Goal: Task Accomplishment & Management: Manage account settings

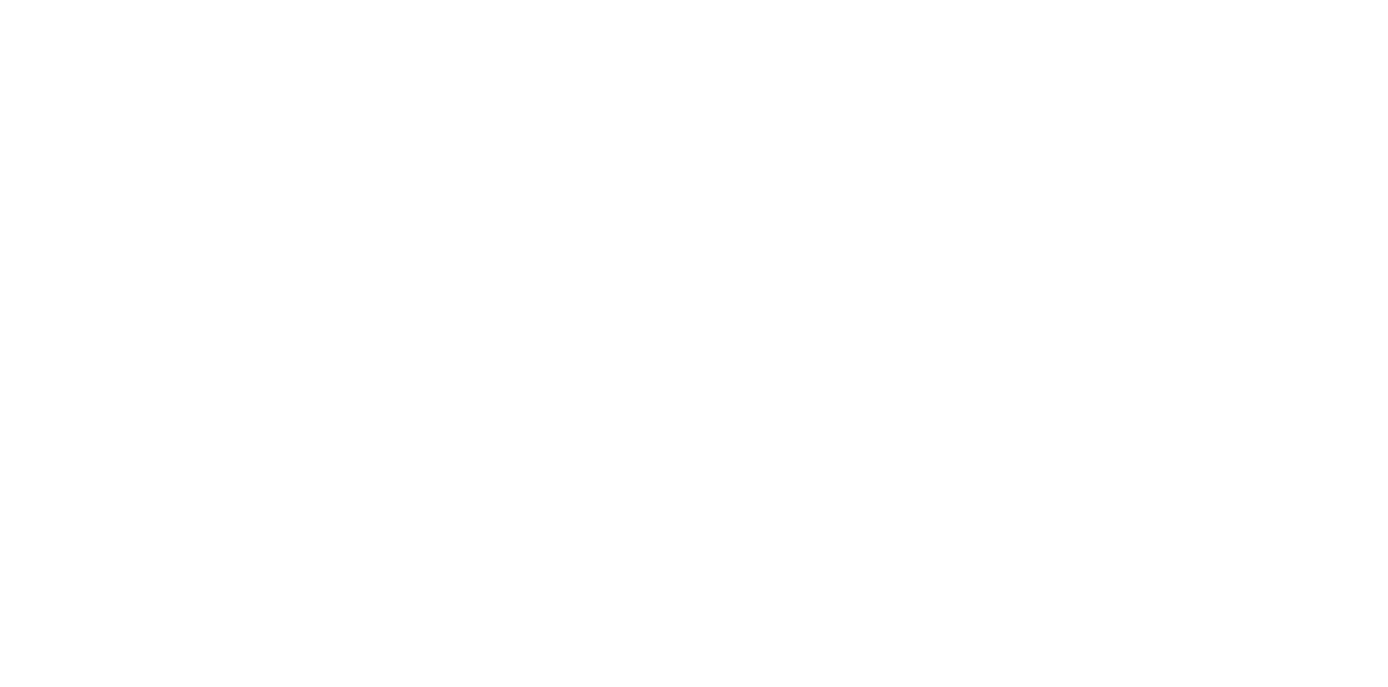
click at [771, 7] on html at bounding box center [694, 3] width 1388 height 7
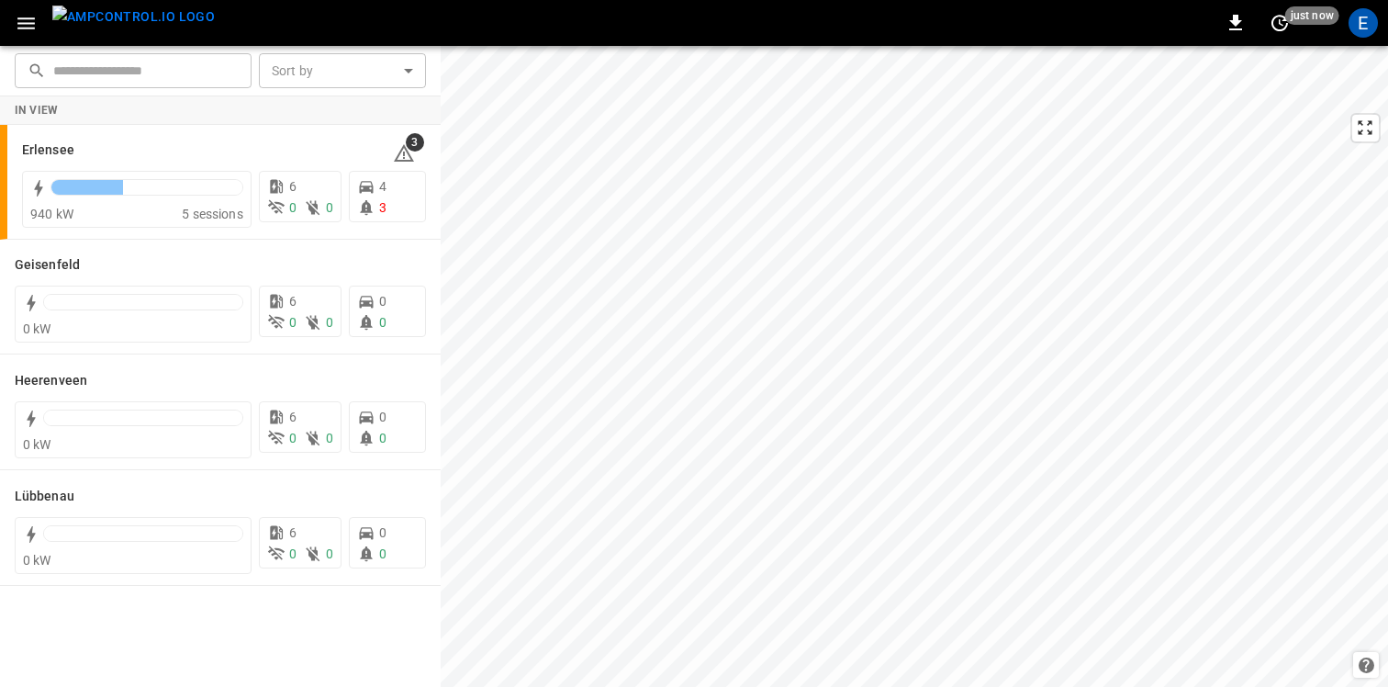
click at [23, 19] on icon "button" at bounding box center [26, 23] width 23 height 23
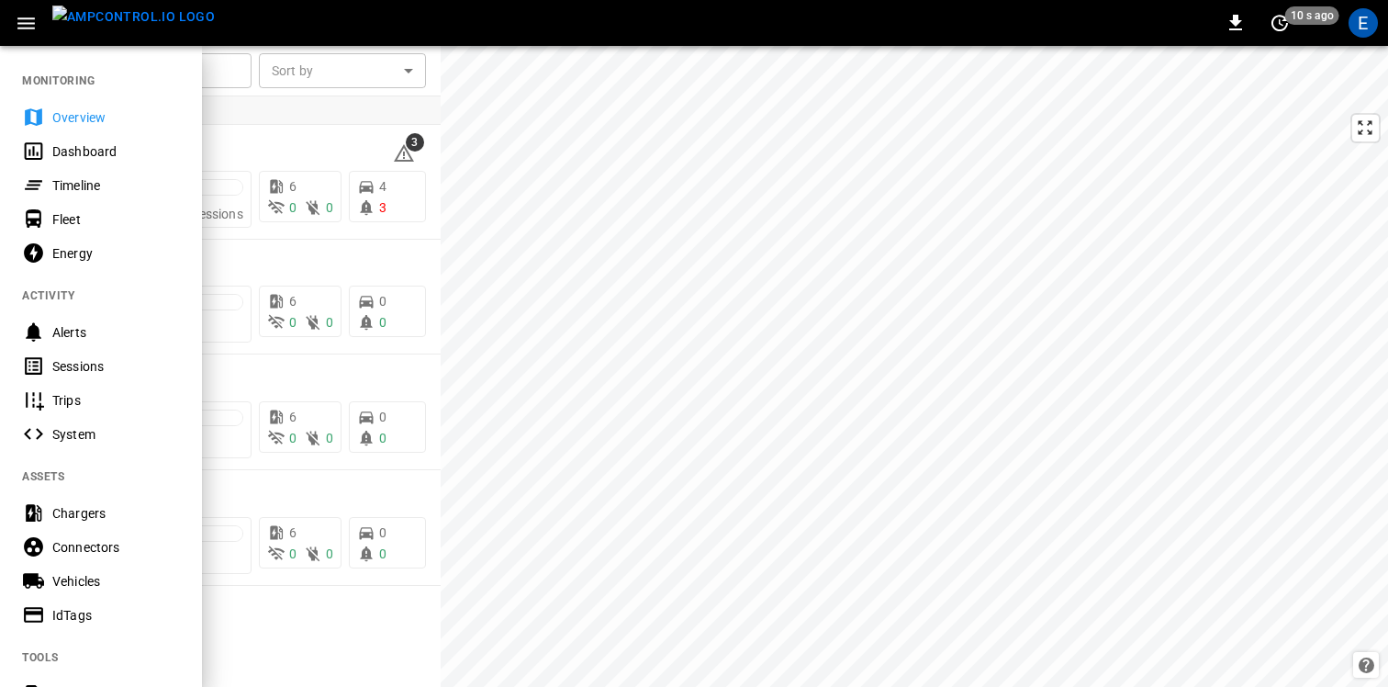
click at [78, 578] on div "Vehicles" at bounding box center [116, 581] width 128 height 18
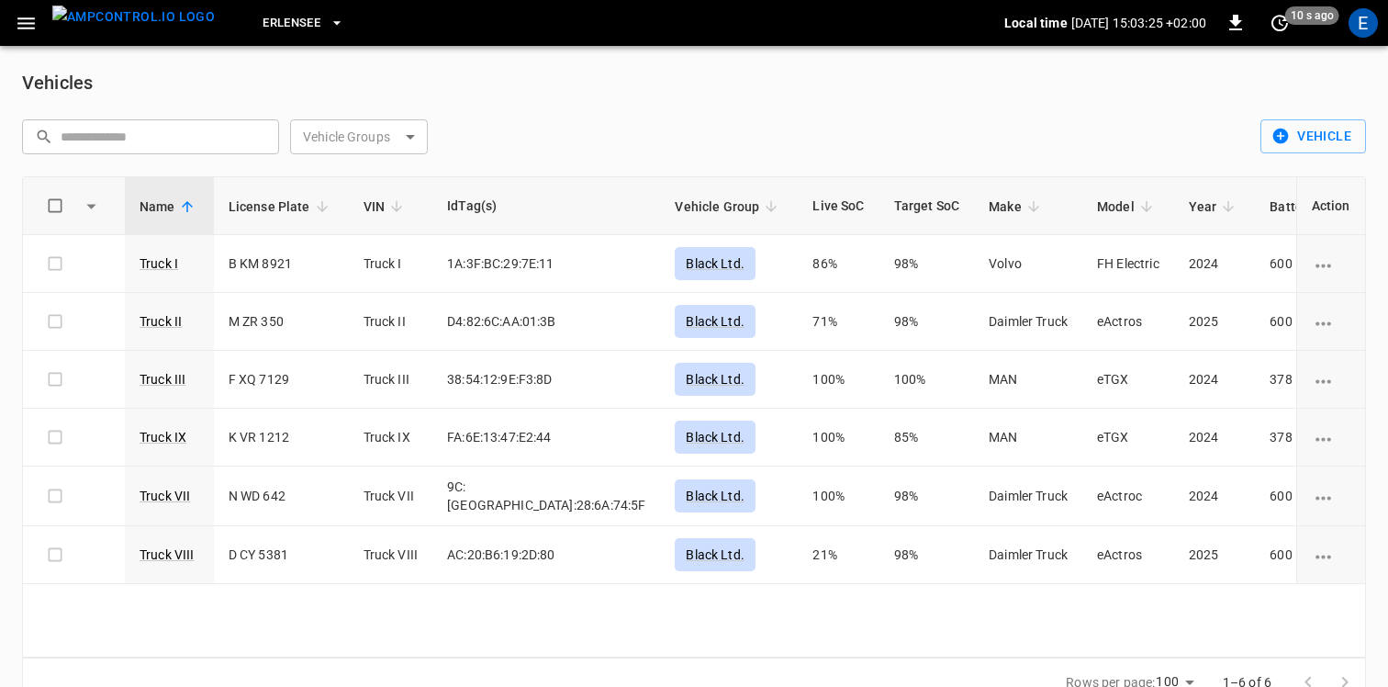
click at [585, 125] on div "​ ​ Vehicle Groups ​ Vehicle Groups" at bounding box center [630, 130] width 1246 height 50
click at [29, 6] on button "button" at bounding box center [26, 23] width 38 height 34
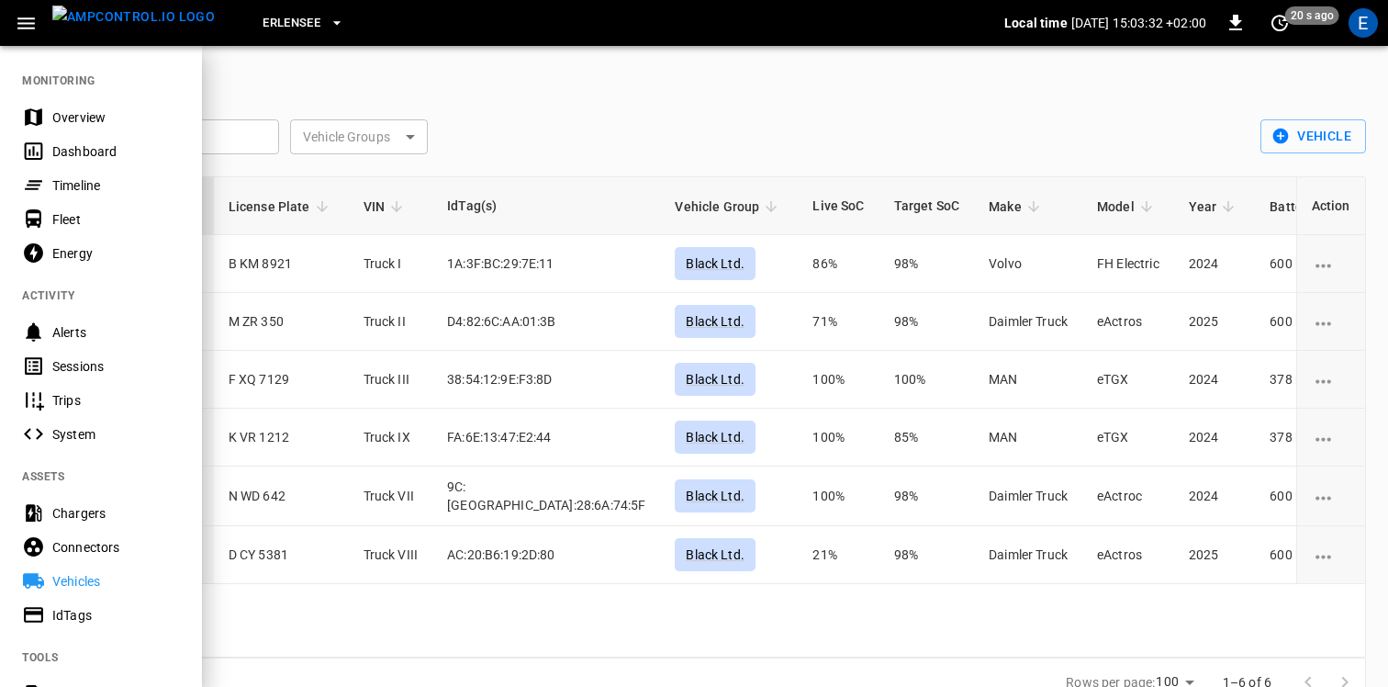
click at [79, 176] on div "Timeline" at bounding box center [116, 185] width 128 height 18
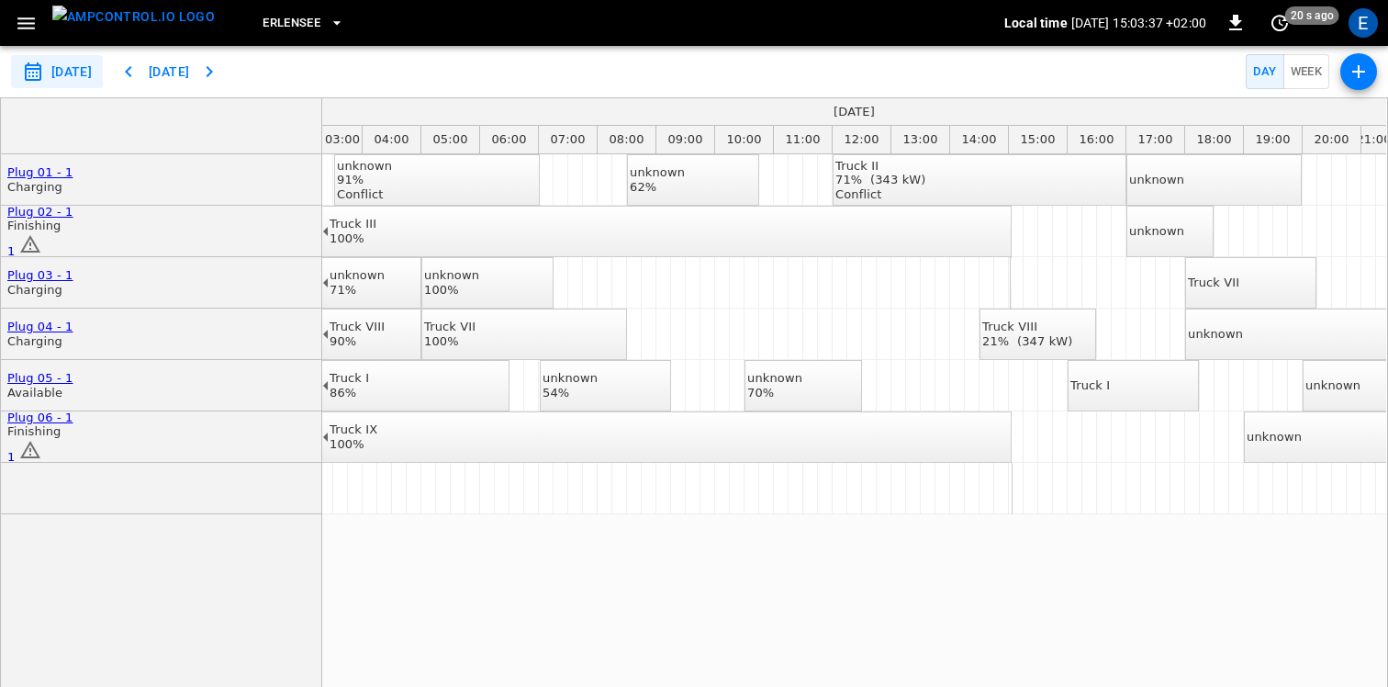
scroll to position [0, 62]
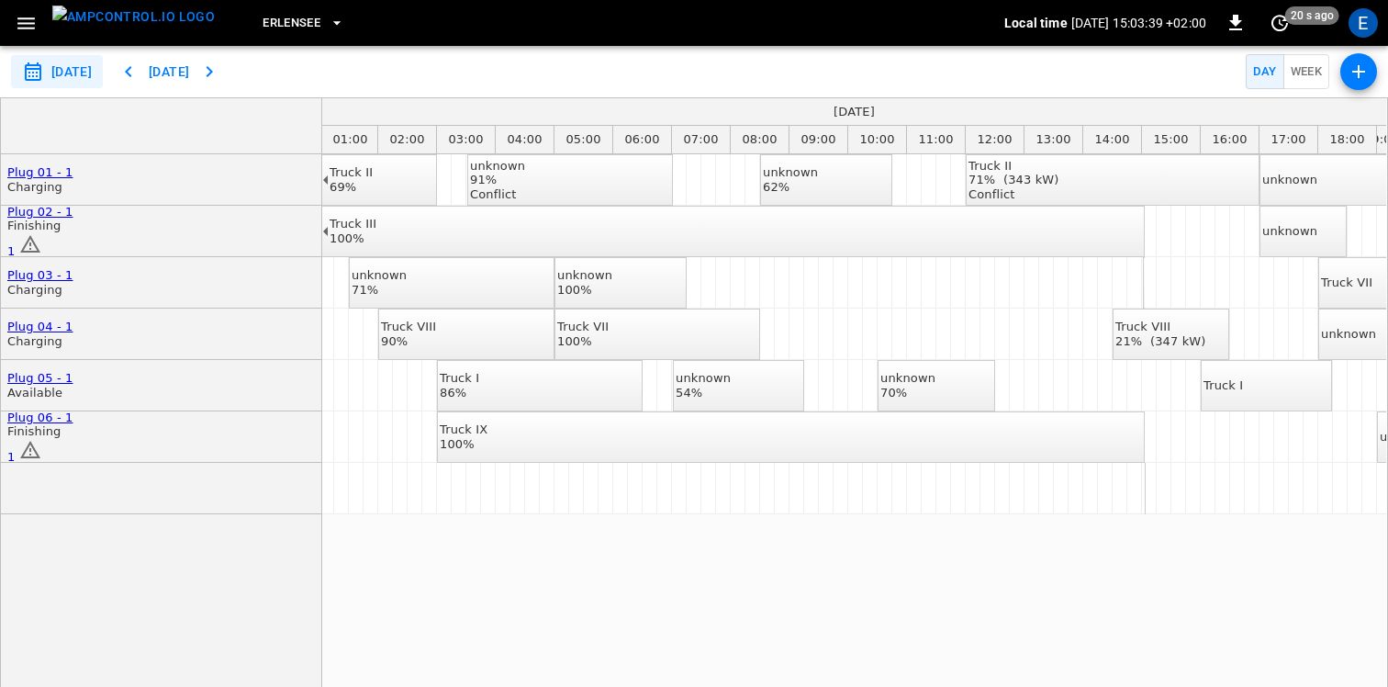
click at [1352, 81] on icon "button" at bounding box center [1359, 72] width 22 height 22
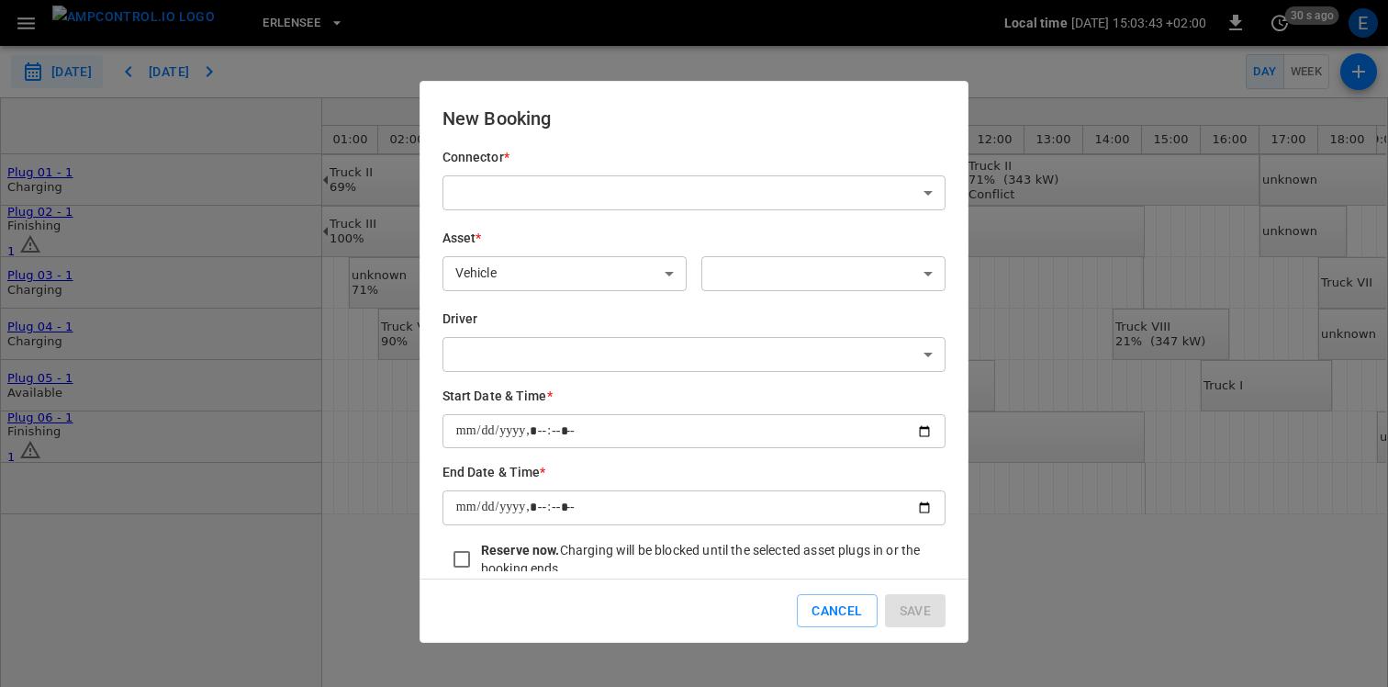
click at [769, 284] on body "**********" at bounding box center [694, 343] width 1388 height 687
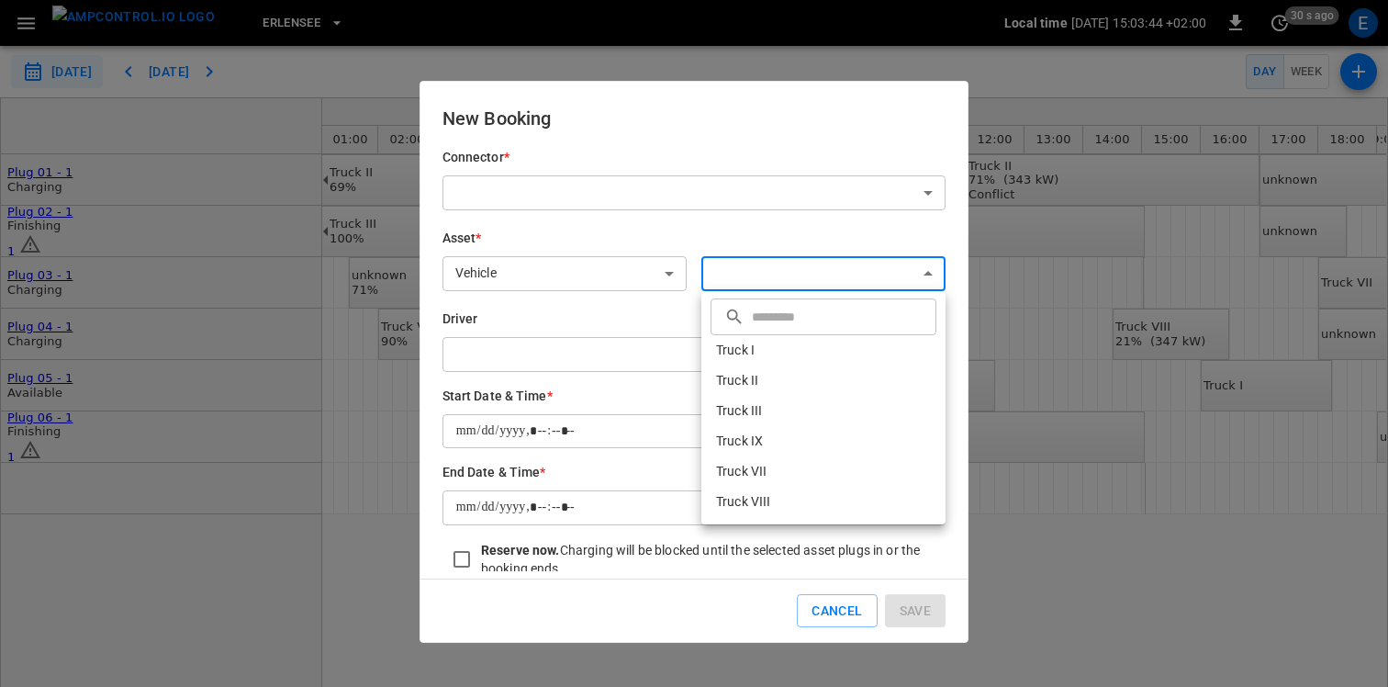
click at [733, 129] on div at bounding box center [694, 343] width 1388 height 687
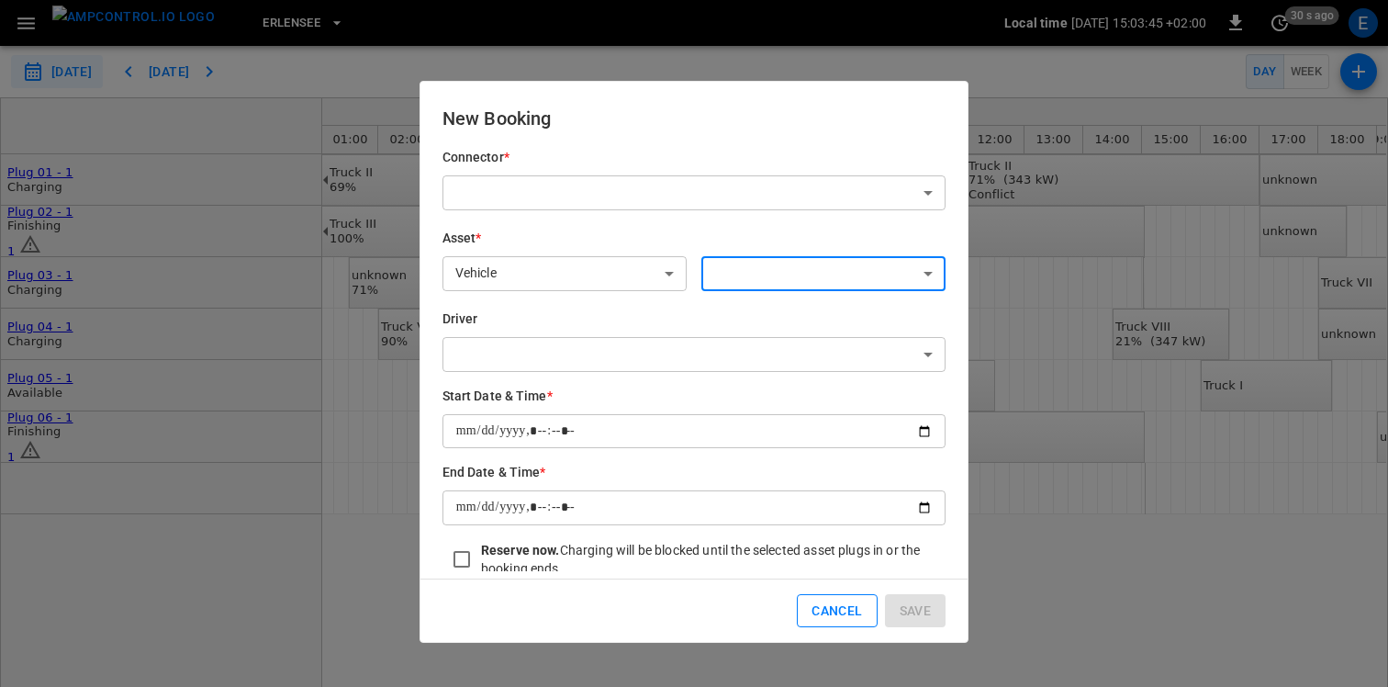
click at [847, 614] on button "Cancel" at bounding box center [837, 611] width 80 height 34
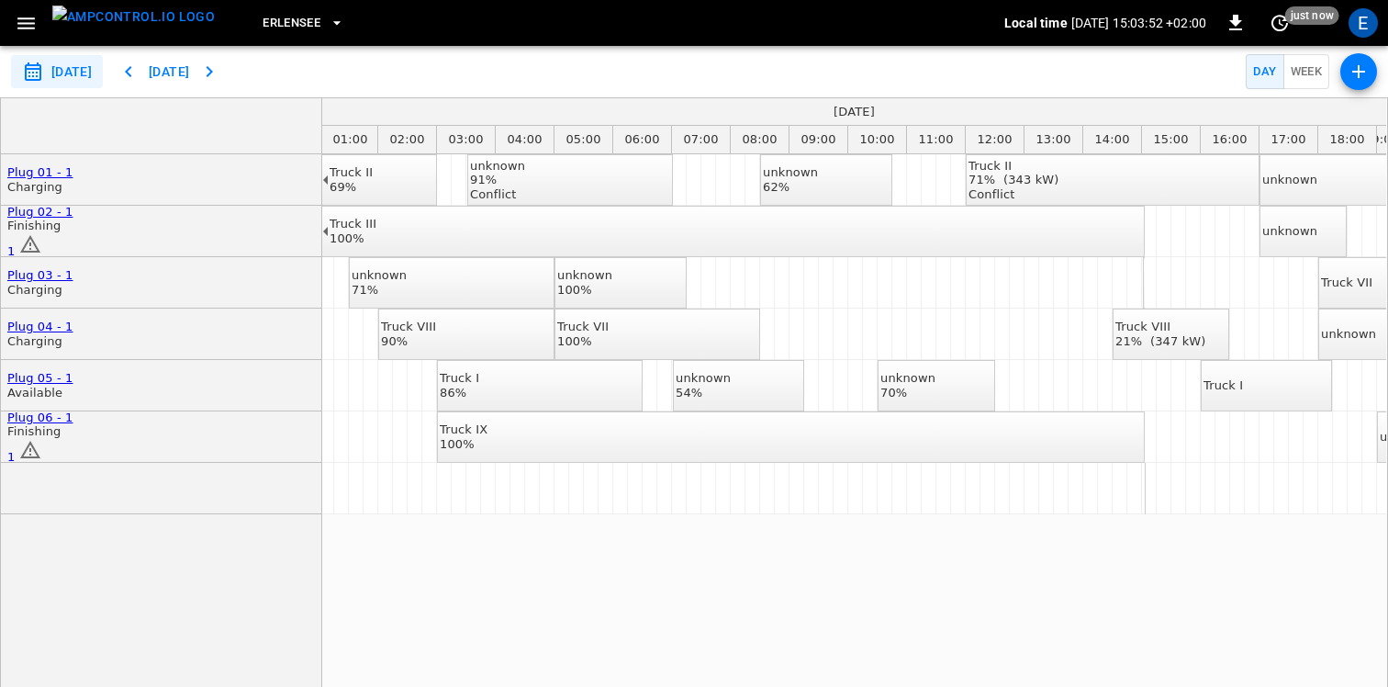
click at [134, 27] on img "menu" at bounding box center [133, 17] width 163 height 23
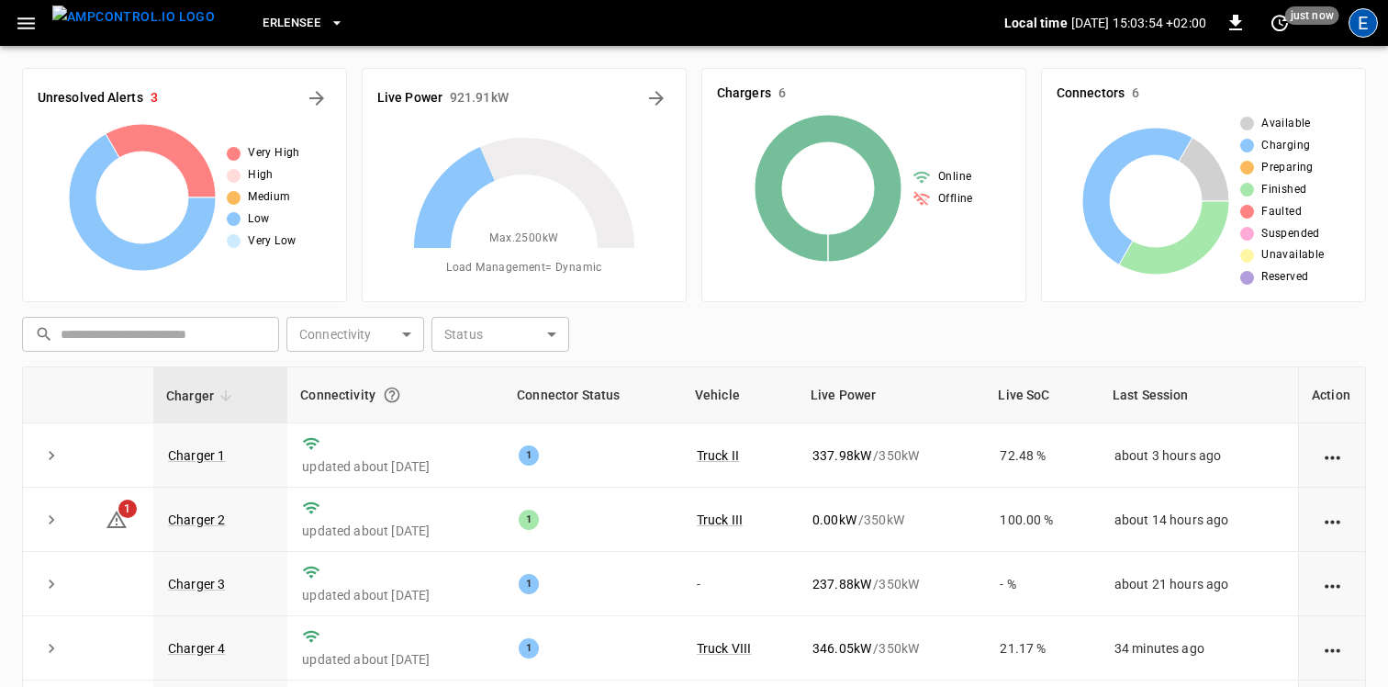
click at [1367, 21] on div "E" at bounding box center [1363, 22] width 29 height 29
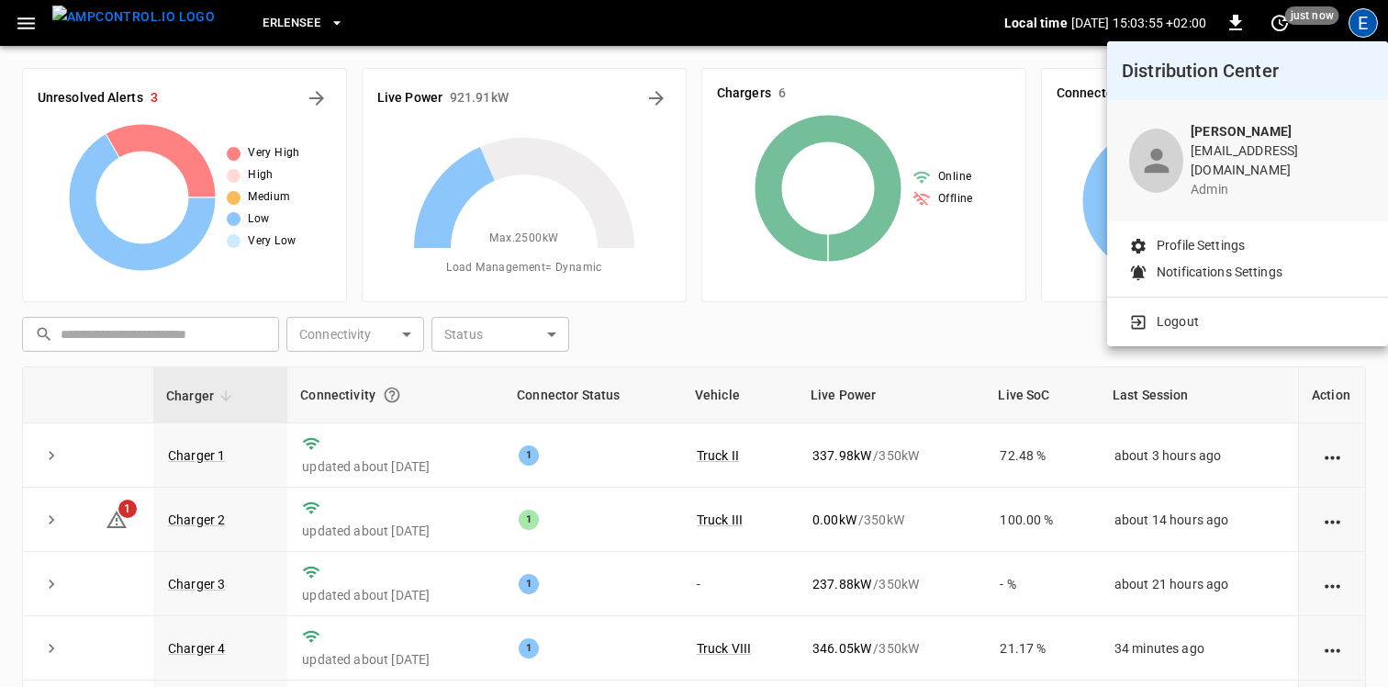
click at [1191, 313] on p "Logout" at bounding box center [1178, 321] width 42 height 19
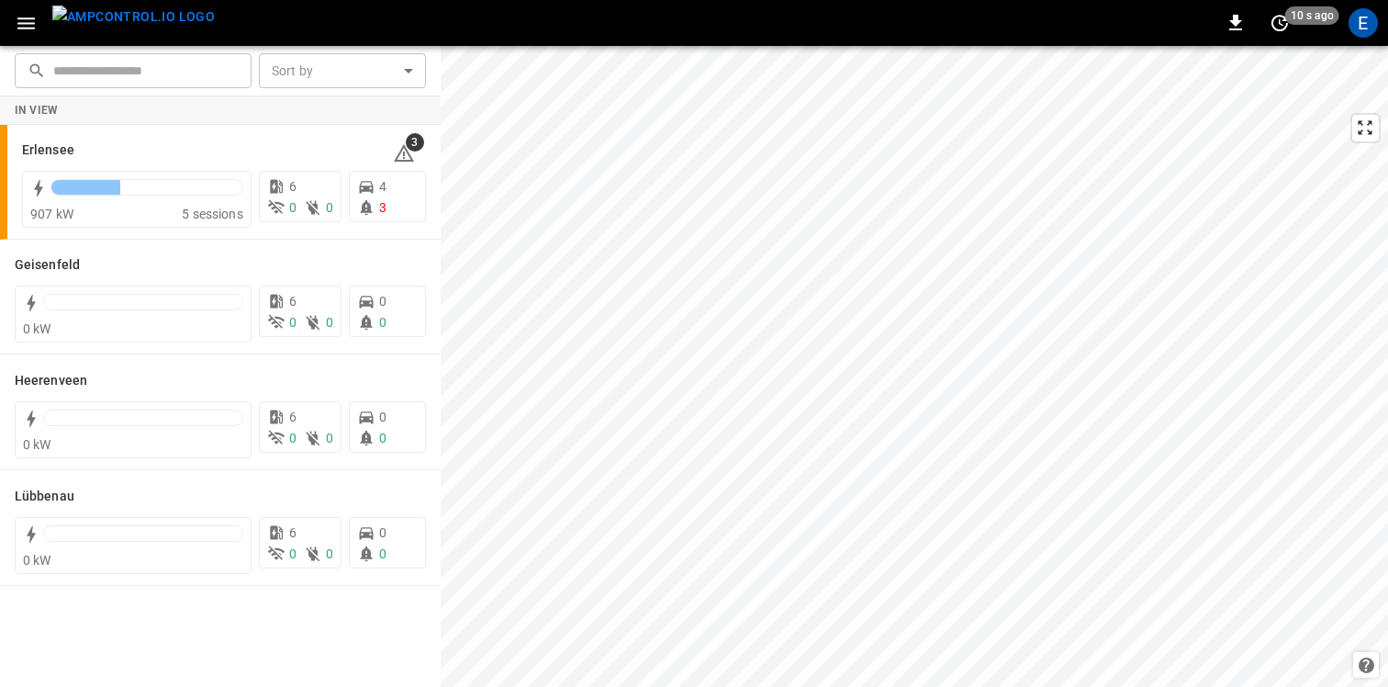
click at [18, 30] on icon "button" at bounding box center [26, 23] width 23 height 23
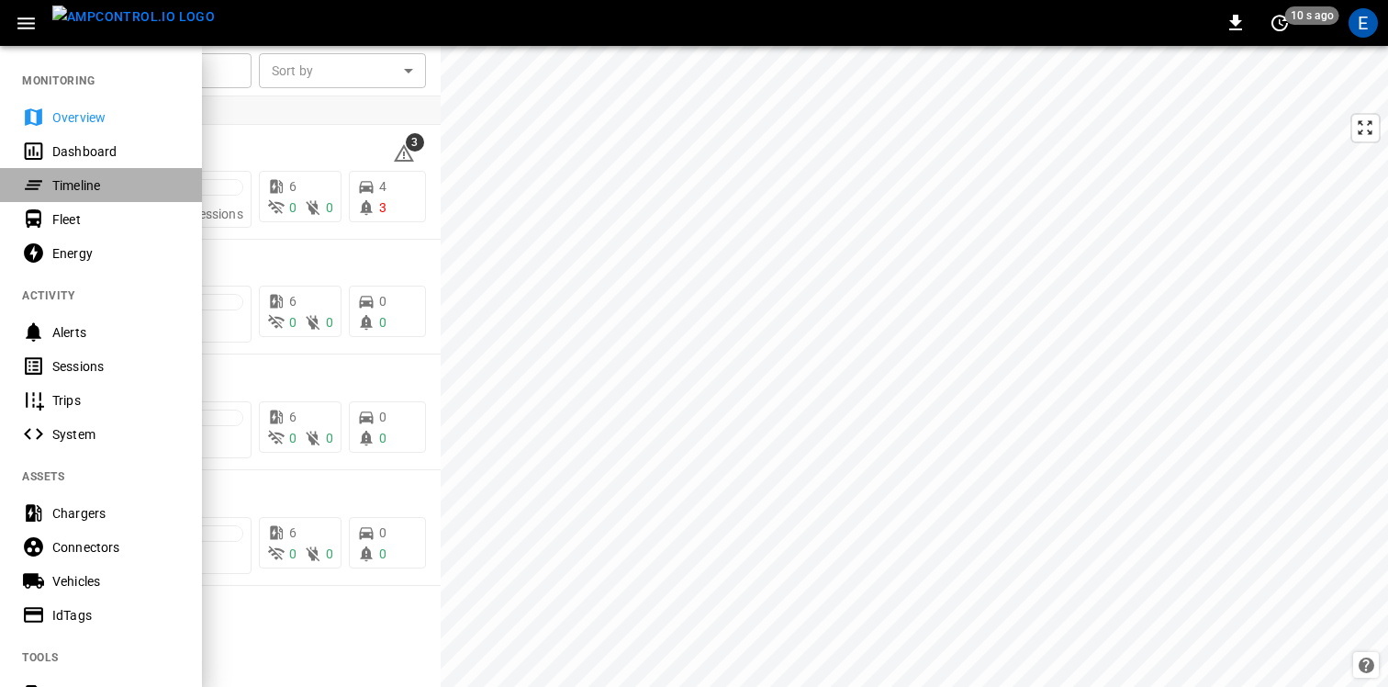
click at [67, 186] on div "Timeline" at bounding box center [116, 185] width 128 height 18
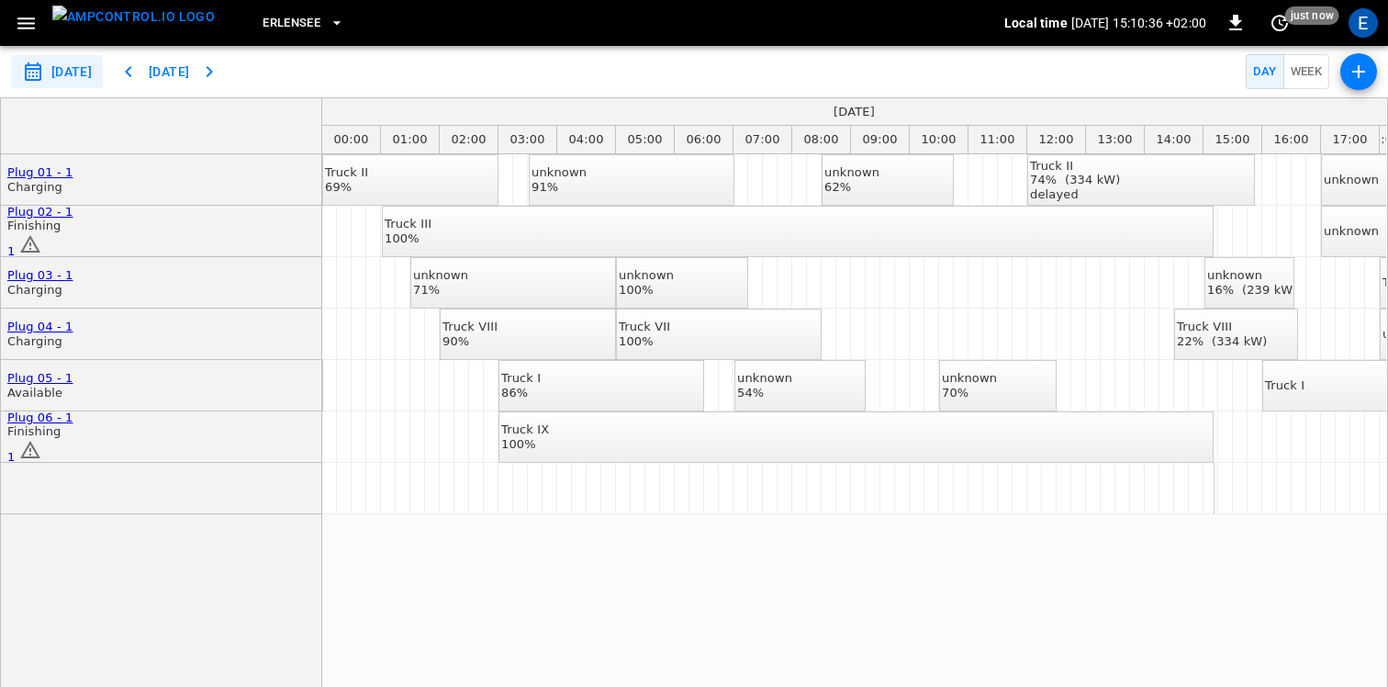
click at [468, 282] on div "unknown 71%" at bounding box center [440, 282] width 55 height 28
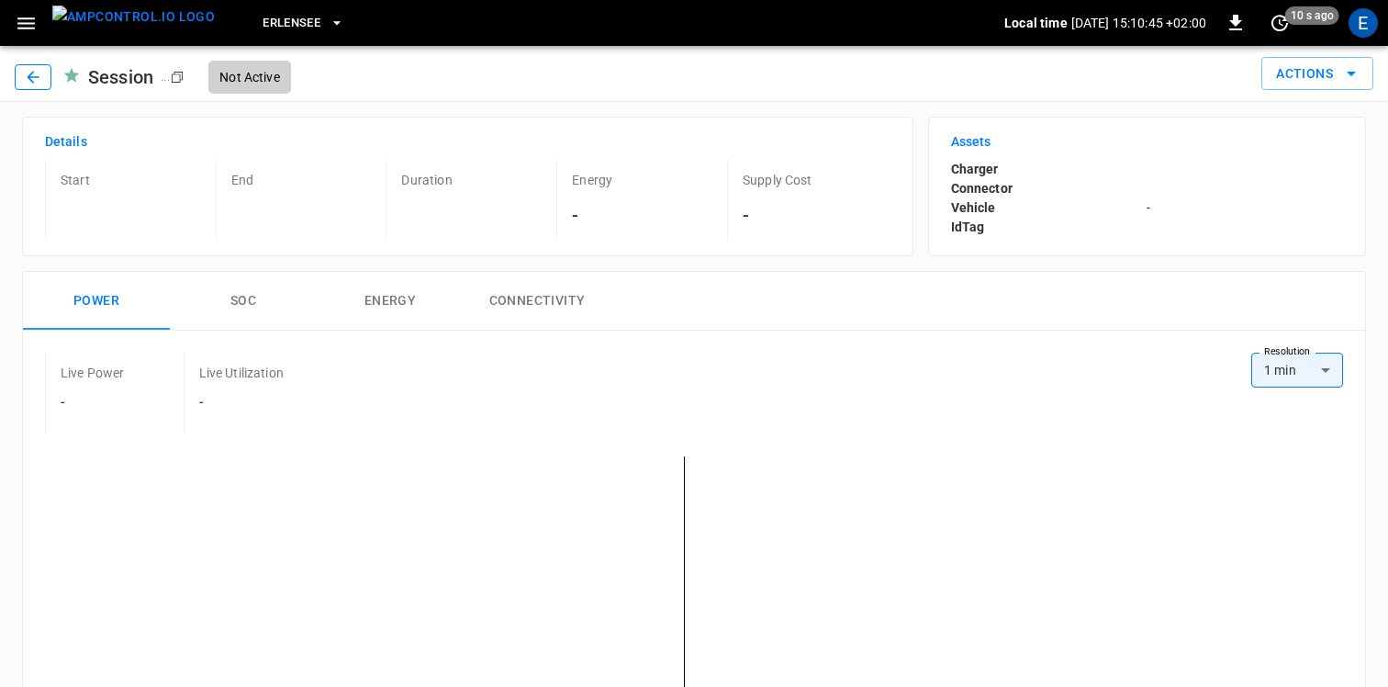
click at [41, 73] on icon "button" at bounding box center [33, 77] width 18 height 18
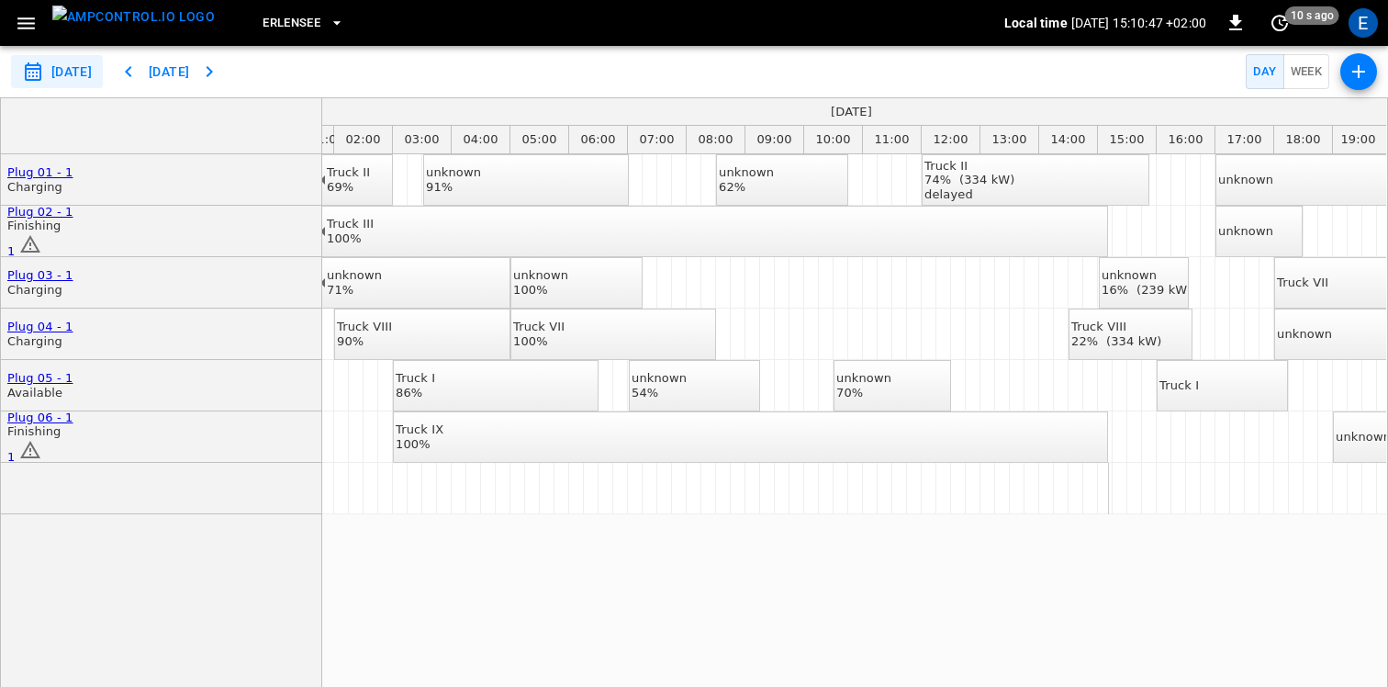
scroll to position [0, 129]
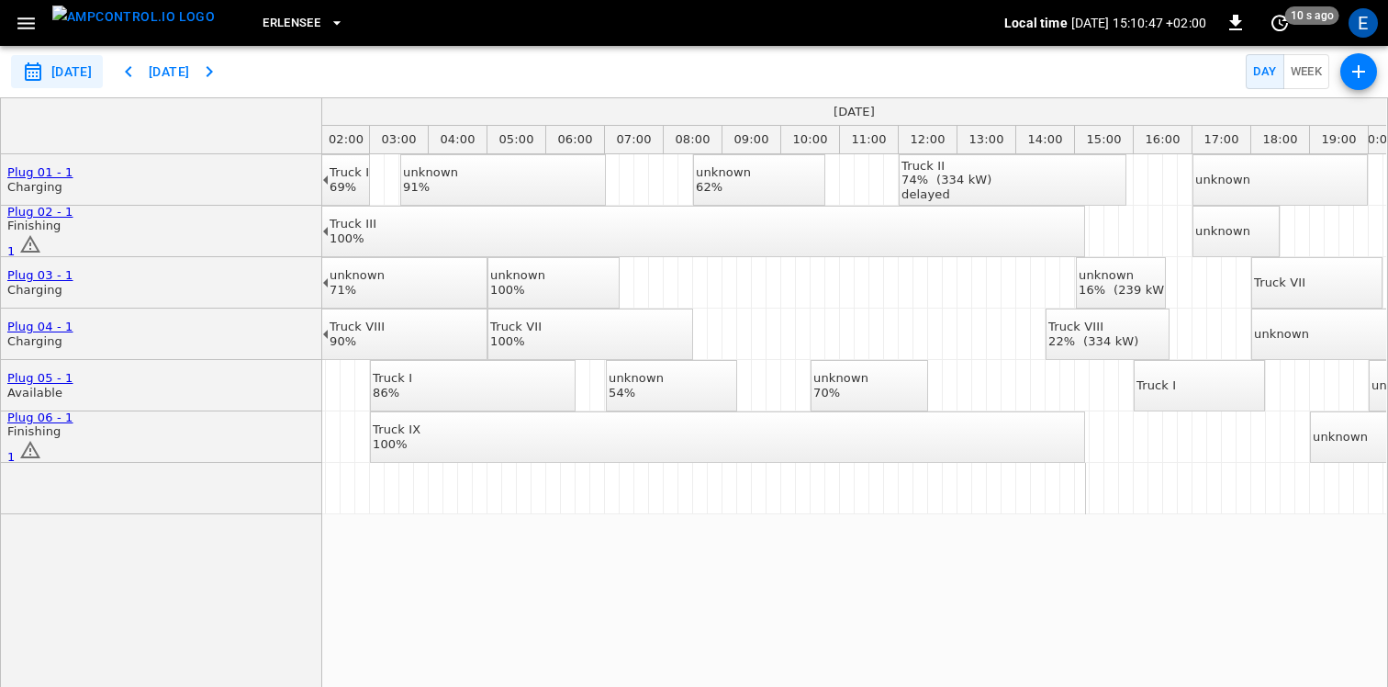
click at [1139, 282] on div "unknown 16% (239 kW)" at bounding box center [1124, 282] width 91 height 28
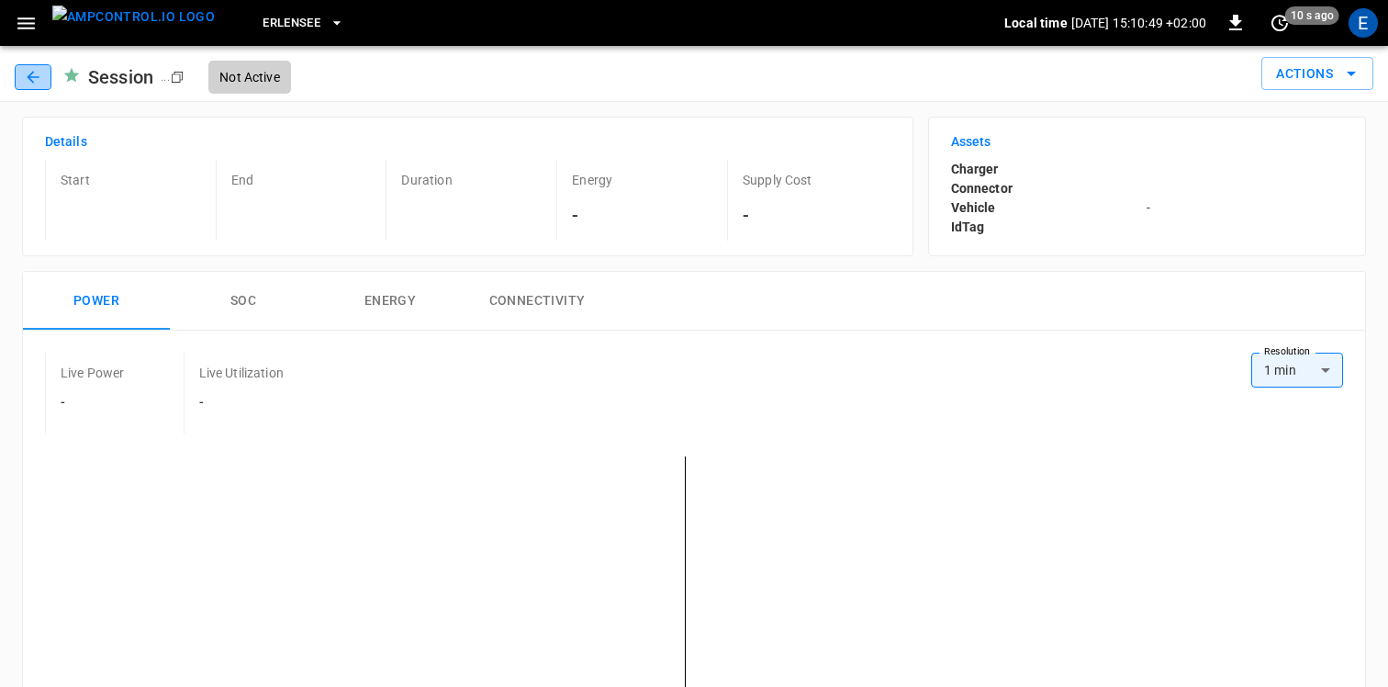
click at [27, 79] on icon "button" at bounding box center [33, 77] width 18 height 18
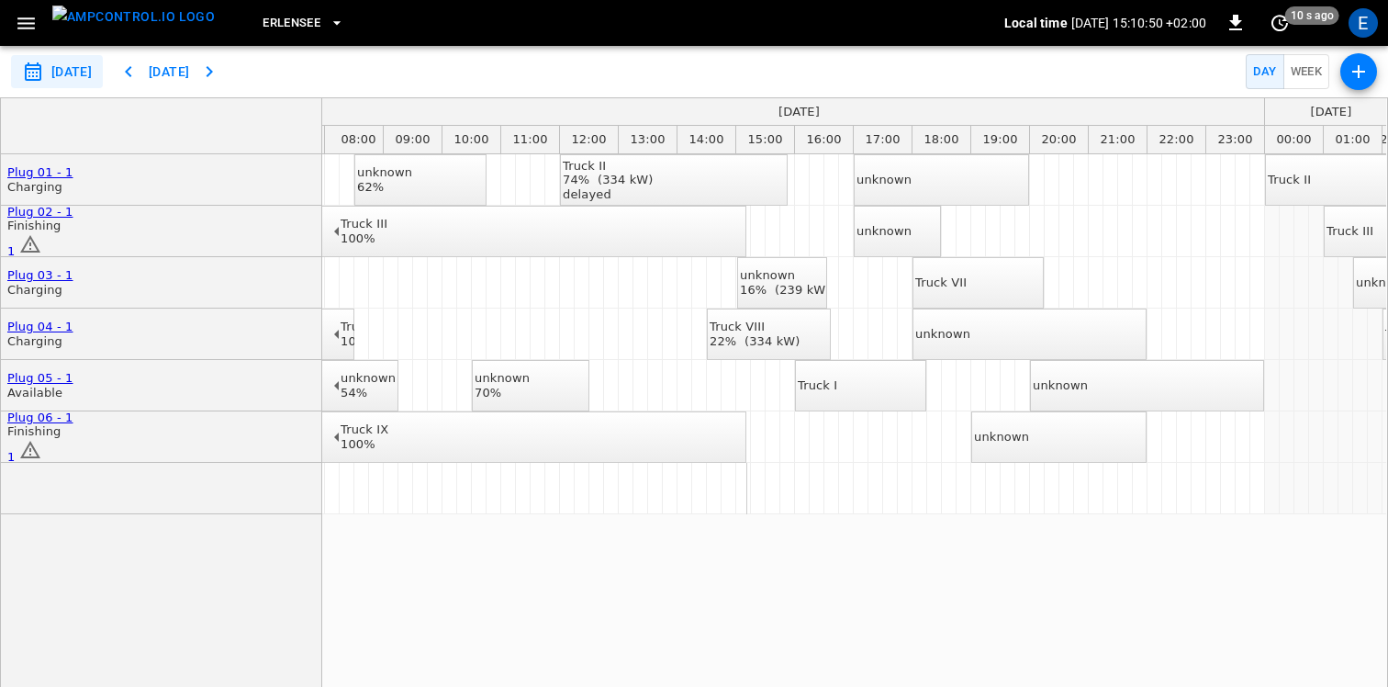
scroll to position [0, 478]
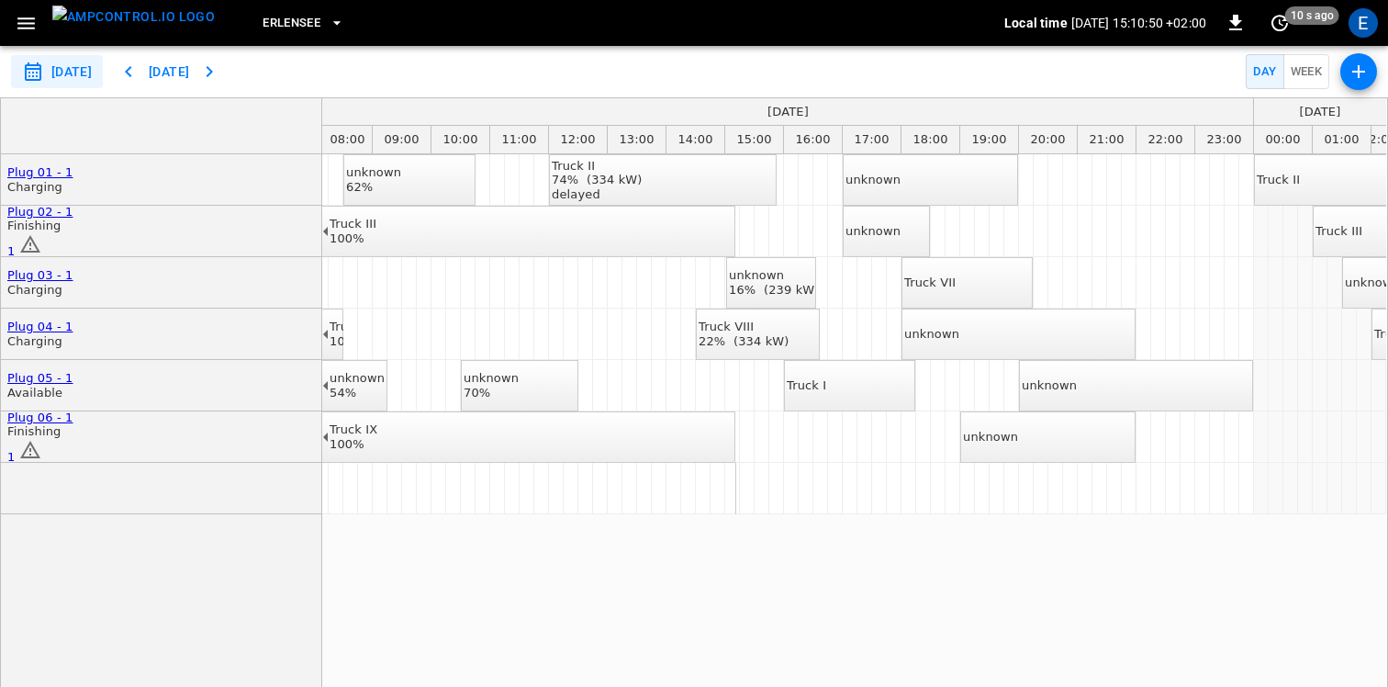
click at [877, 239] on div "unknown" at bounding box center [873, 231] width 55 height 15
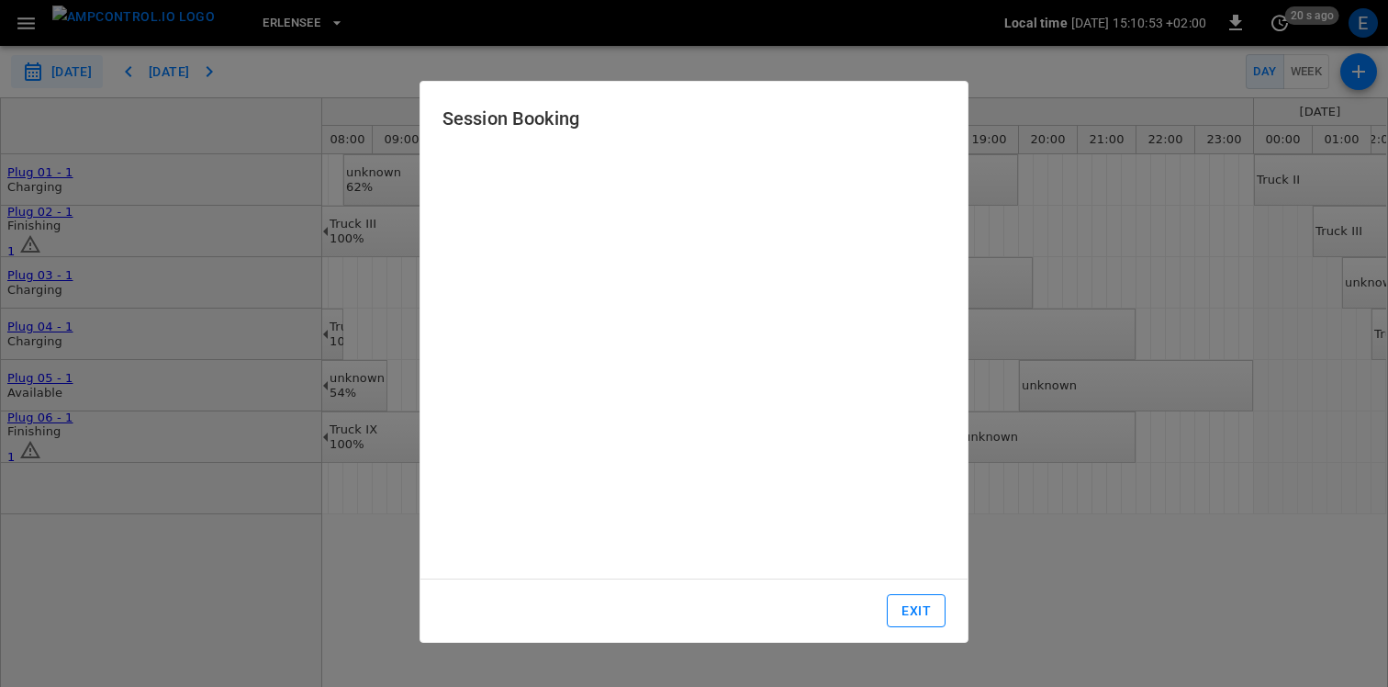
click at [912, 610] on button "Exit" at bounding box center [916, 611] width 59 height 34
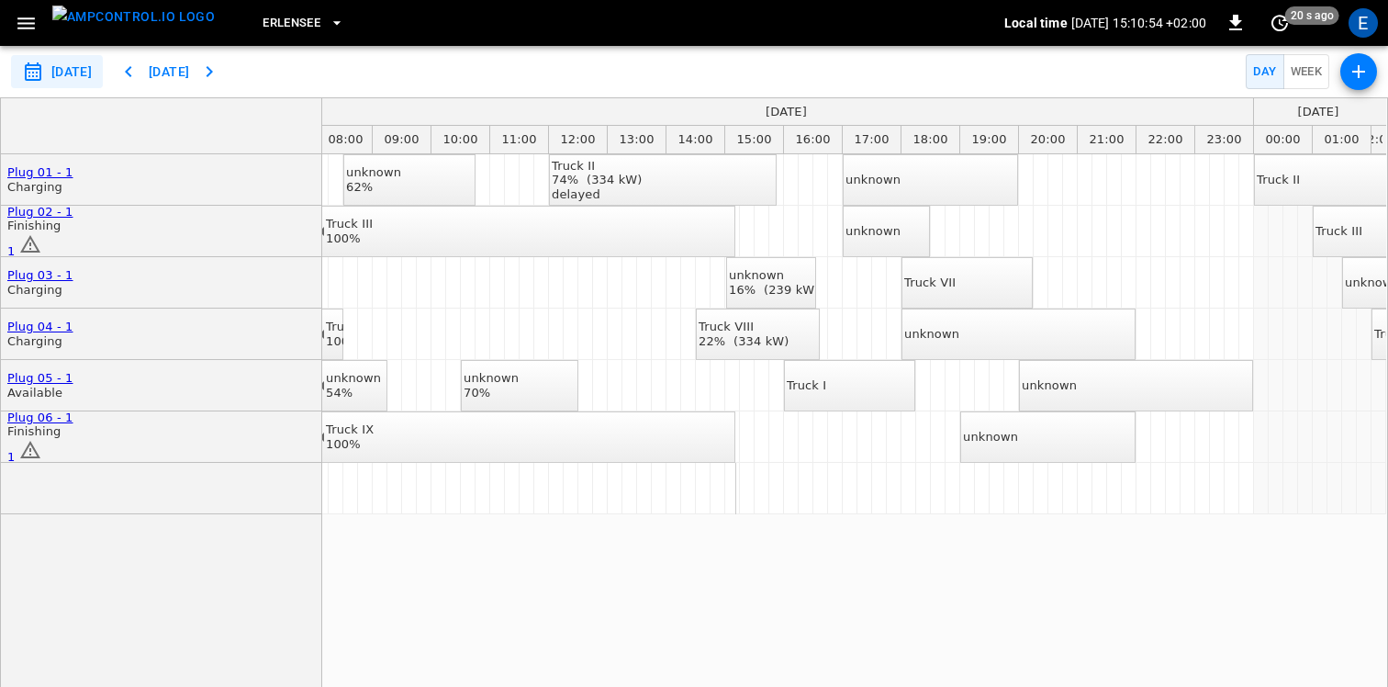
scroll to position [0, 0]
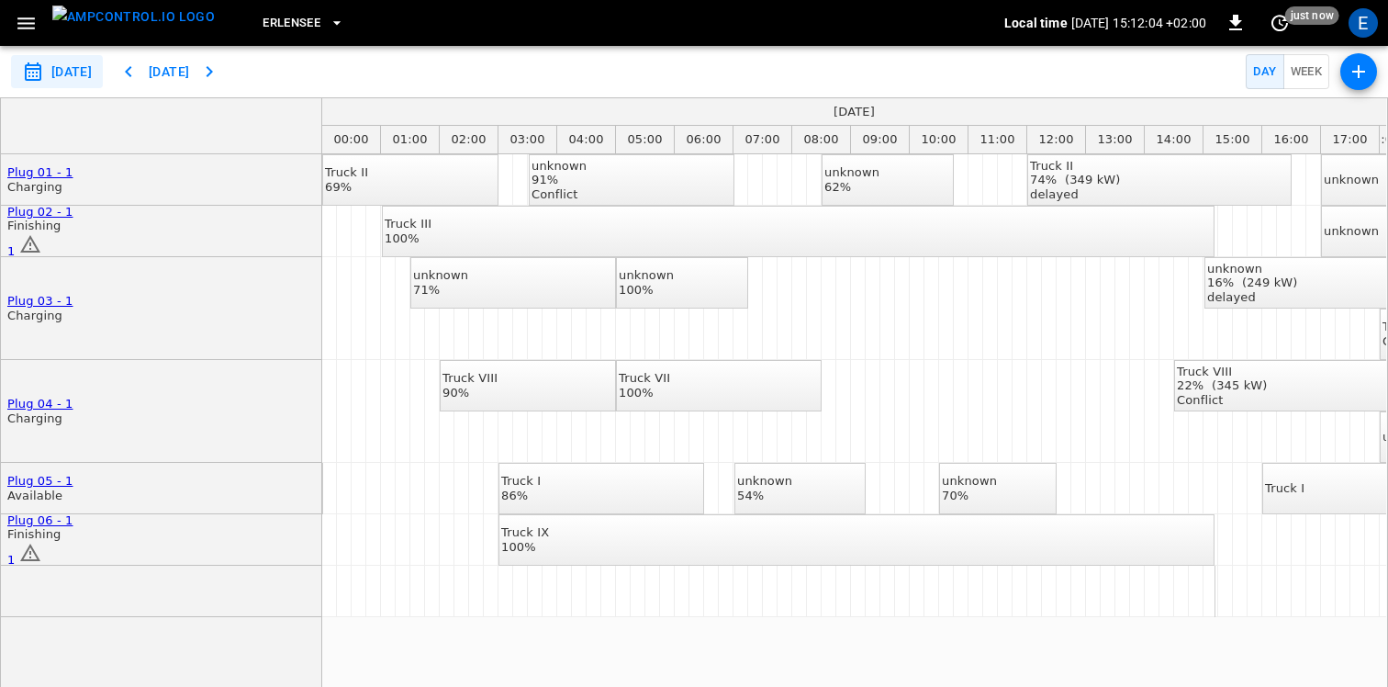
click at [468, 284] on div "unknown 71%" at bounding box center [440, 282] width 55 height 28
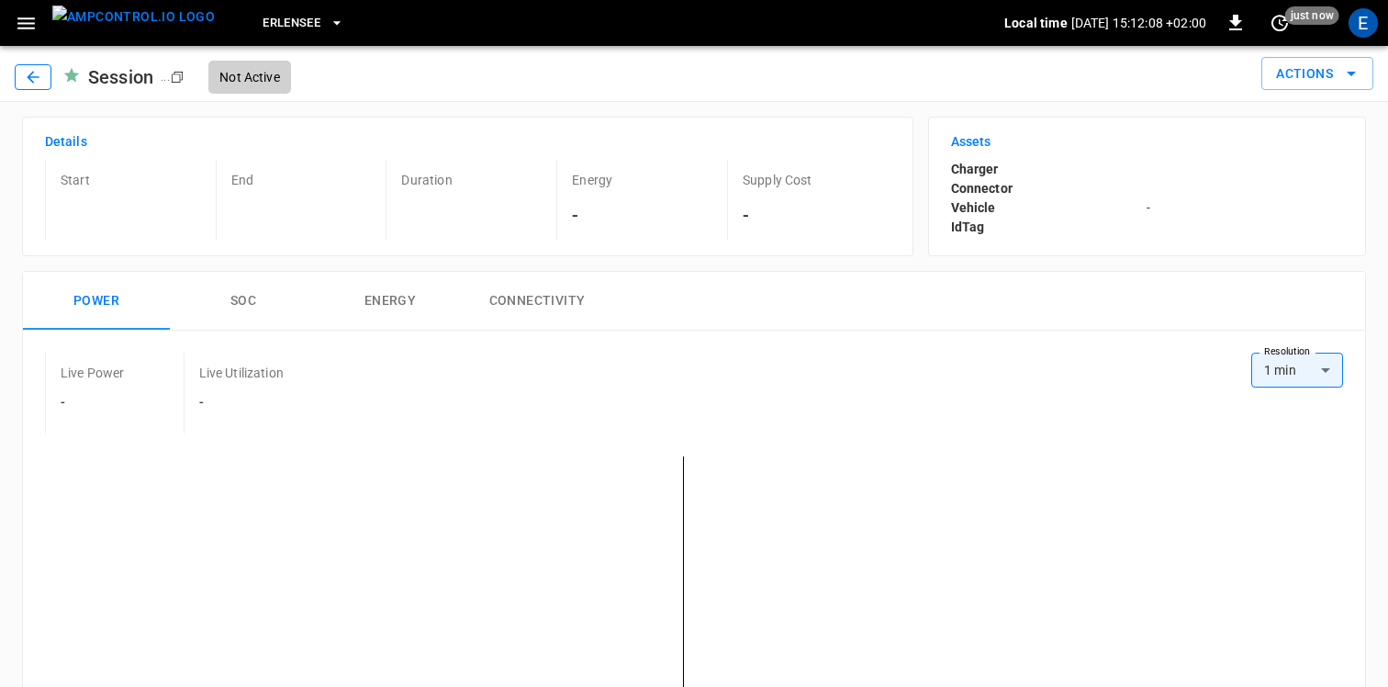
click at [34, 73] on icon "button" at bounding box center [33, 77] width 18 height 18
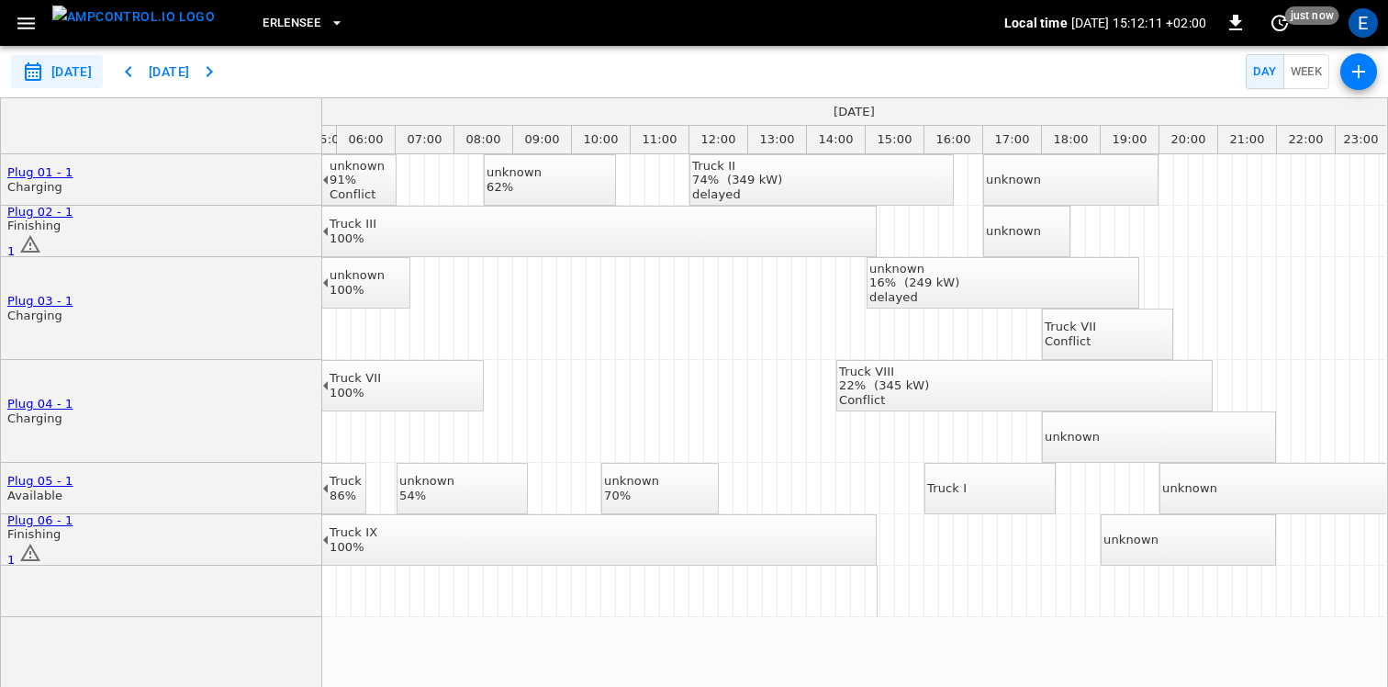
click at [1041, 230] on div "unknown" at bounding box center [1013, 231] width 55 height 15
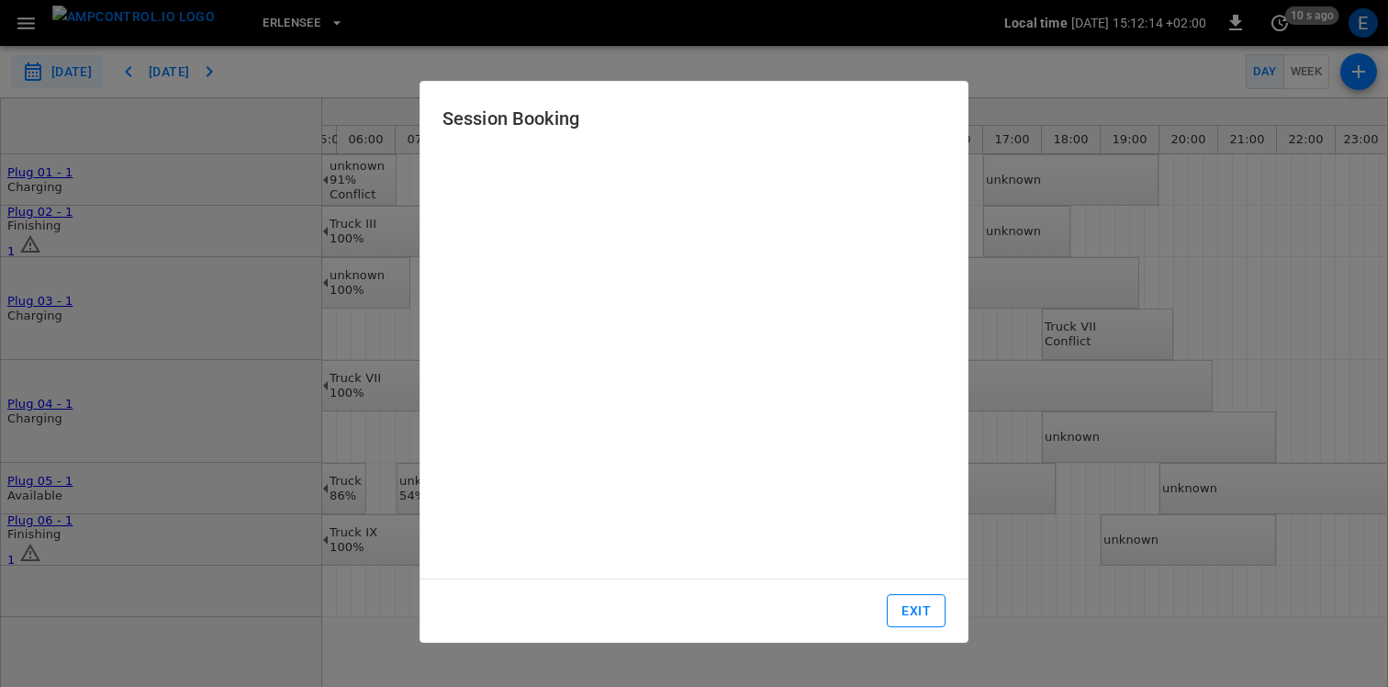
click at [906, 614] on button "Exit" at bounding box center [916, 611] width 59 height 34
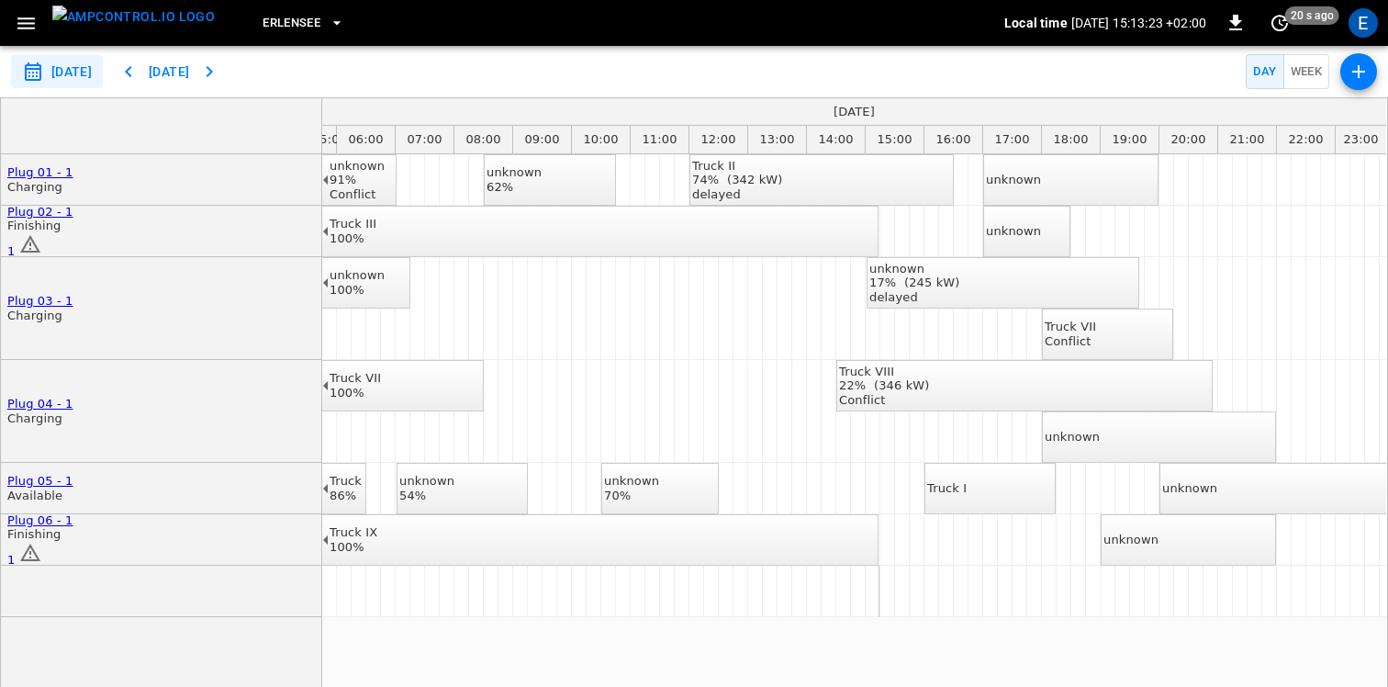
click at [1026, 228] on div "unknown" at bounding box center [1013, 231] width 55 height 15
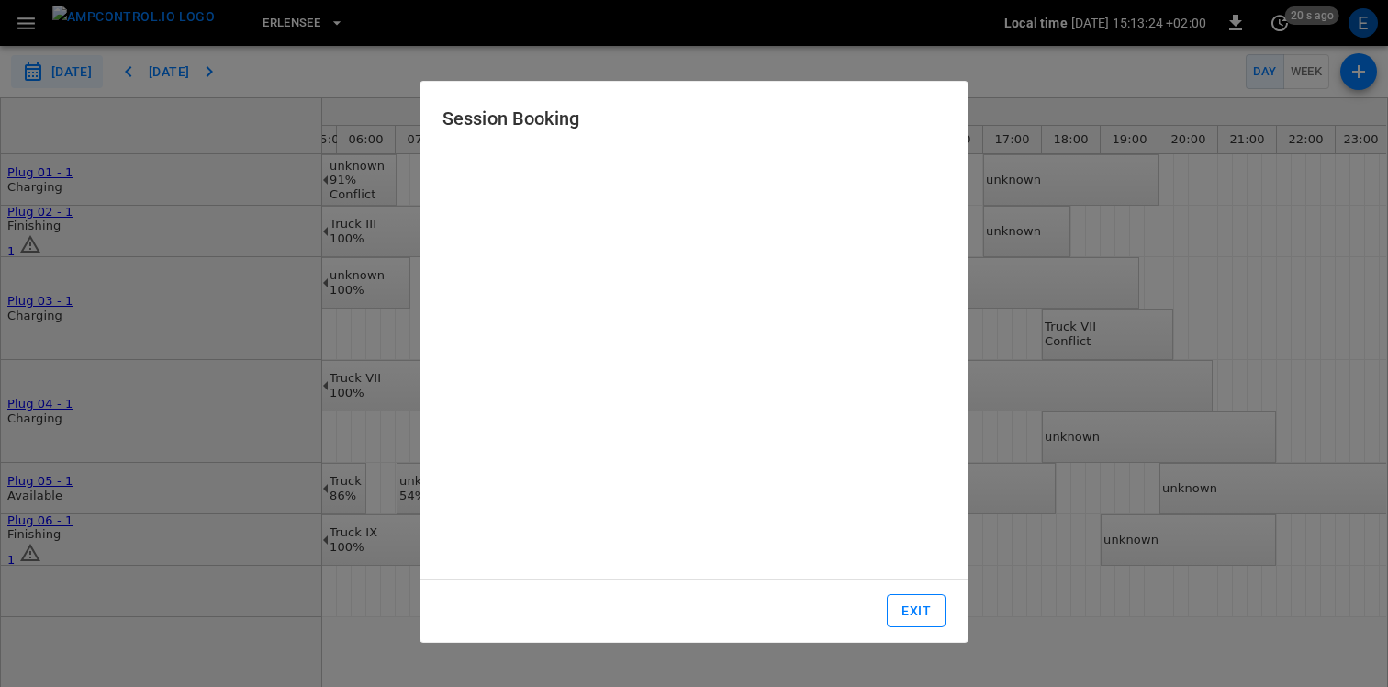
click at [928, 606] on button "Exit" at bounding box center [916, 611] width 59 height 34
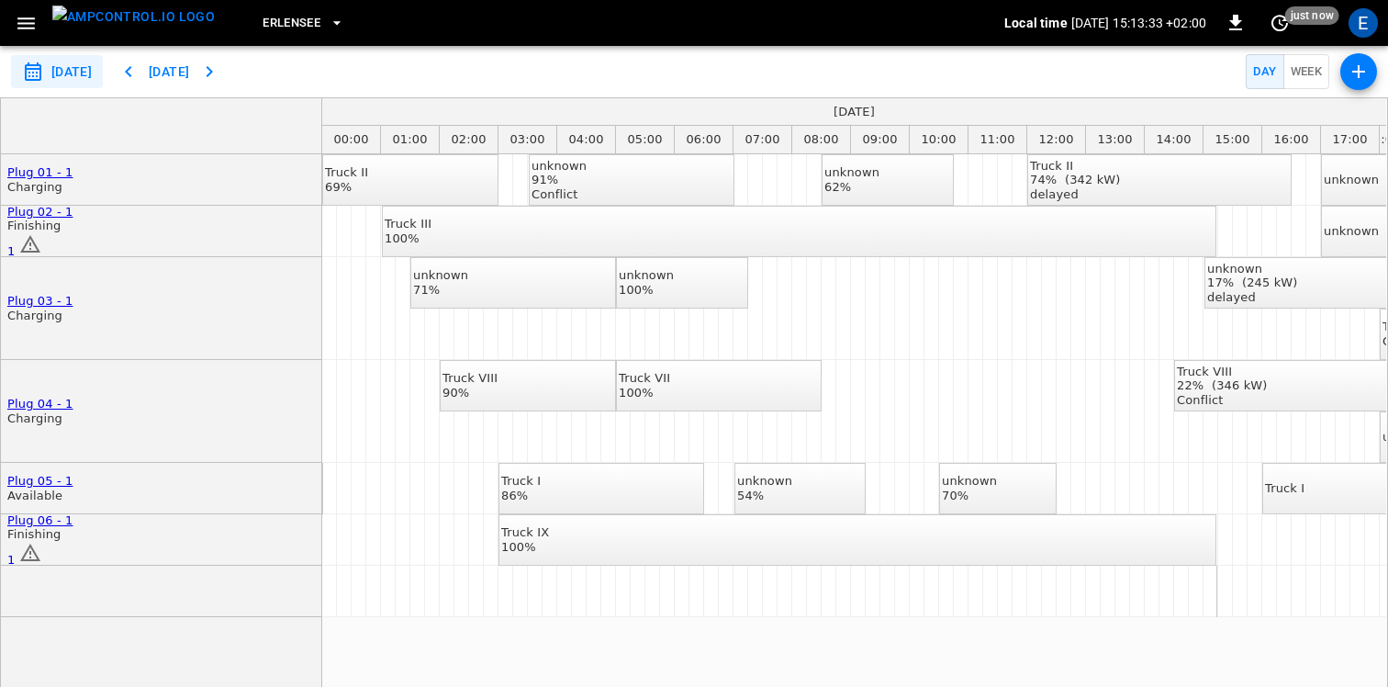
click at [20, 26] on icon "button" at bounding box center [26, 23] width 23 height 23
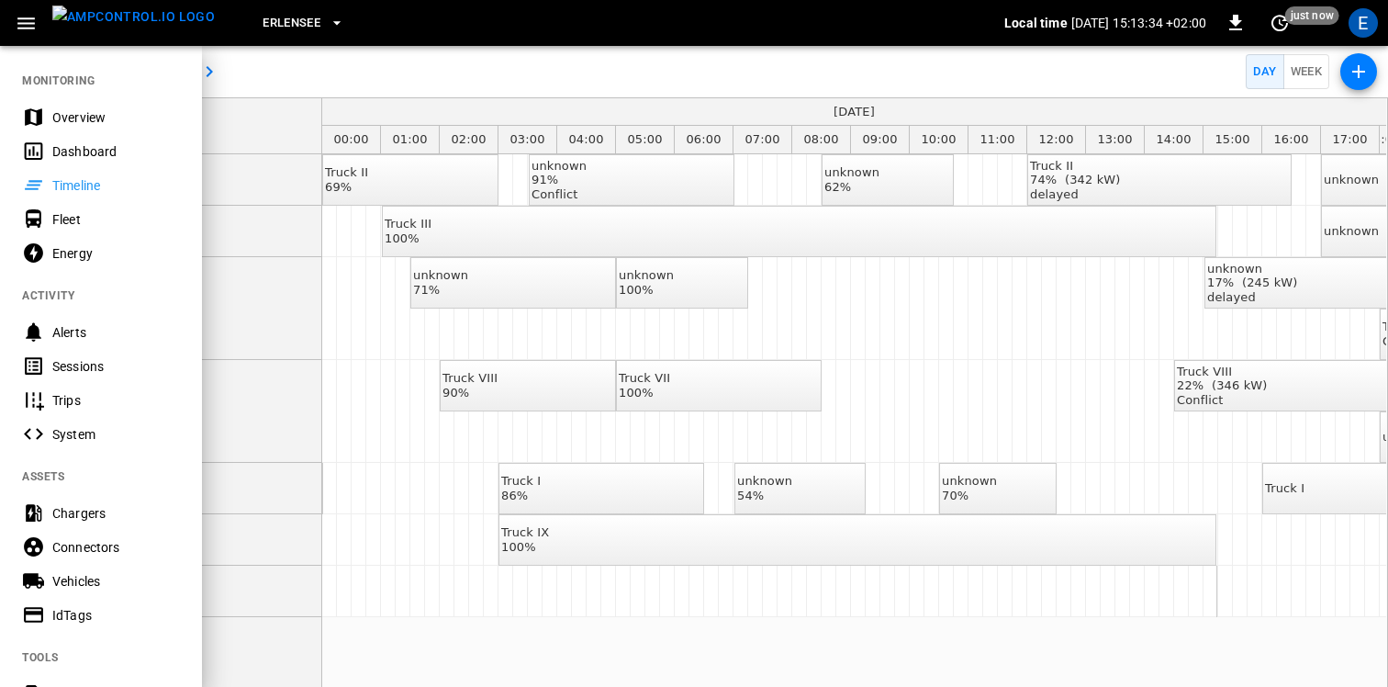
click at [471, 28] on div "Erlensee" at bounding box center [617, 23] width 775 height 43
click at [448, 83] on div at bounding box center [694, 343] width 1388 height 687
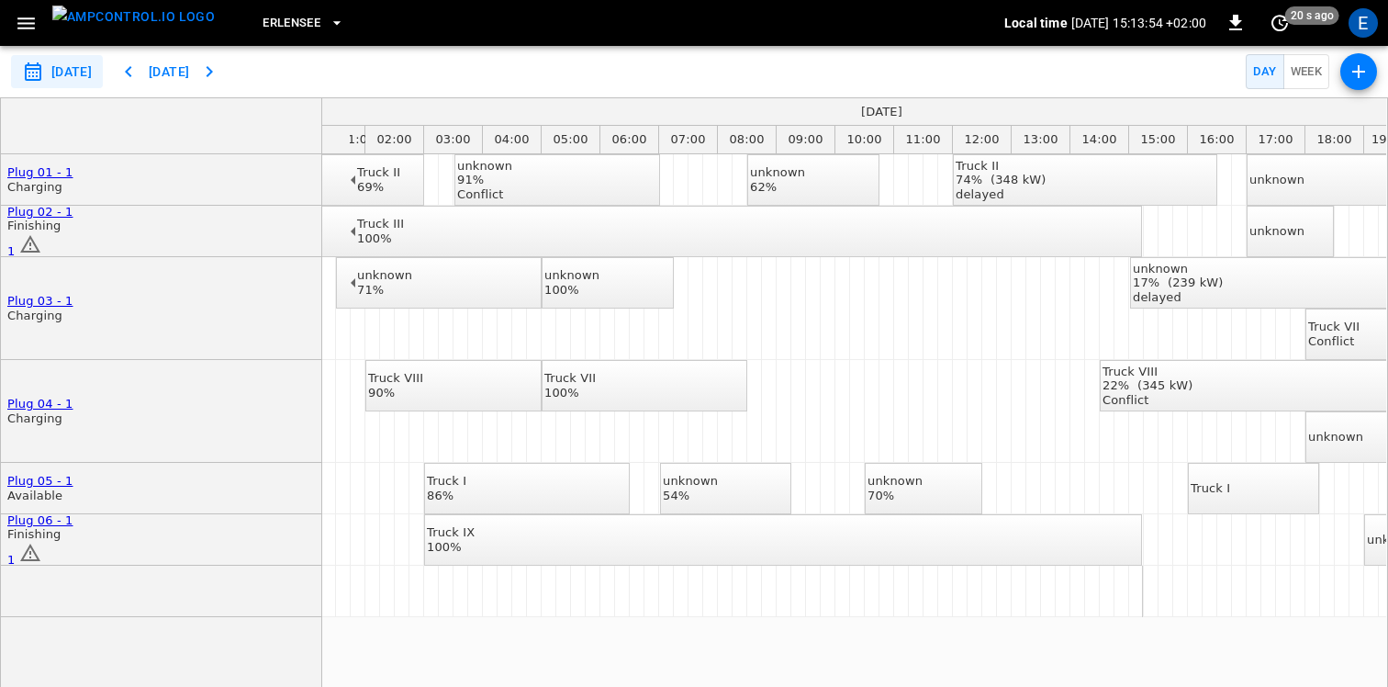
scroll to position [0, 40]
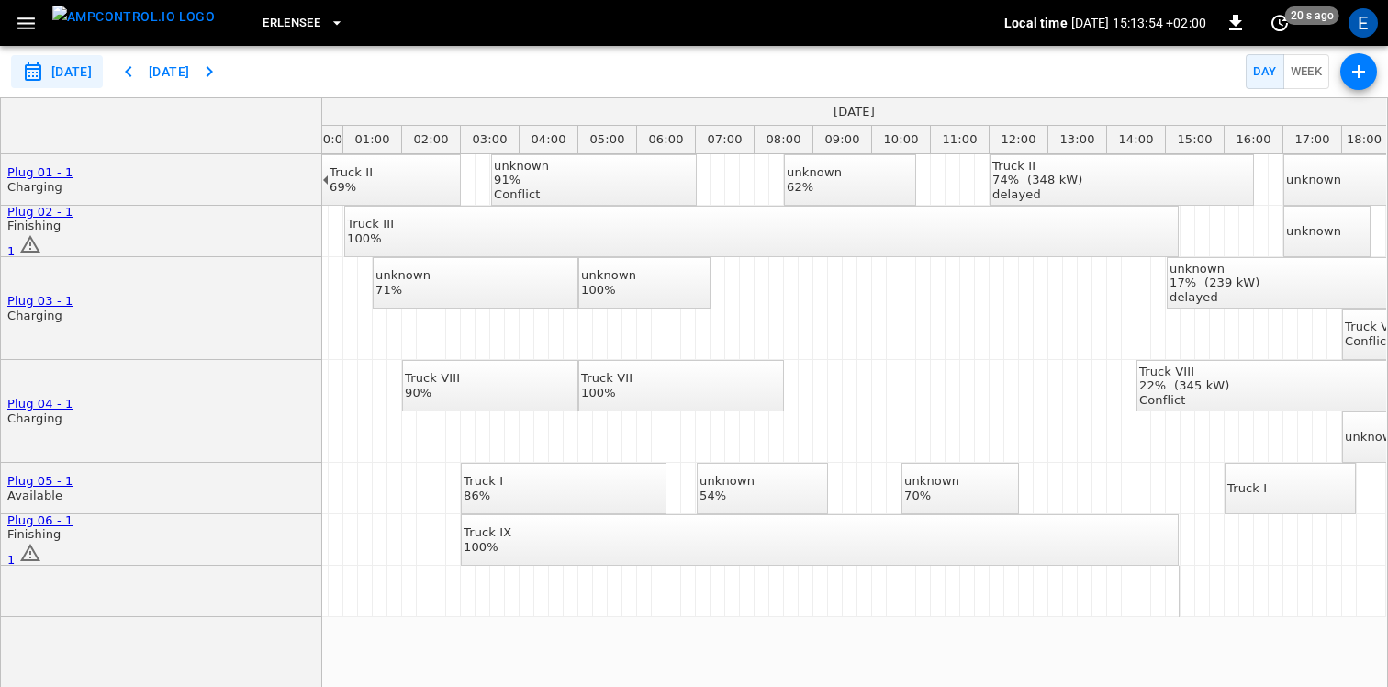
click at [40, 235] on icon "scheduler rows" at bounding box center [30, 243] width 20 height 17
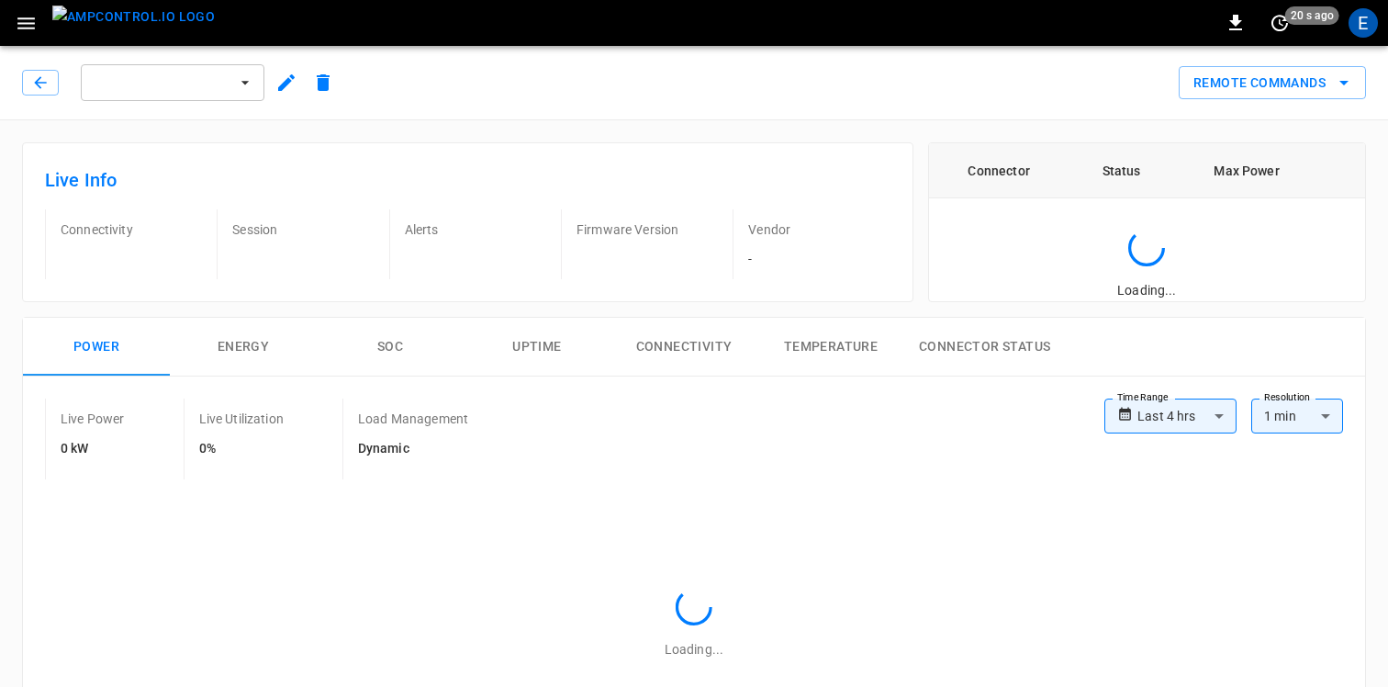
type input "**********"
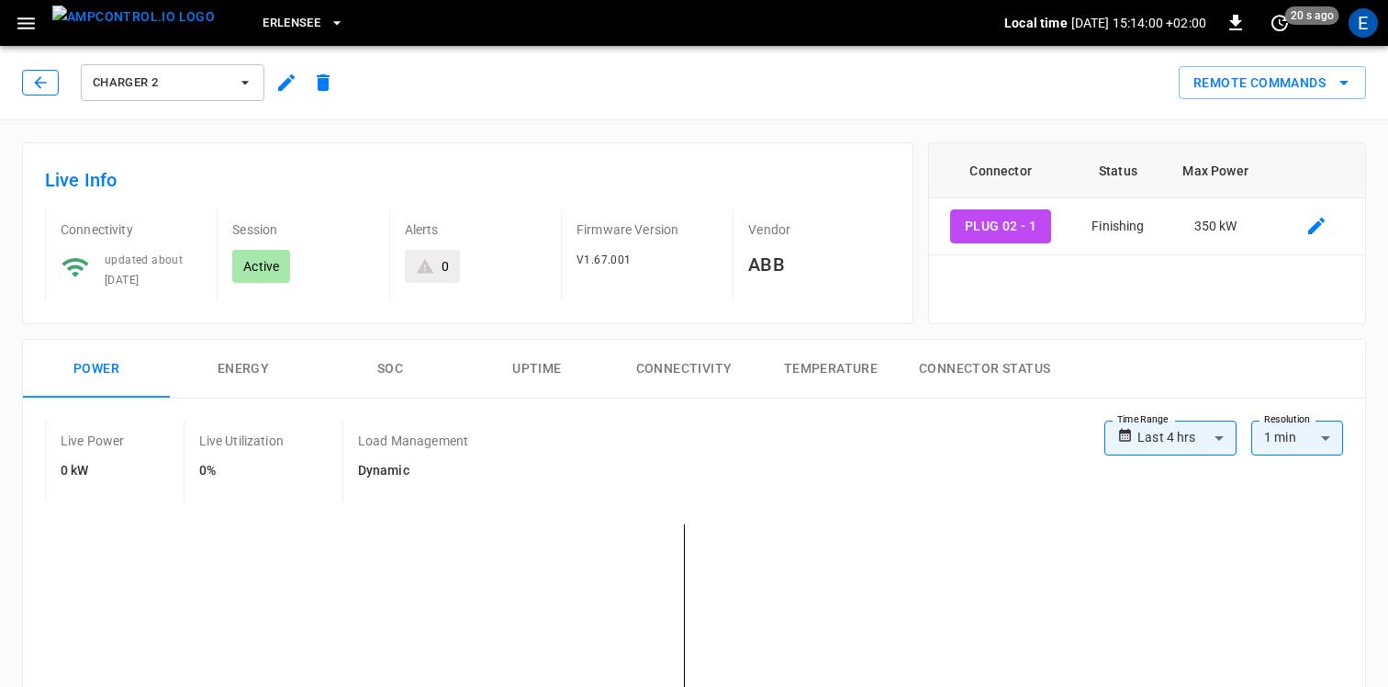
click at [49, 81] on icon "button" at bounding box center [40, 82] width 18 height 18
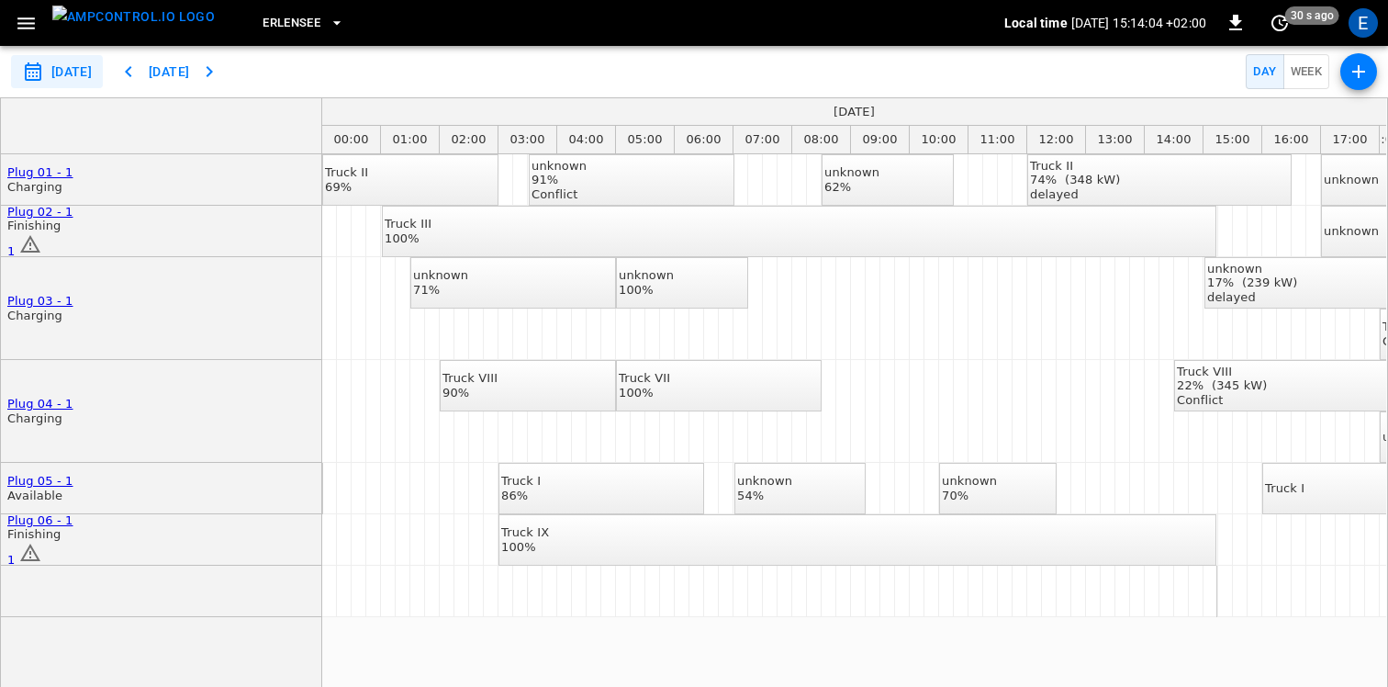
click at [15, 553] on span "1" at bounding box center [10, 560] width 7 height 14
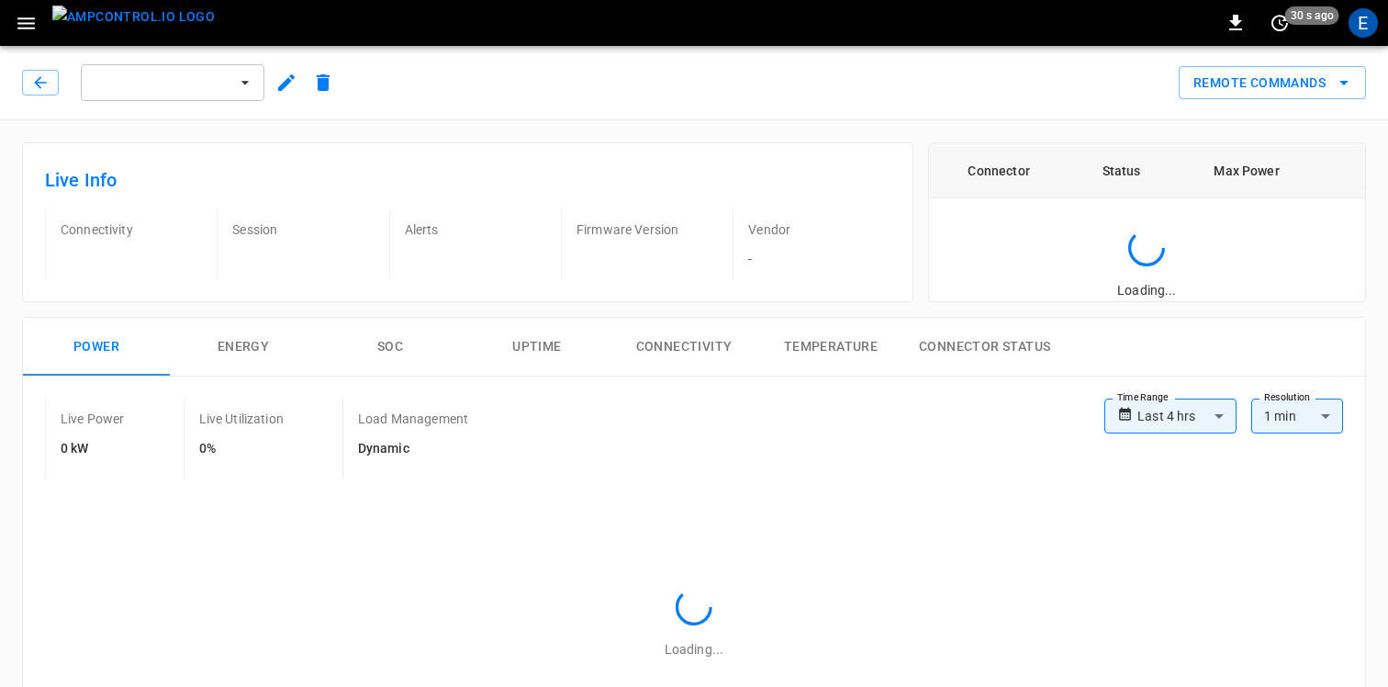
type input "**********"
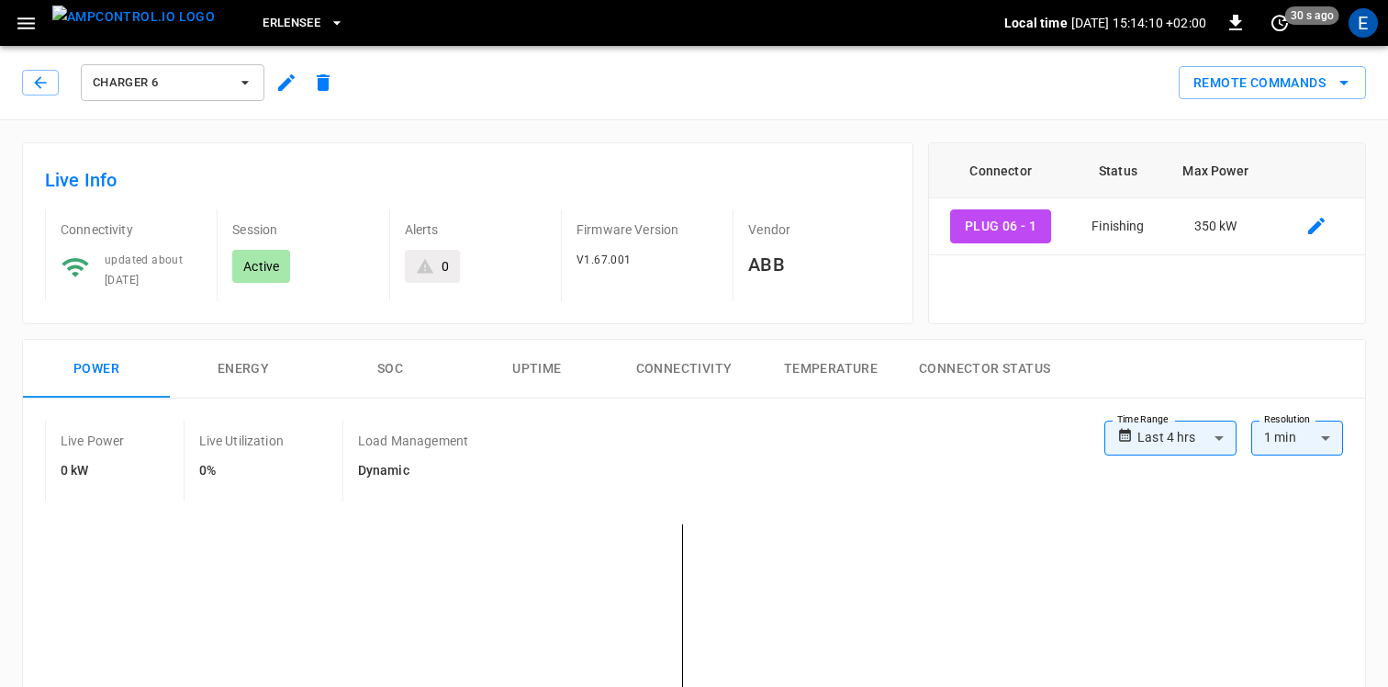
click at [435, 264] on div "0" at bounding box center [432, 266] width 33 height 18
click at [41, 78] on icon "button" at bounding box center [40, 82] width 18 height 18
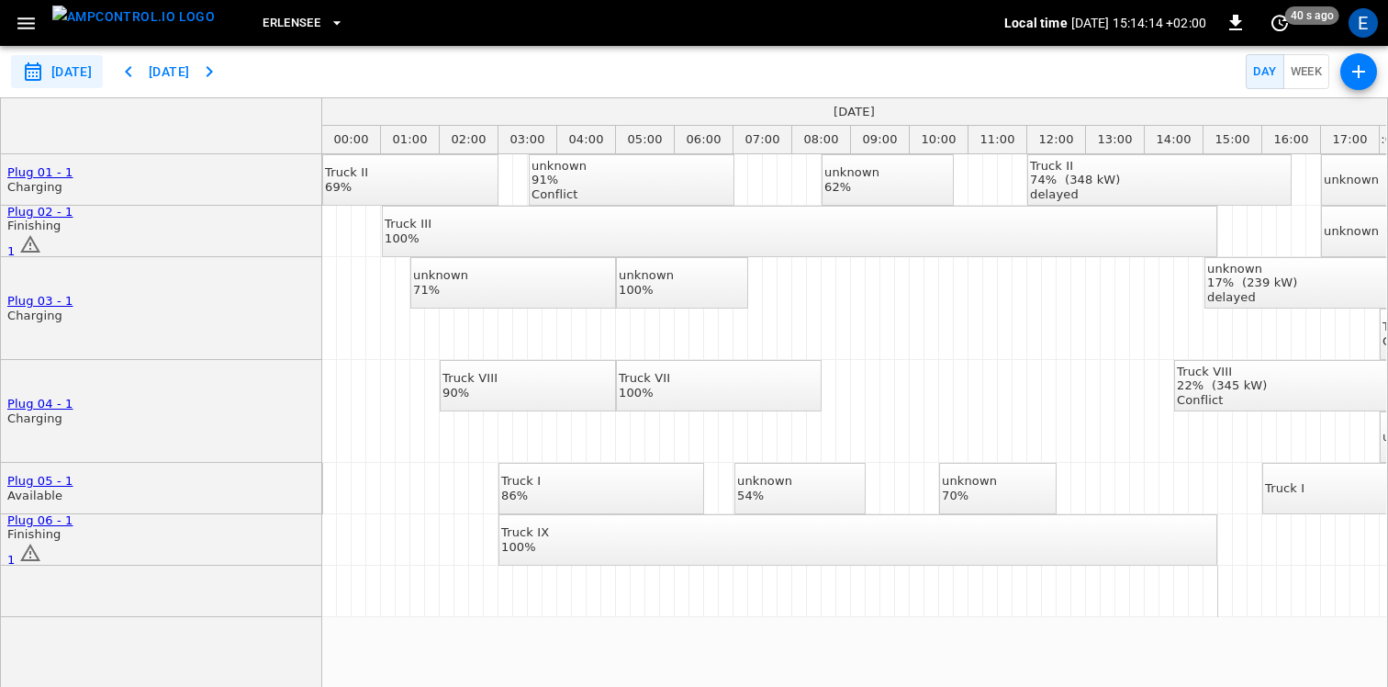
click at [15, 553] on span "1" at bounding box center [10, 560] width 7 height 14
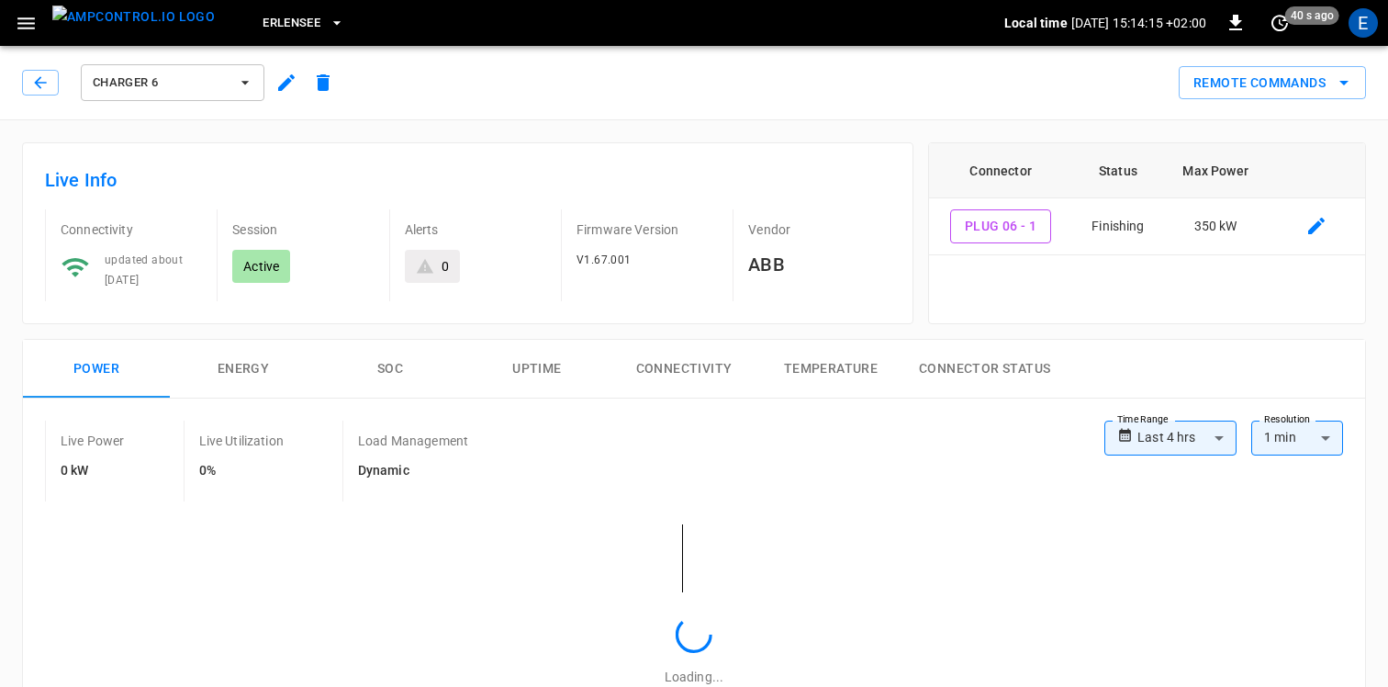
type input "**********"
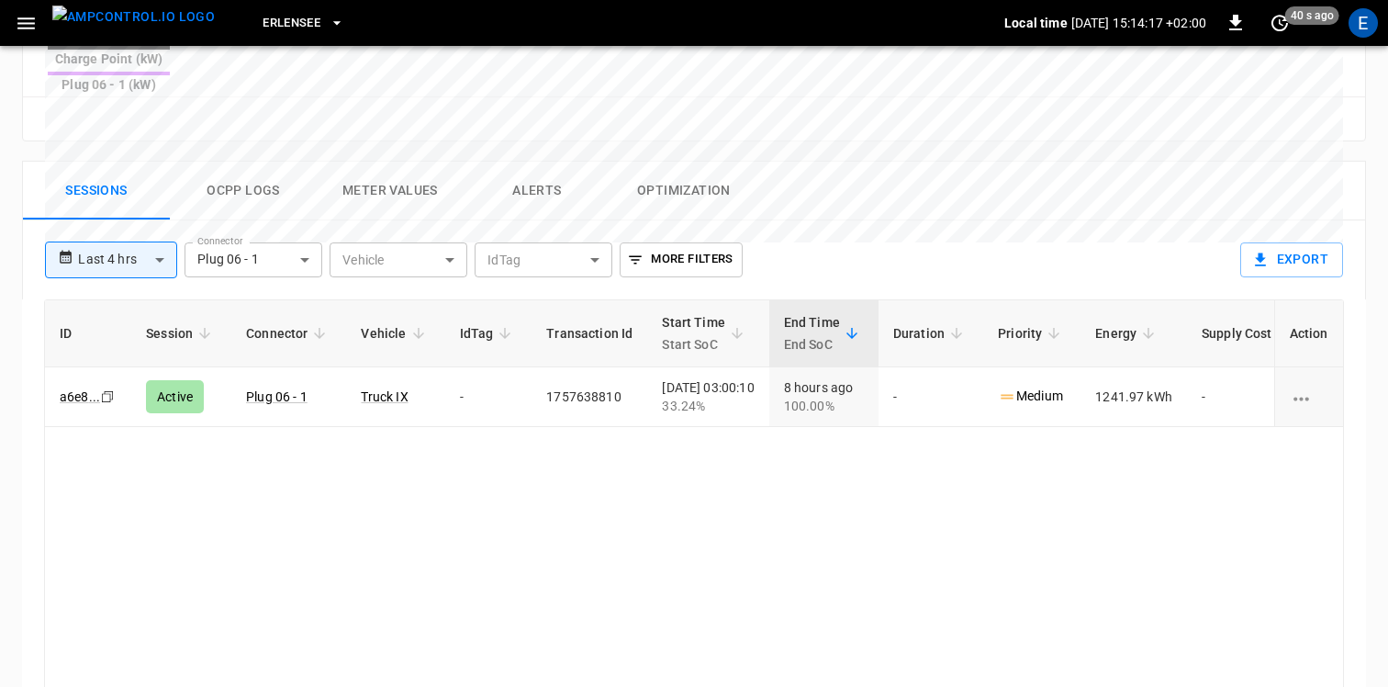
scroll to position [802, 0]
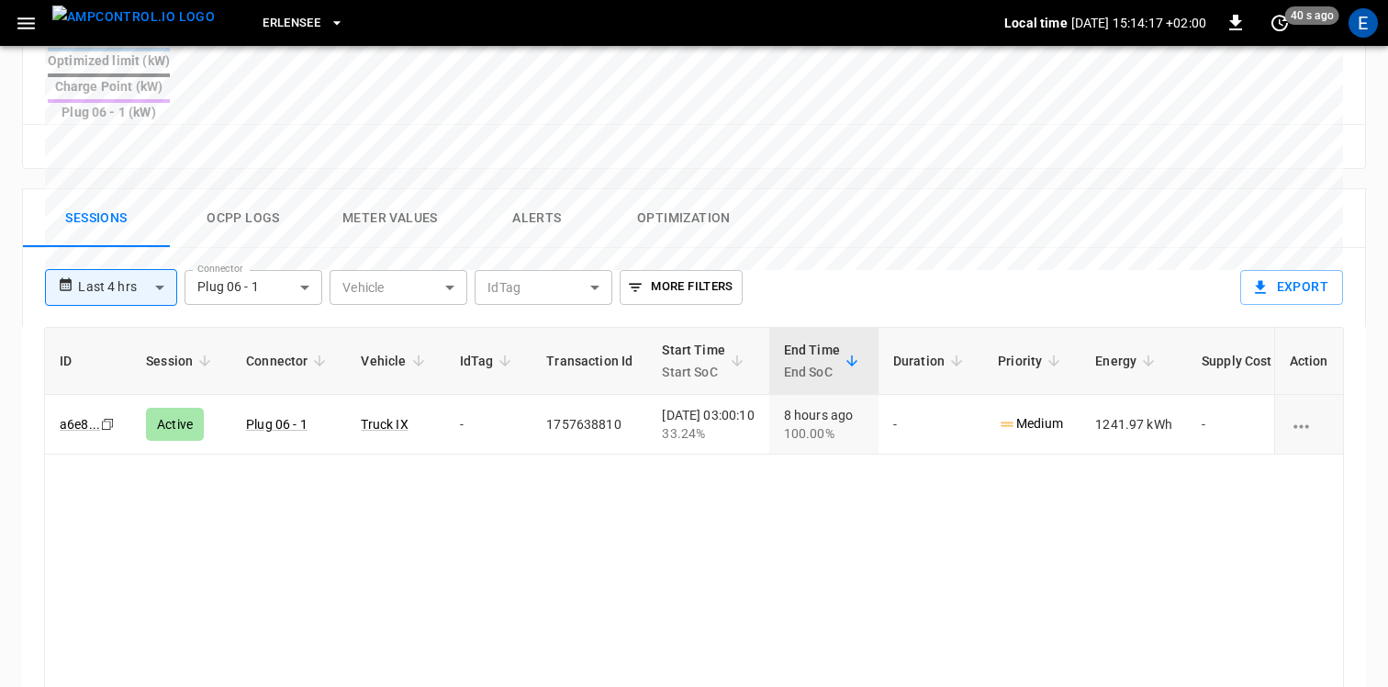
click at [543, 189] on button "Alerts" at bounding box center [537, 218] width 147 height 59
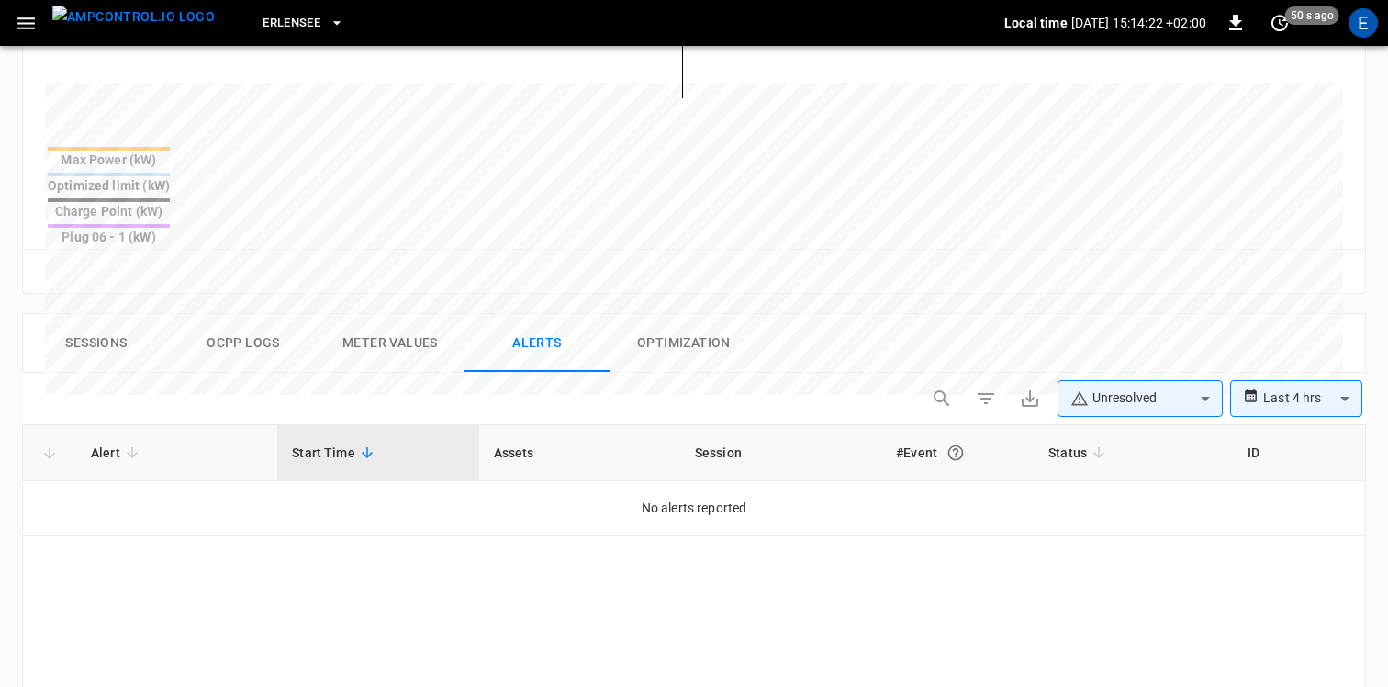
scroll to position [372, 0]
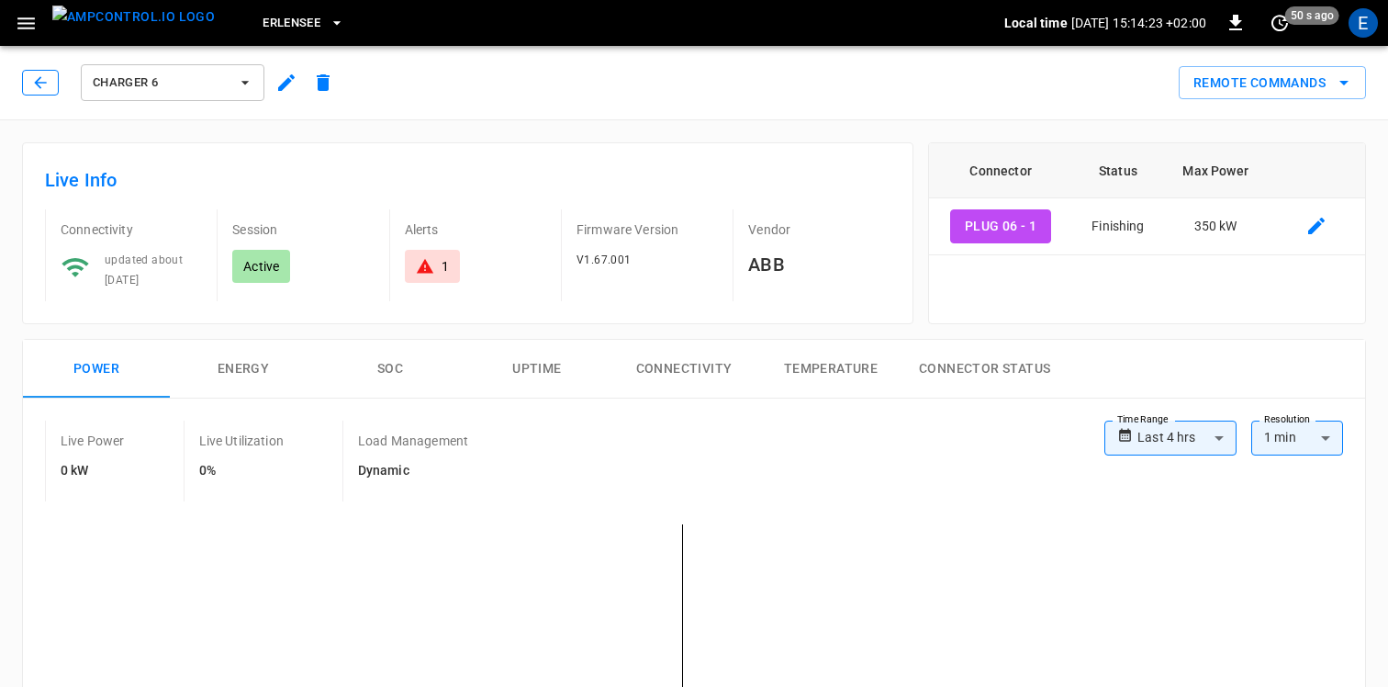
click at [50, 95] on button "button" at bounding box center [40, 83] width 37 height 26
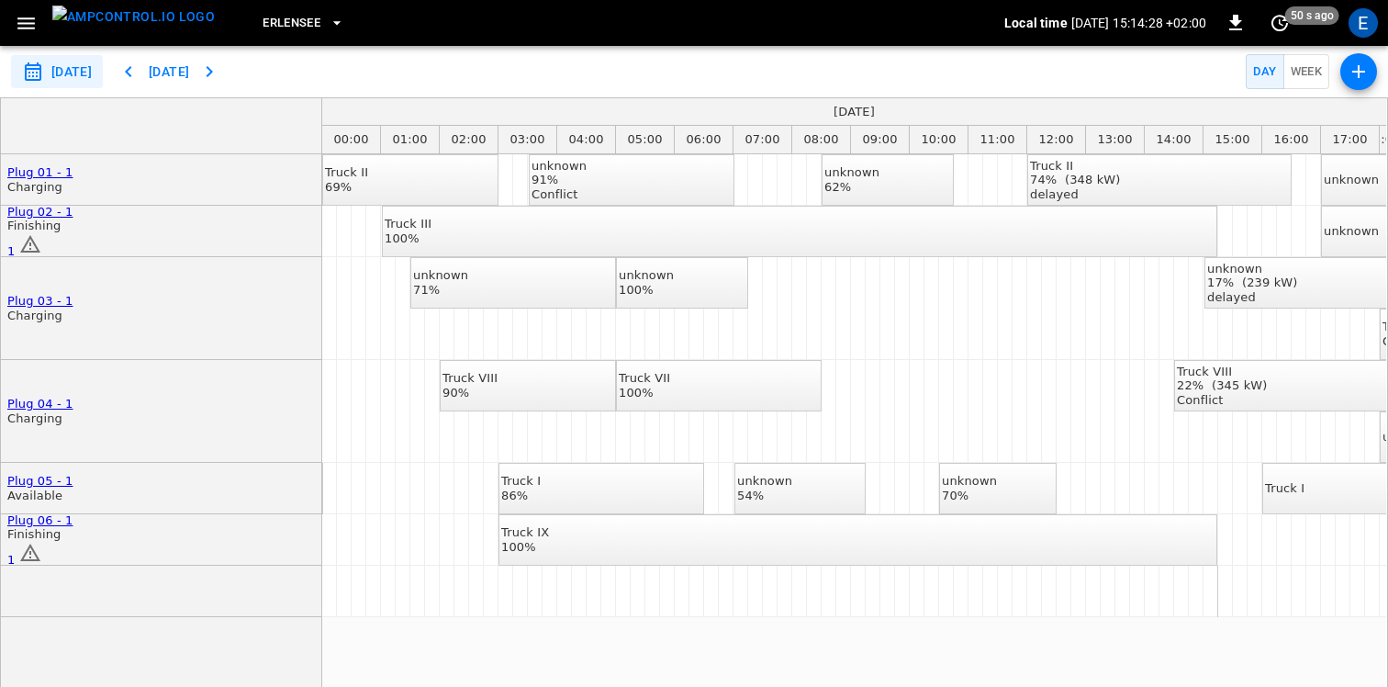
click at [15, 244] on span "1" at bounding box center [10, 251] width 7 height 14
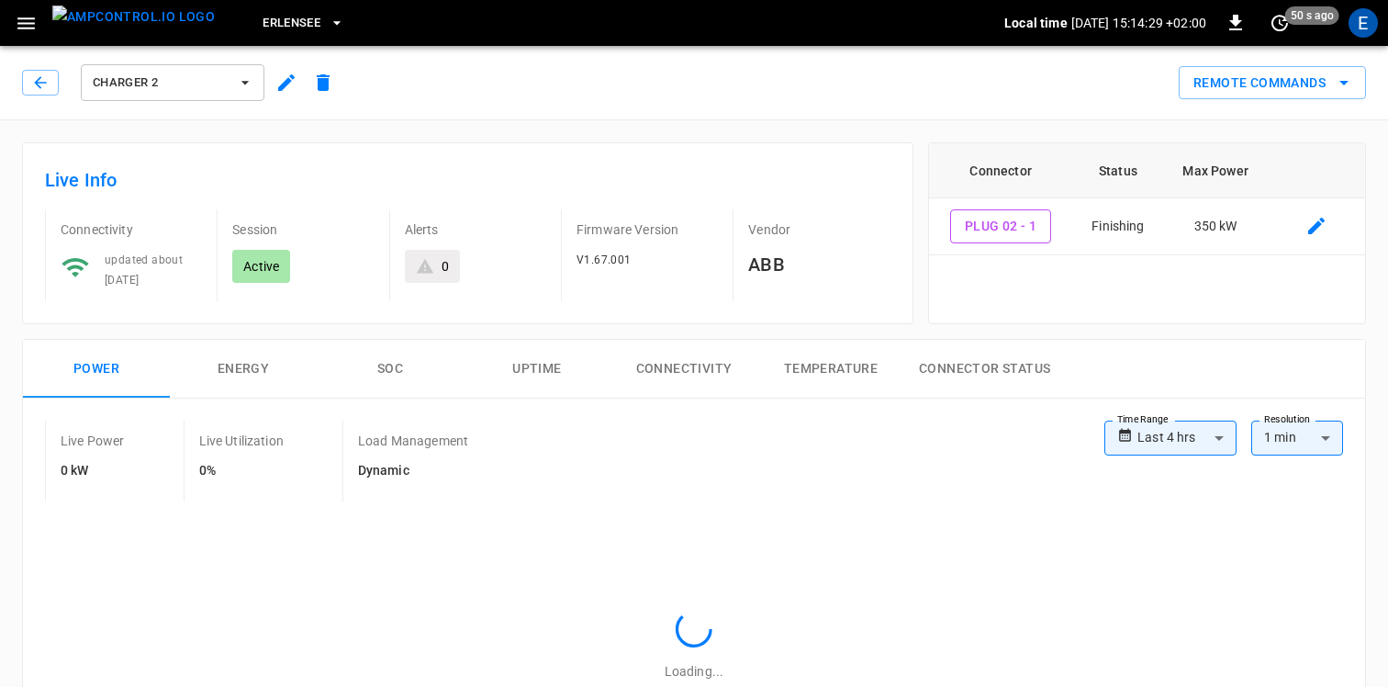
type input "**********"
click at [577, 117] on div "Charger 2 Remote Commands" at bounding box center [691, 79] width 1396 height 81
click at [702, 82] on div "Remote Commands" at bounding box center [854, 75] width 1025 height 49
click at [641, 93] on div "Remote Commands" at bounding box center [854, 75] width 1025 height 49
click at [688, 90] on div "Remote Commands" at bounding box center [854, 75] width 1025 height 49
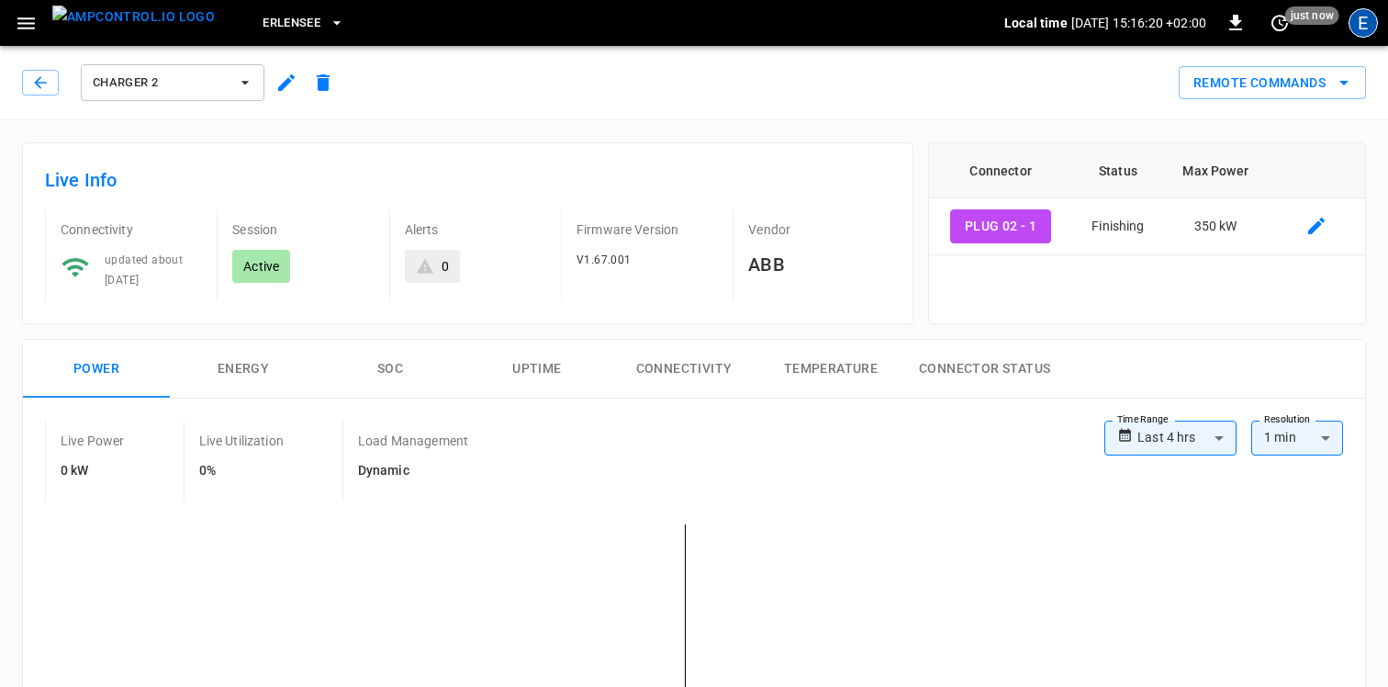
click at [1363, 27] on div "E" at bounding box center [1363, 22] width 29 height 29
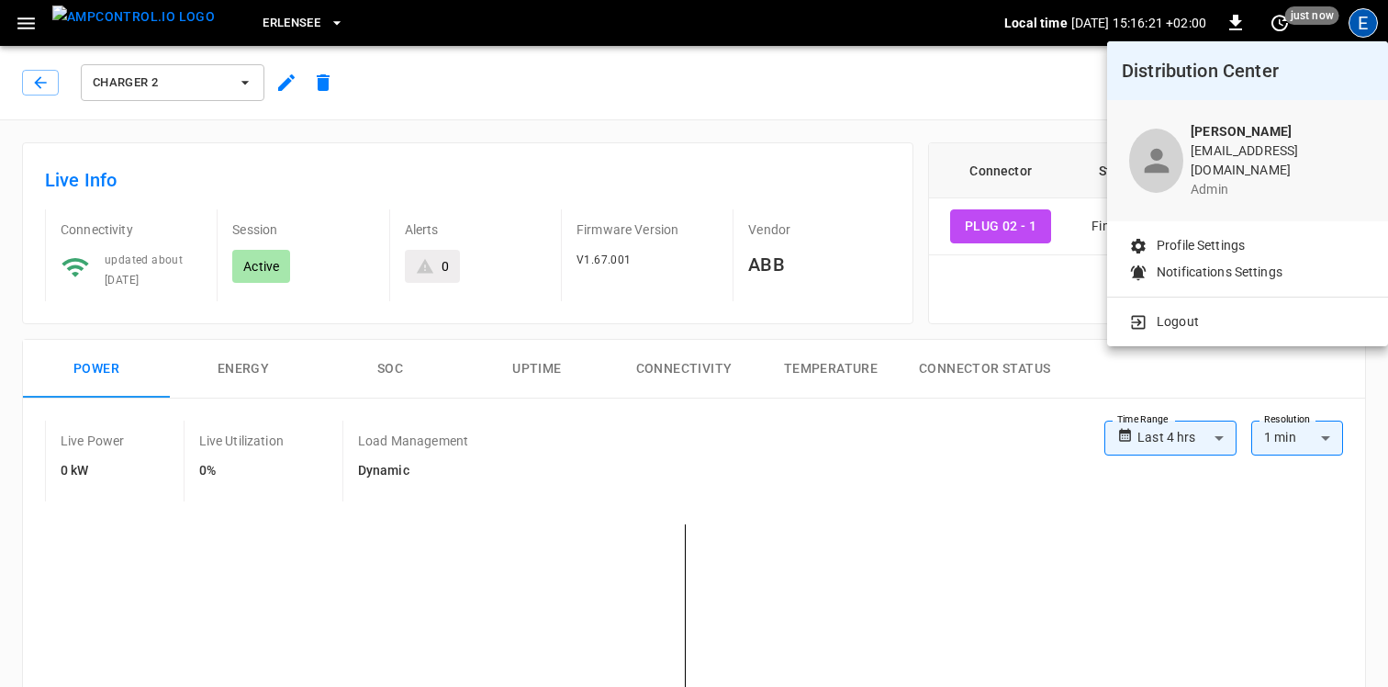
click at [797, 141] on div at bounding box center [694, 343] width 1388 height 687
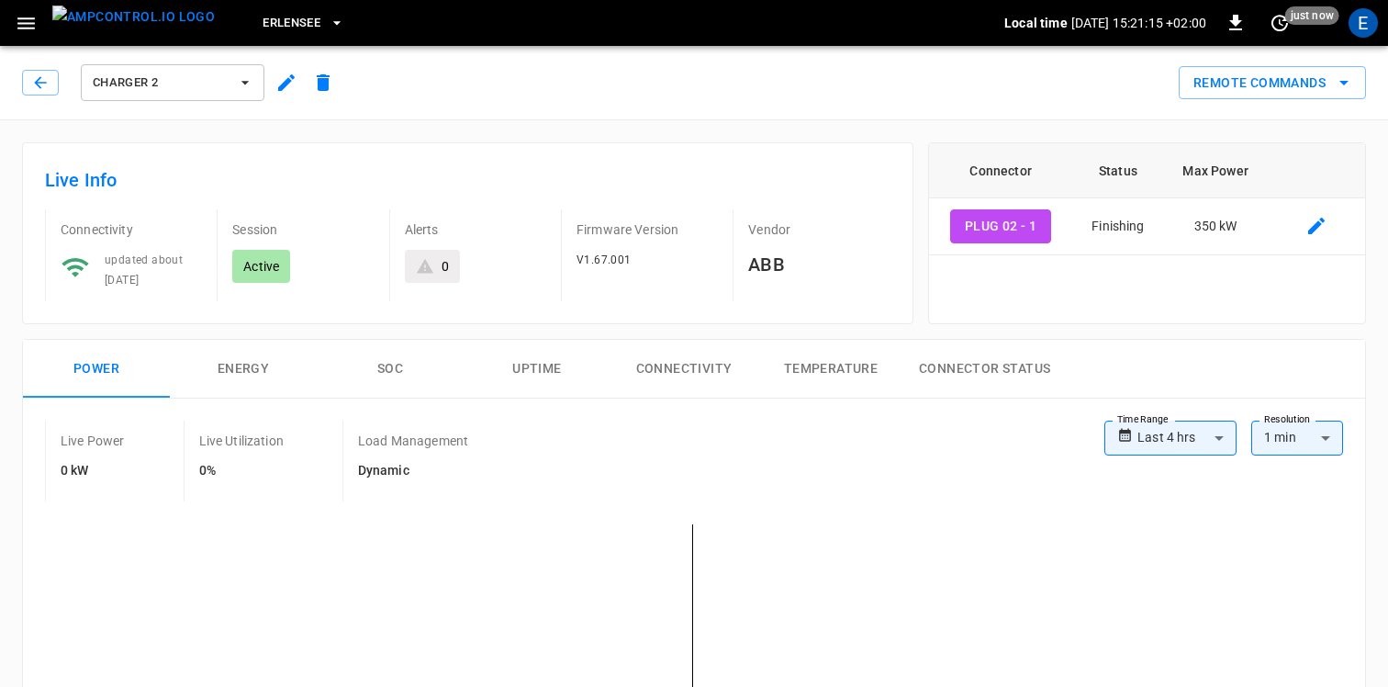
click at [720, 71] on div "Remote Commands" at bounding box center [854, 75] width 1025 height 49
click at [709, 84] on div "Remote Commands" at bounding box center [854, 75] width 1025 height 49
click at [27, 24] on icon "button" at bounding box center [26, 23] width 23 height 23
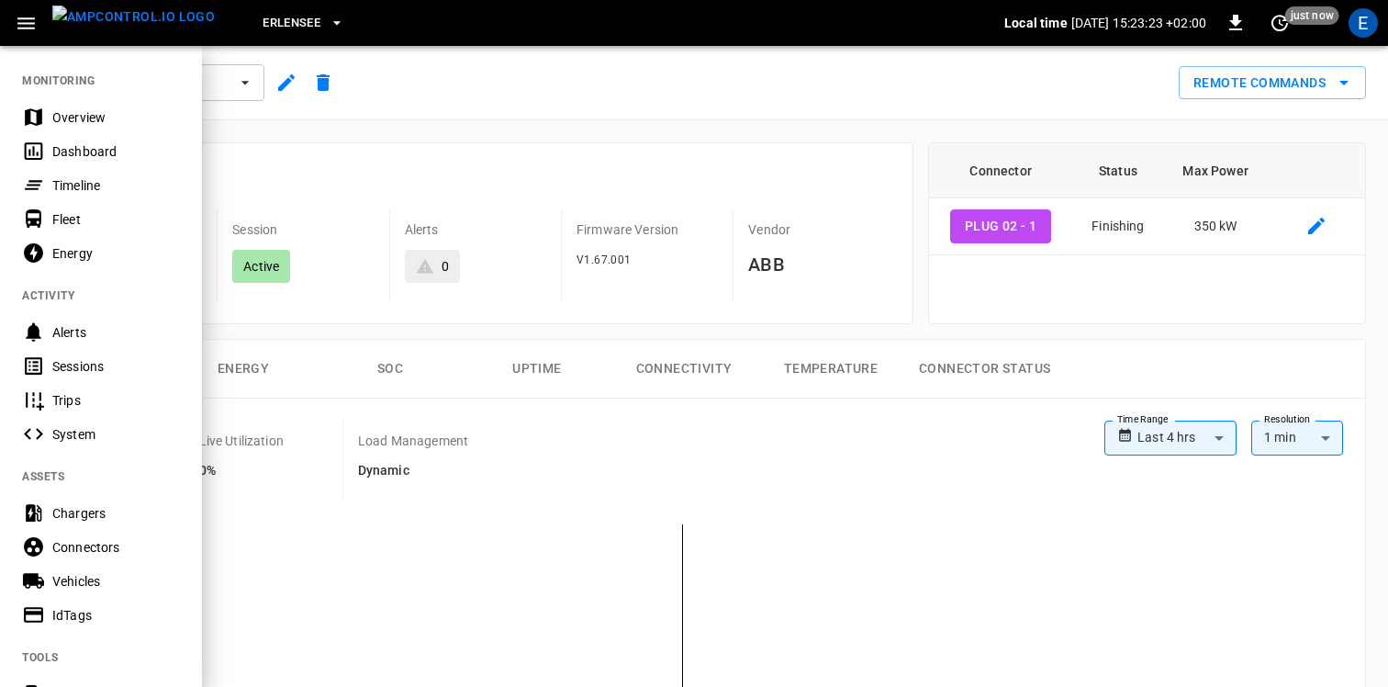
click at [78, 177] on div "Timeline" at bounding box center [116, 185] width 128 height 18
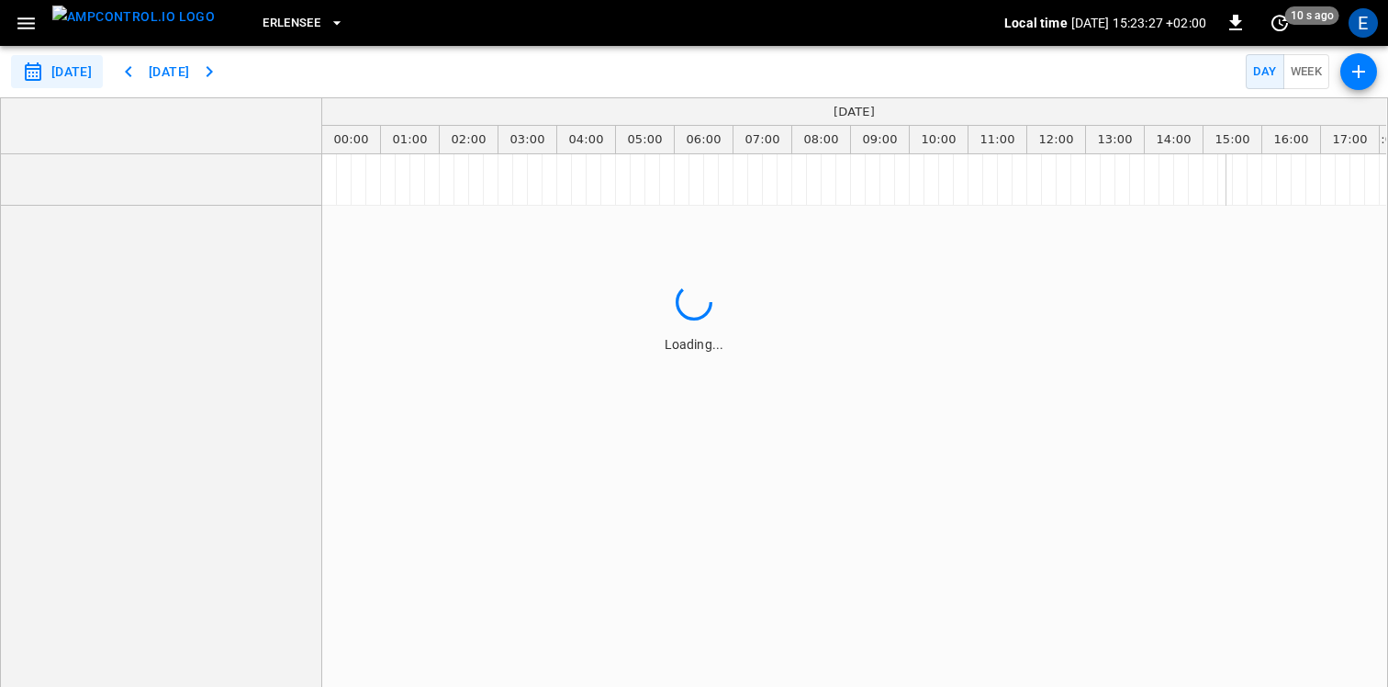
click at [1370, 79] on button "button" at bounding box center [1359, 71] width 37 height 37
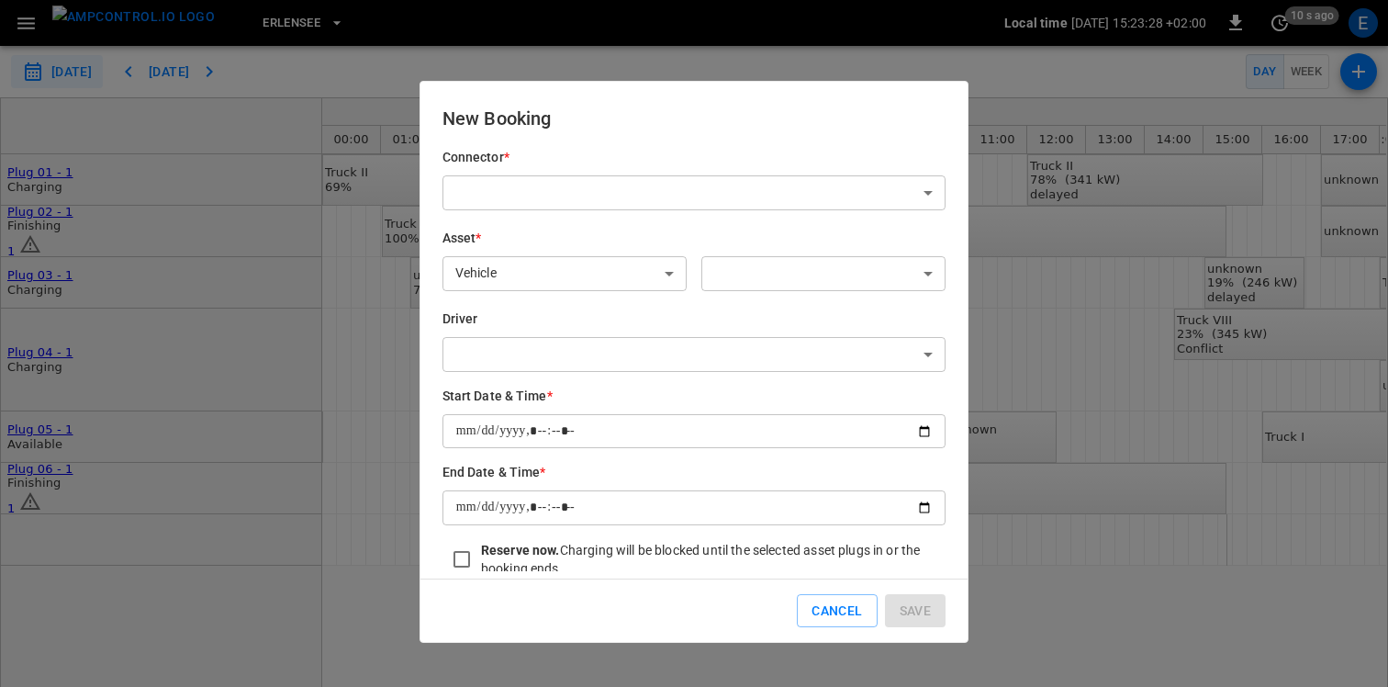
scroll to position [70, 0]
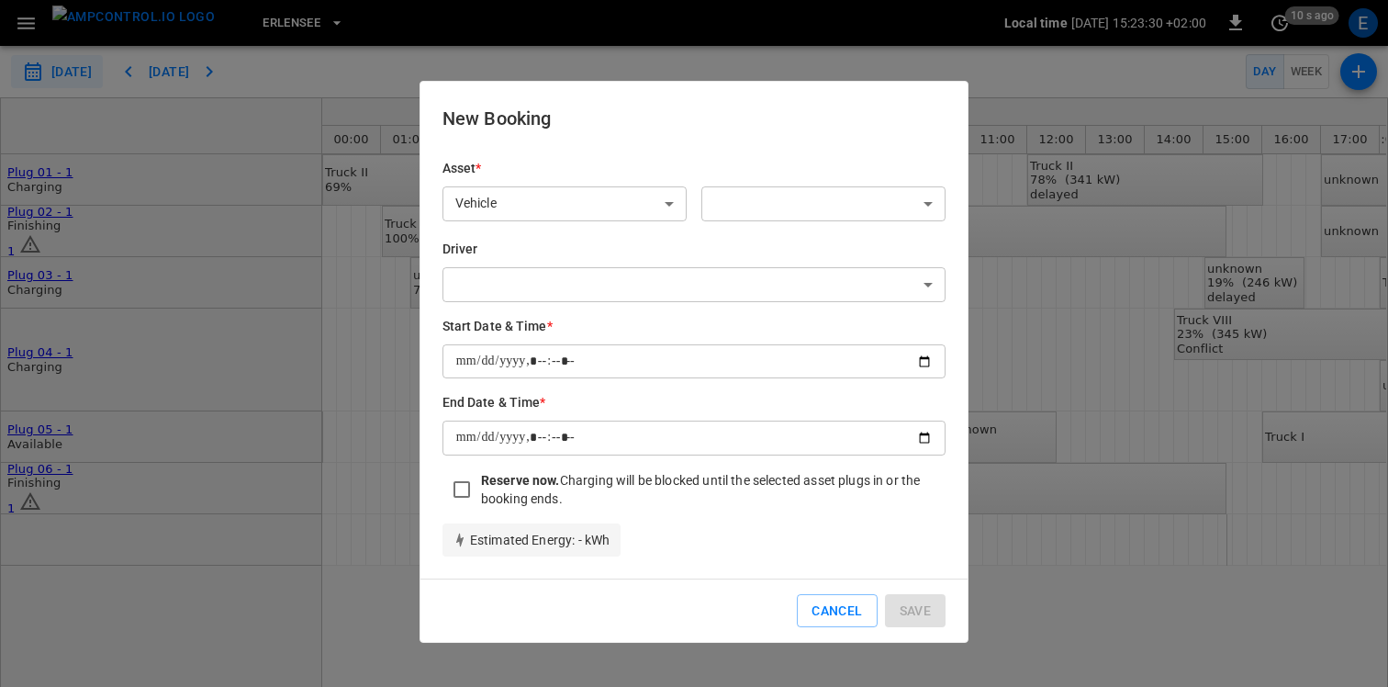
click at [587, 479] on div "Reserve now. Charging will be blocked until the selected asset plugs in or the …" at bounding box center [713, 489] width 465 height 37
click at [845, 604] on button "Cancel" at bounding box center [837, 611] width 80 height 34
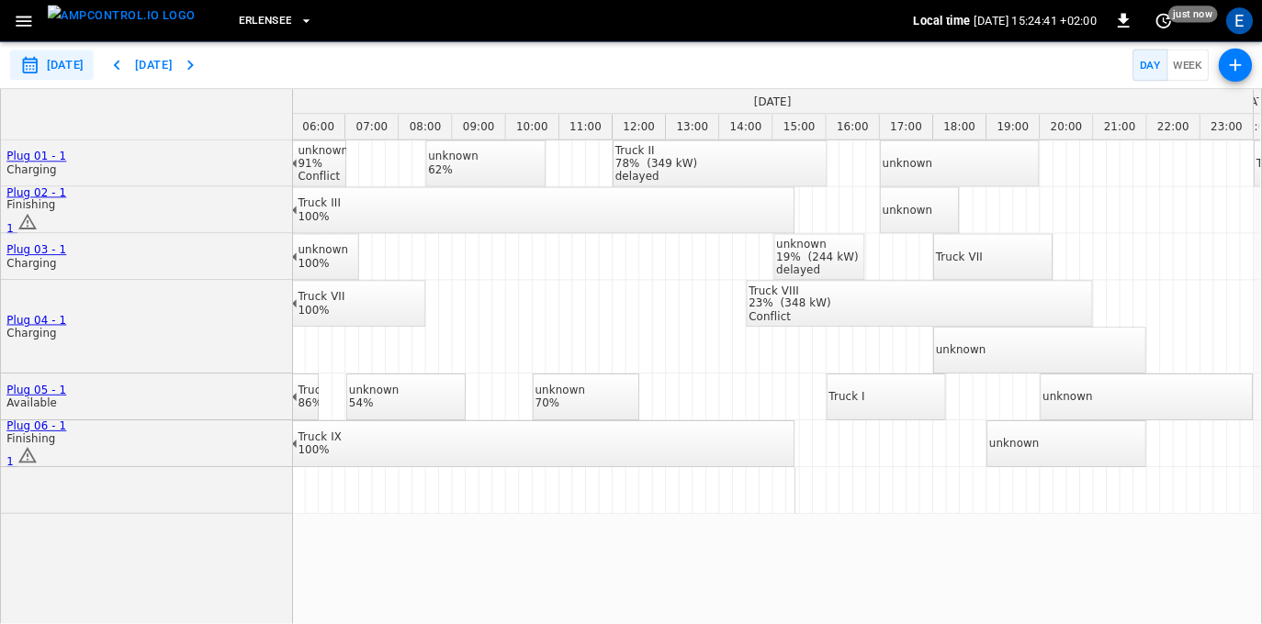
scroll to position [0, 352]
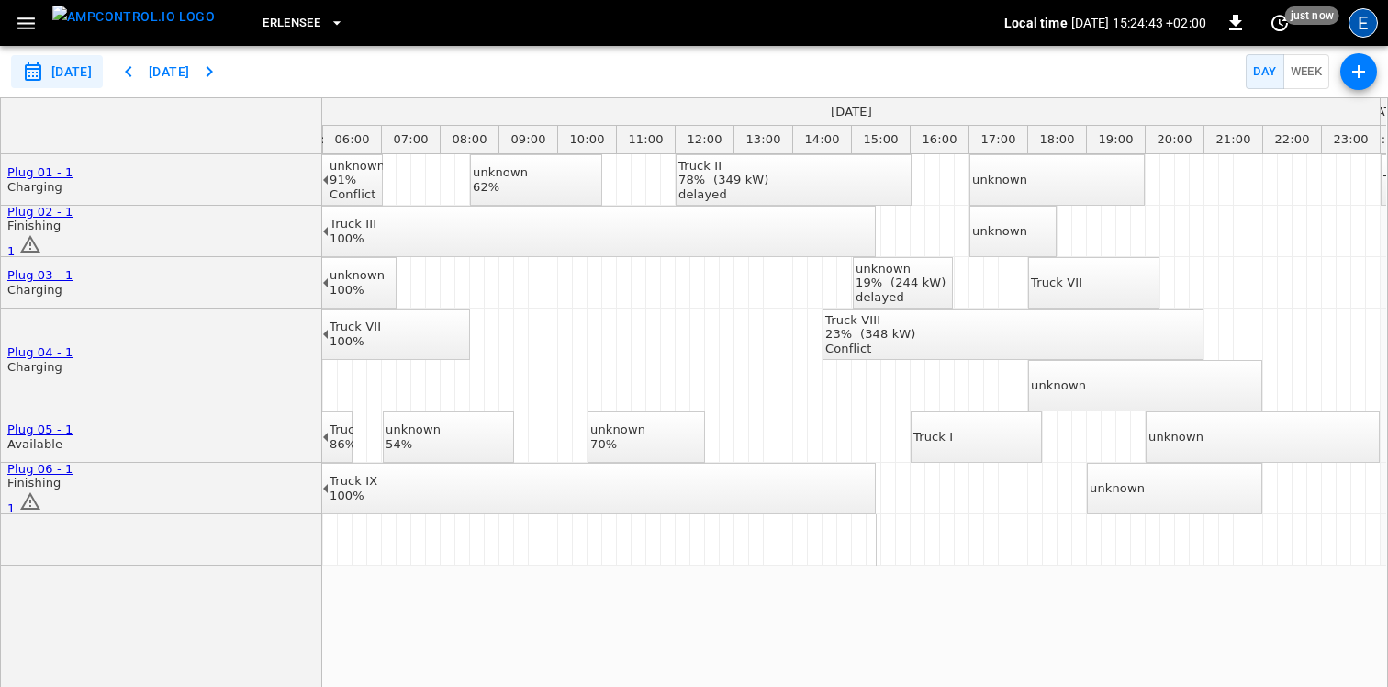
click at [1373, 24] on div "E" at bounding box center [1363, 22] width 29 height 29
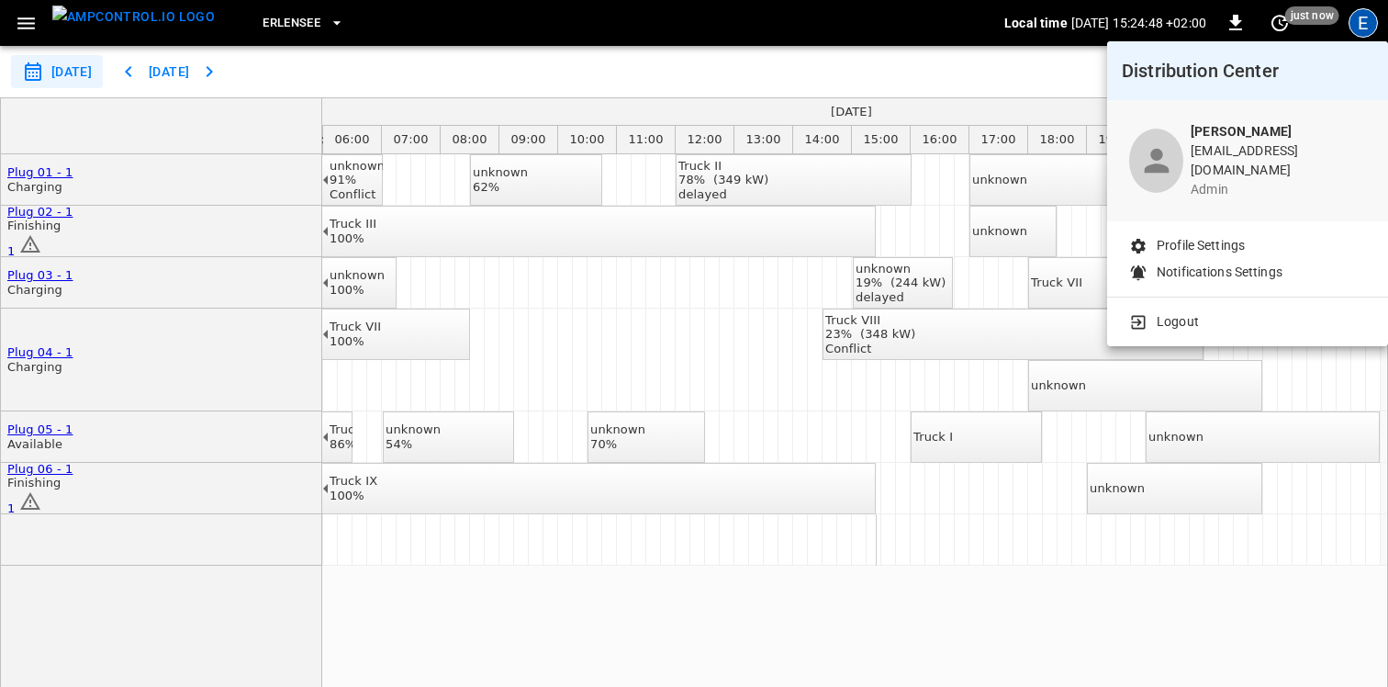
click at [898, 85] on div at bounding box center [694, 343] width 1388 height 687
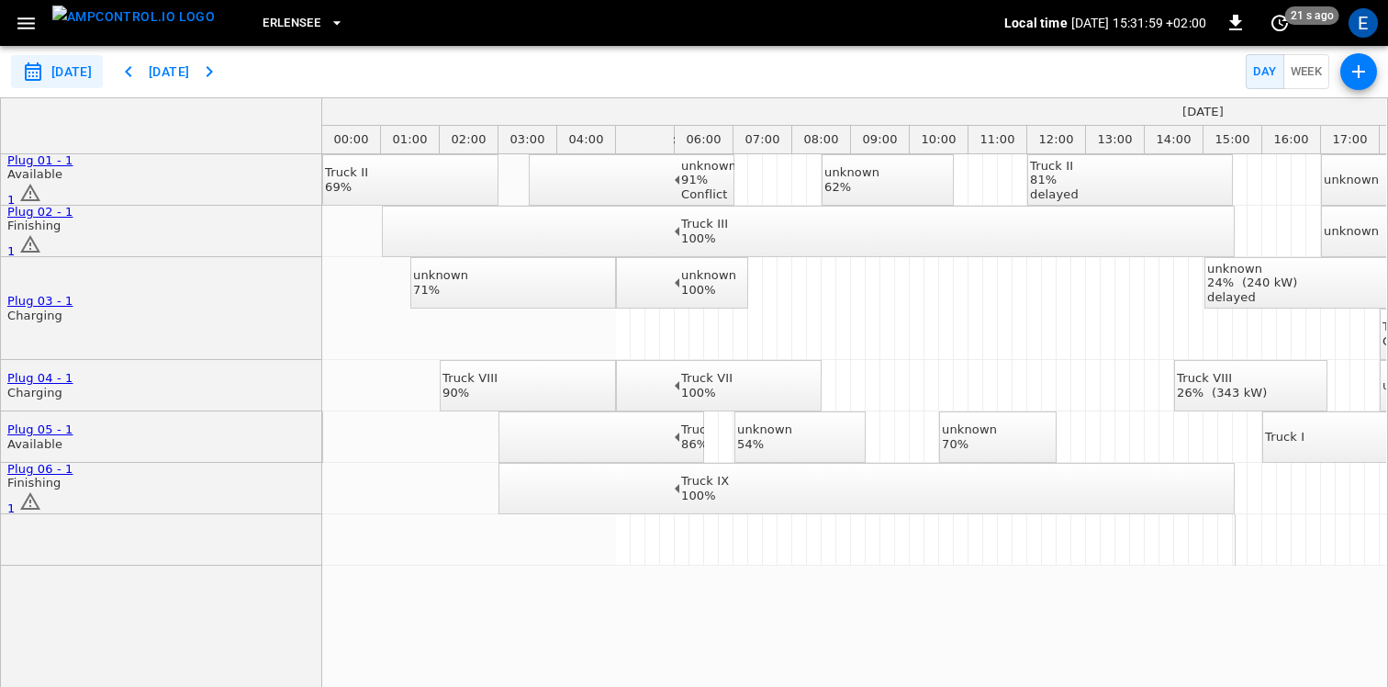
scroll to position [0, 352]
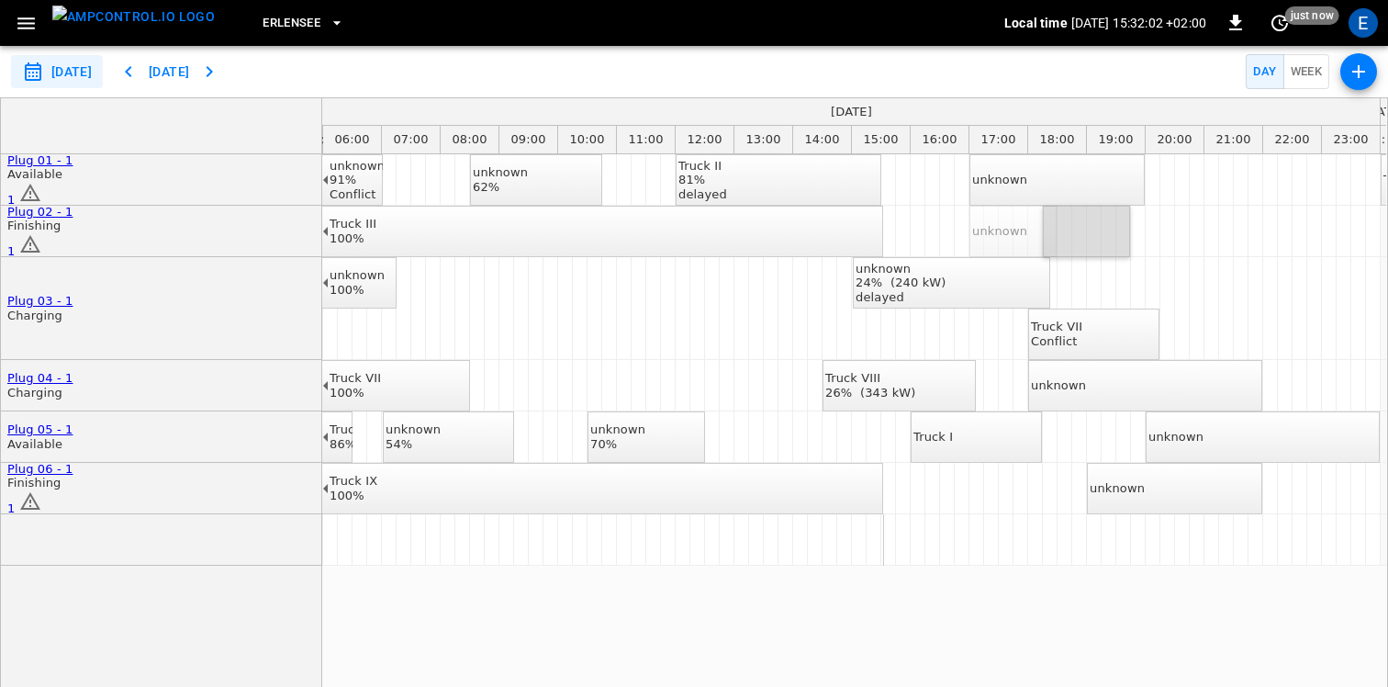
drag, startPoint x: 1009, startPoint y: 238, endPoint x: 1096, endPoint y: 235, distance: 87.3
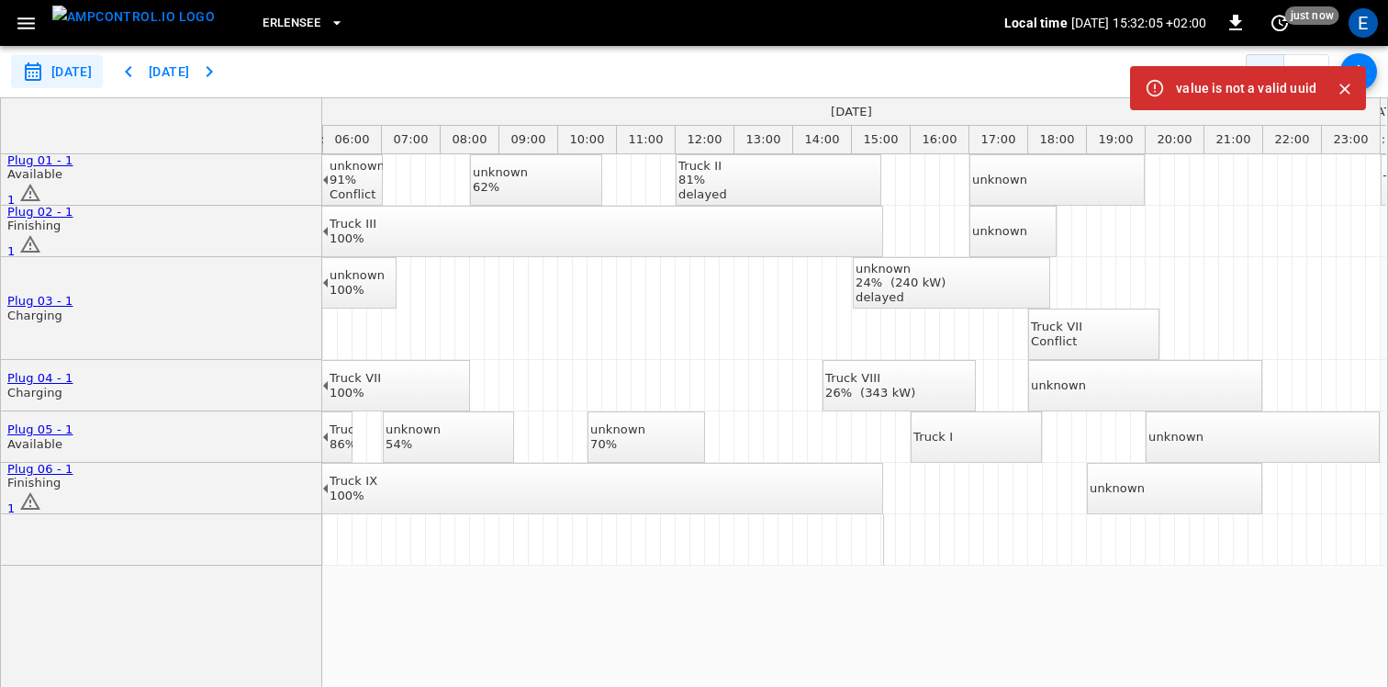
click at [1343, 91] on icon "Close" at bounding box center [1345, 89] width 11 height 11
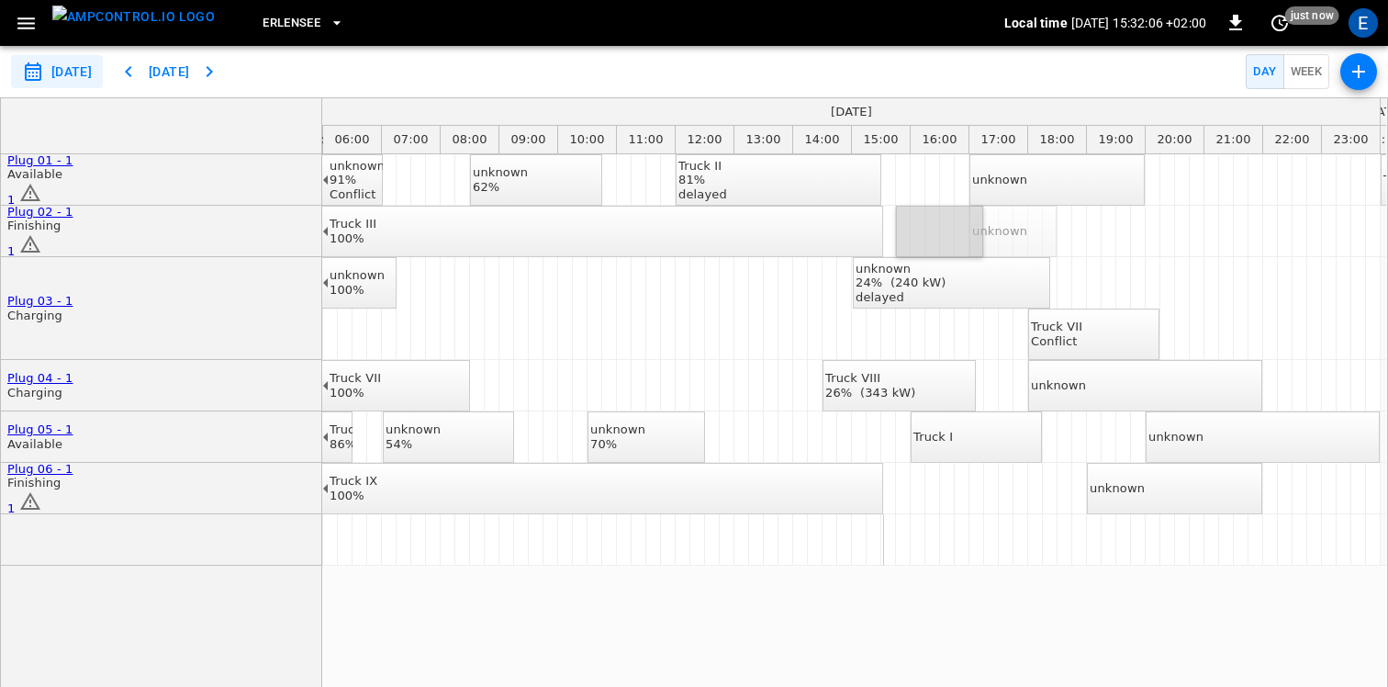
drag, startPoint x: 1010, startPoint y: 236, endPoint x: 950, endPoint y: 236, distance: 59.7
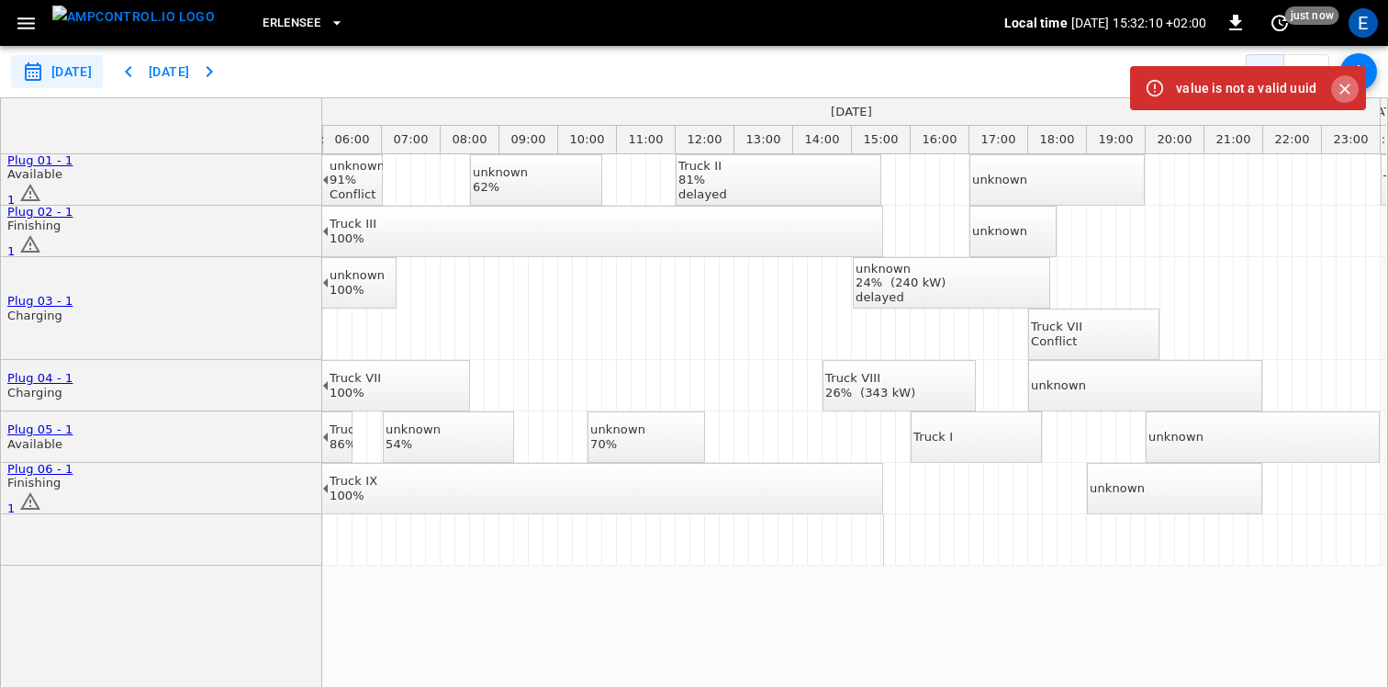
click at [1350, 88] on icon "Close" at bounding box center [1345, 89] width 18 height 18
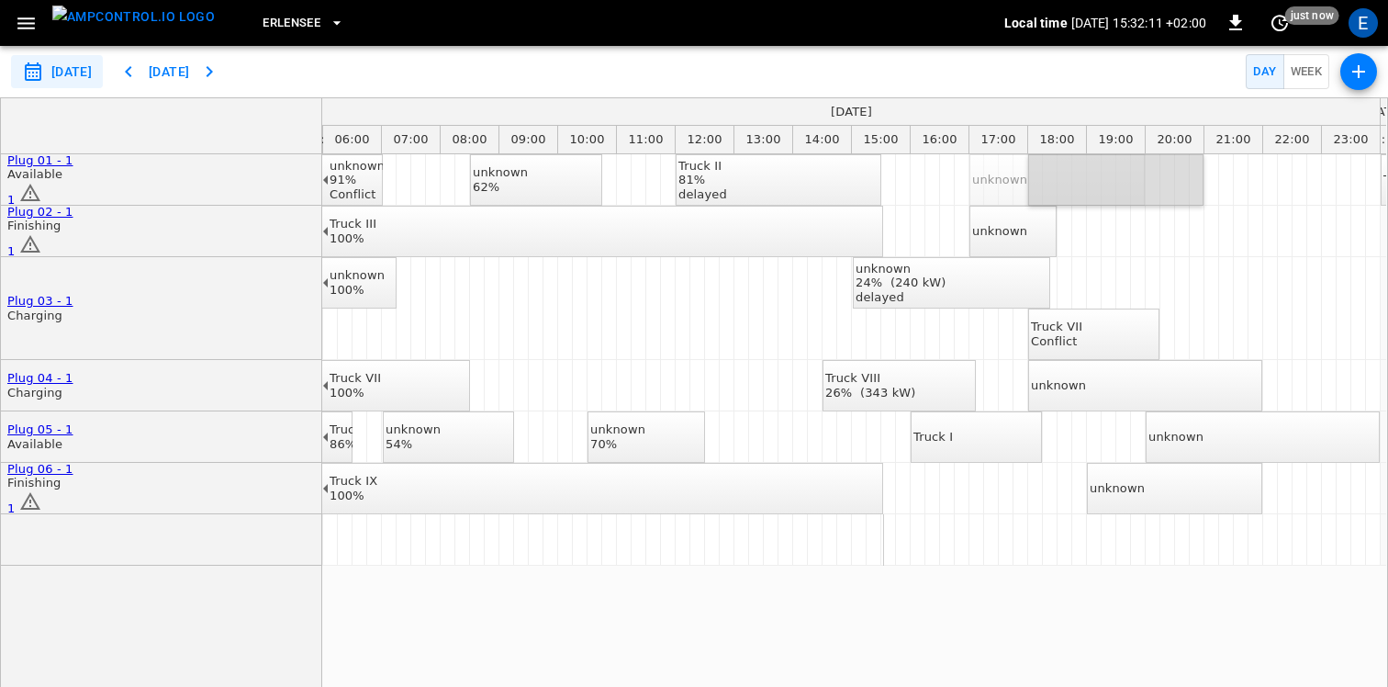
drag, startPoint x: 1055, startPoint y: 190, endPoint x: 1130, endPoint y: 190, distance: 75.3
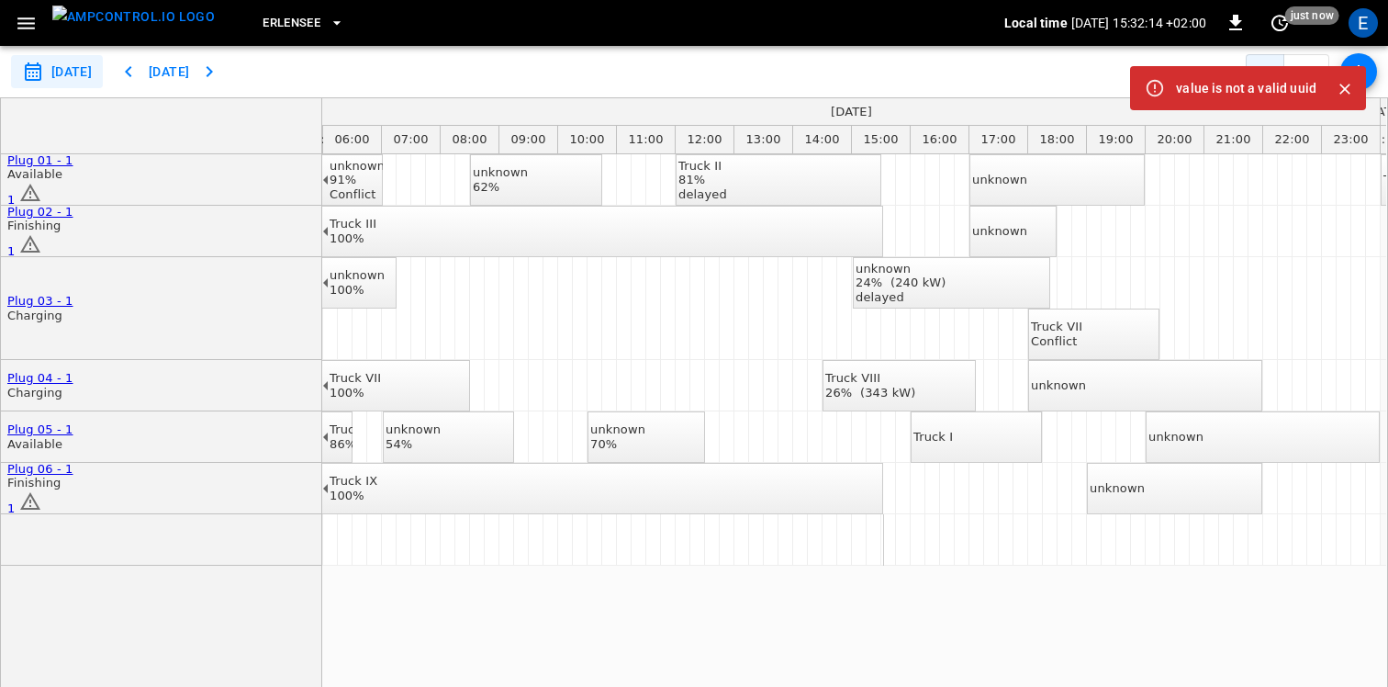
click at [1341, 87] on icon "Close" at bounding box center [1345, 89] width 18 height 18
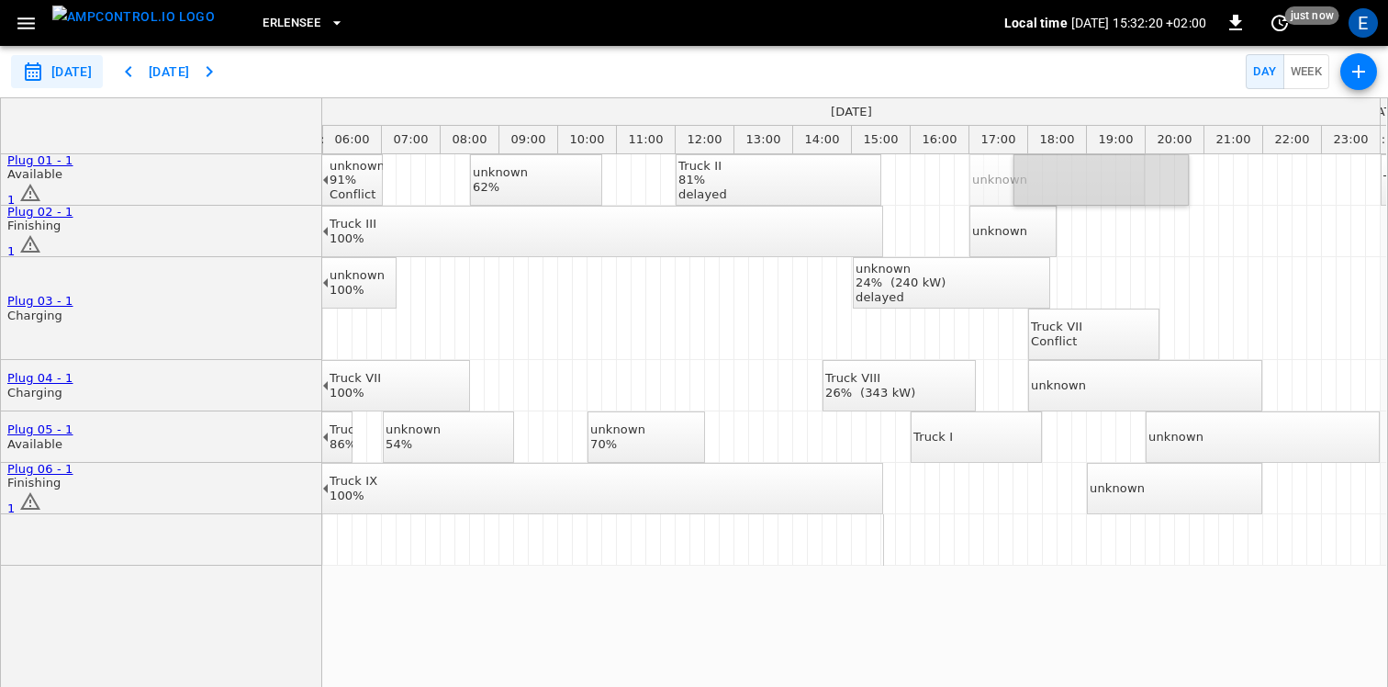
drag, startPoint x: 1032, startPoint y: 175, endPoint x: 1105, endPoint y: 176, distance: 72.5
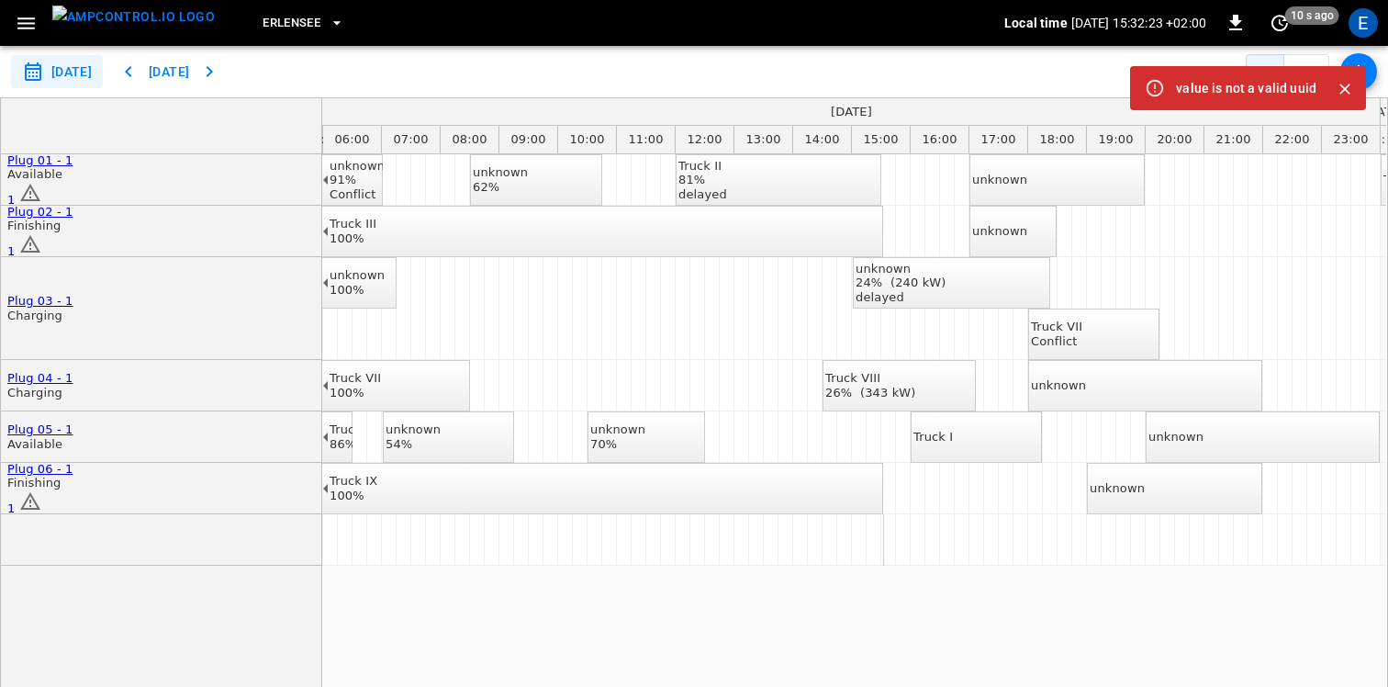
click at [1346, 84] on icon "Close" at bounding box center [1345, 89] width 18 height 18
click at [1348, 89] on icon "Close" at bounding box center [1345, 89] width 18 height 18
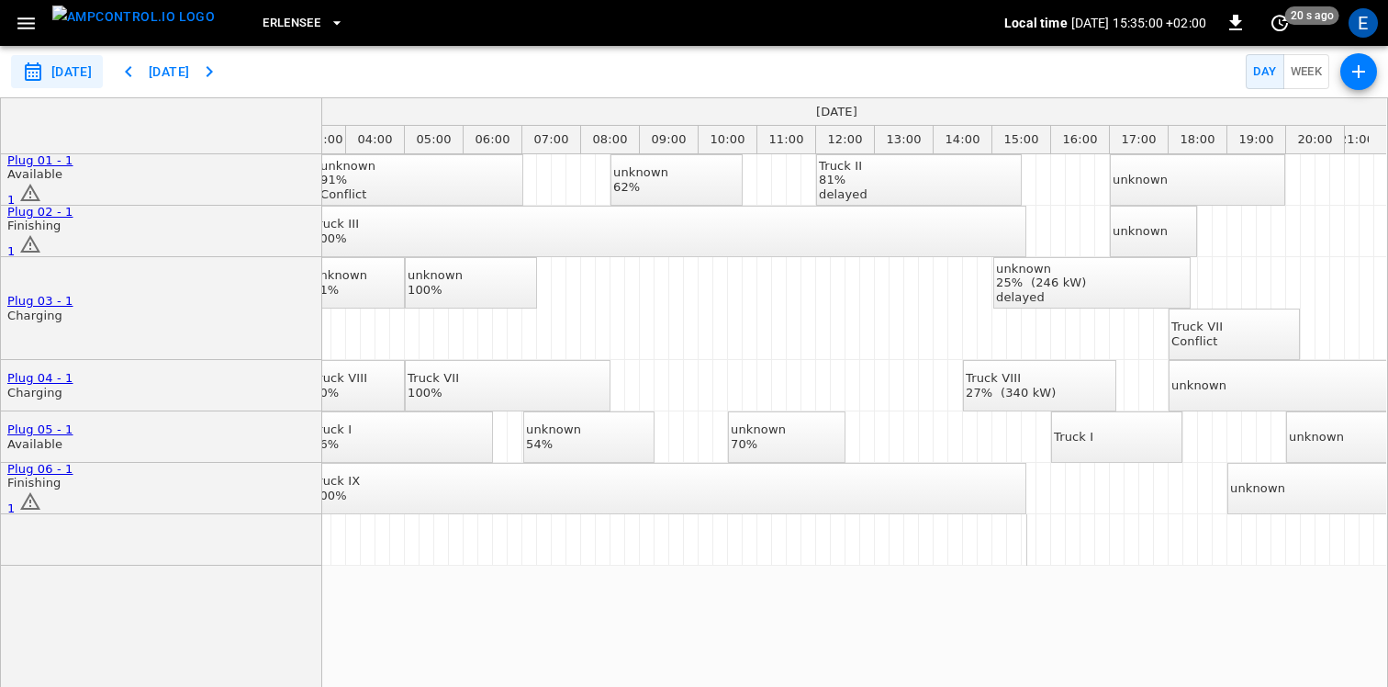
scroll to position [0, 192]
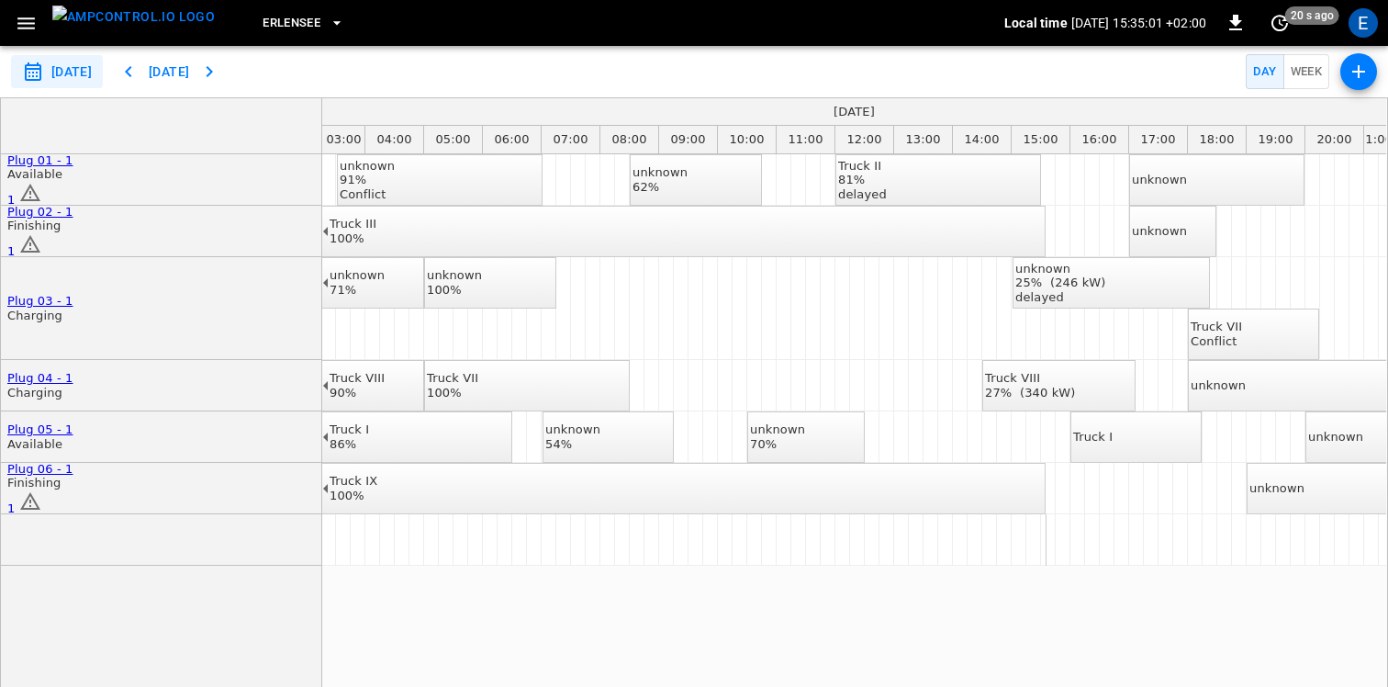
click at [688, 189] on div "unknown 62%" at bounding box center [660, 179] width 55 height 28
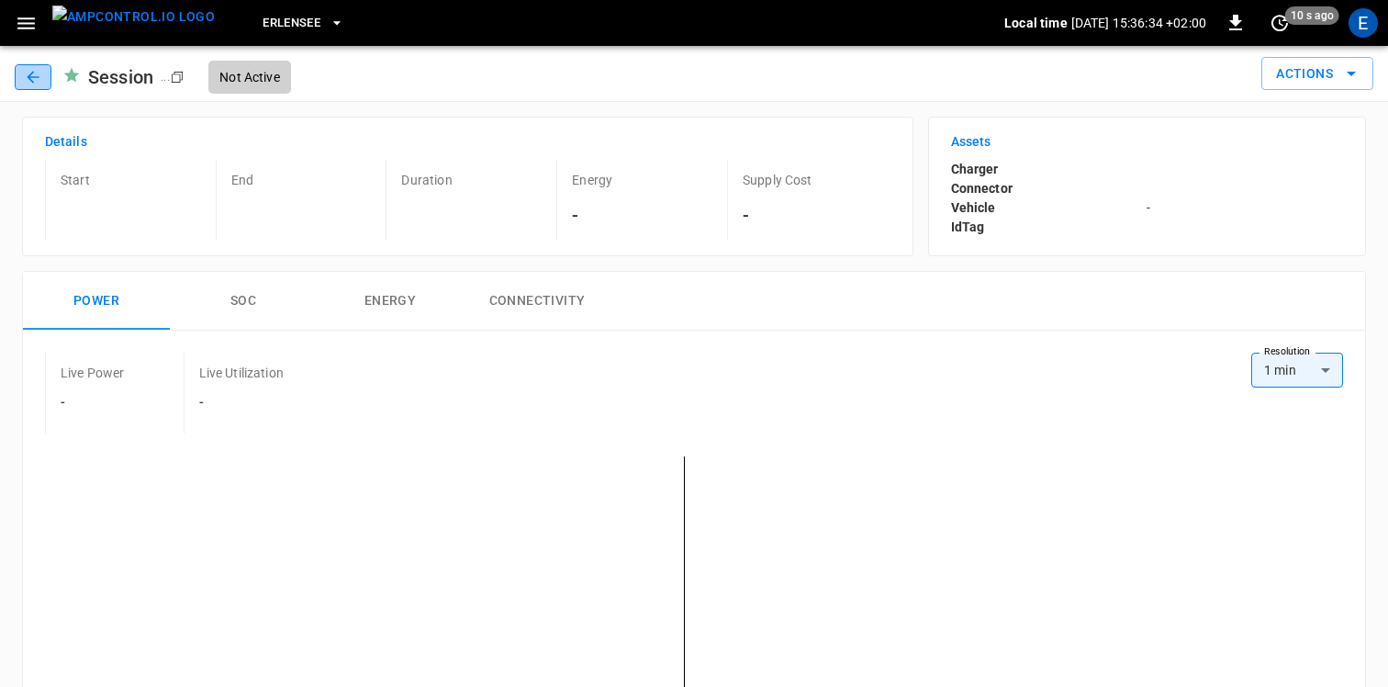
click at [38, 71] on icon "button" at bounding box center [33, 77] width 18 height 18
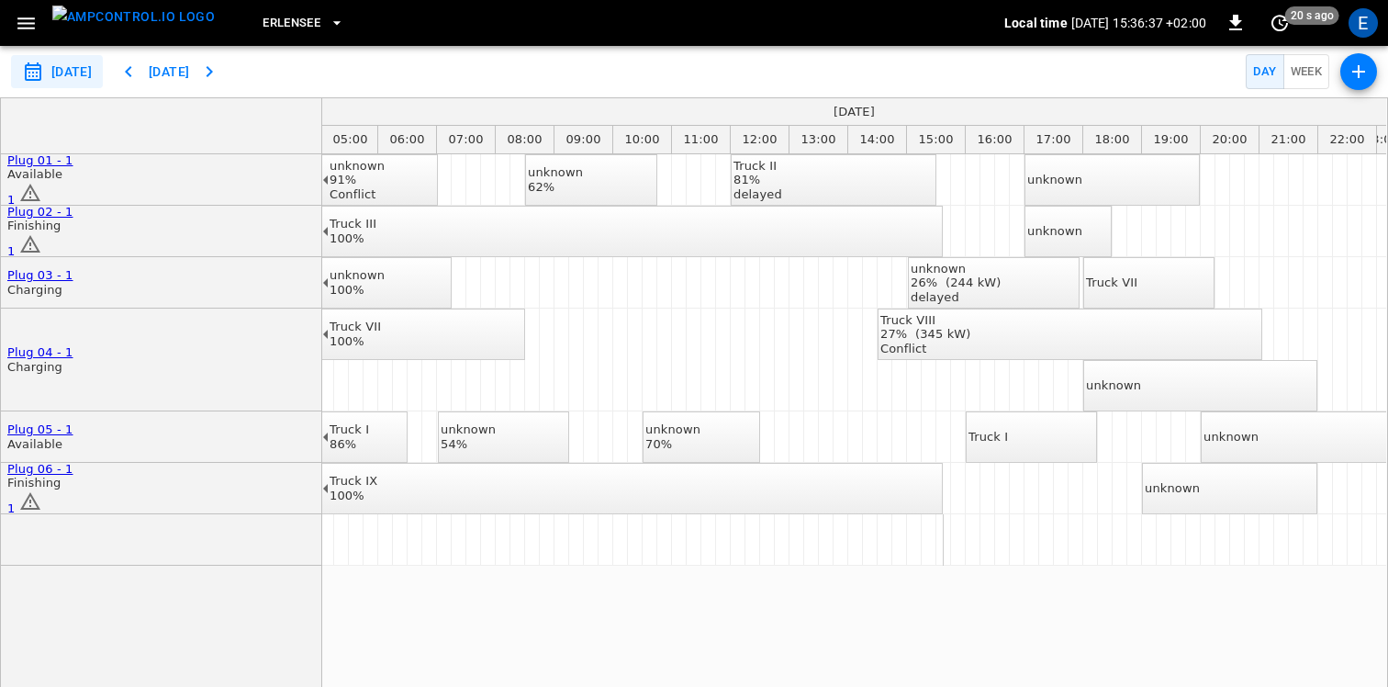
click at [1002, 279] on div "26% (244 kW)" at bounding box center [956, 282] width 91 height 15
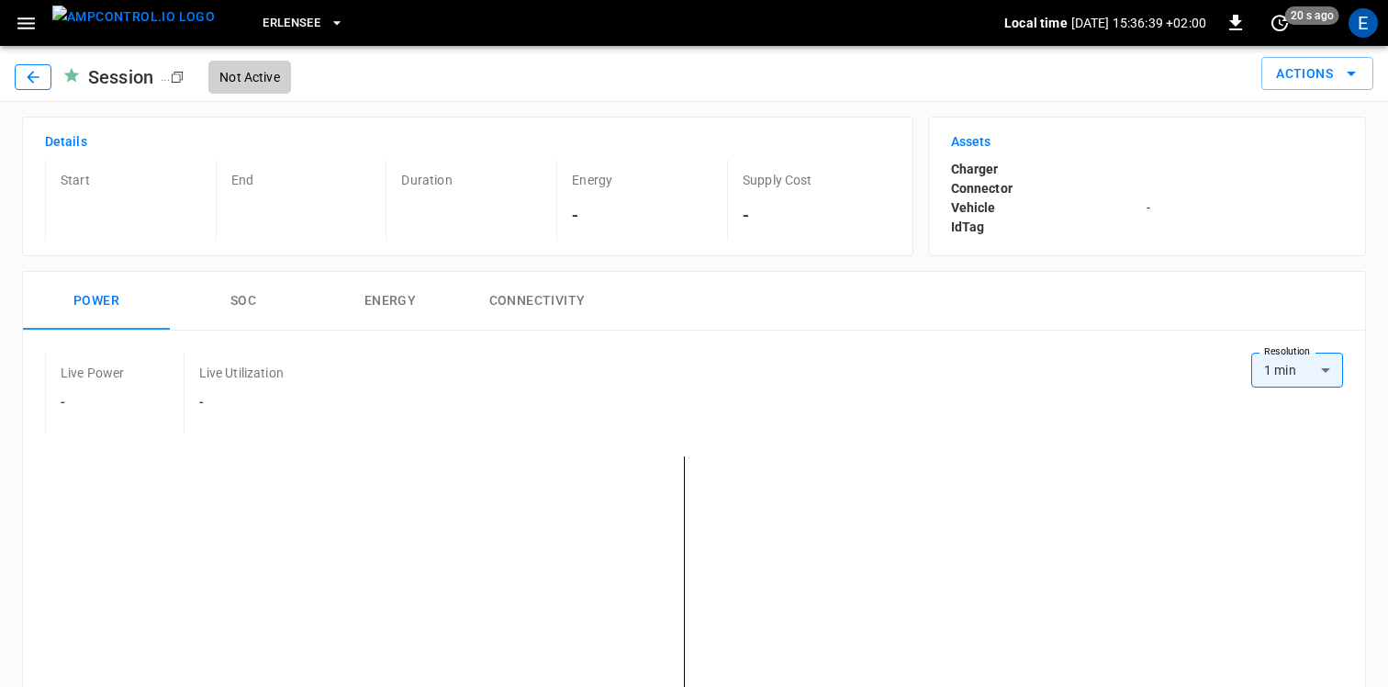
click at [28, 75] on icon "button" at bounding box center [33, 77] width 12 height 12
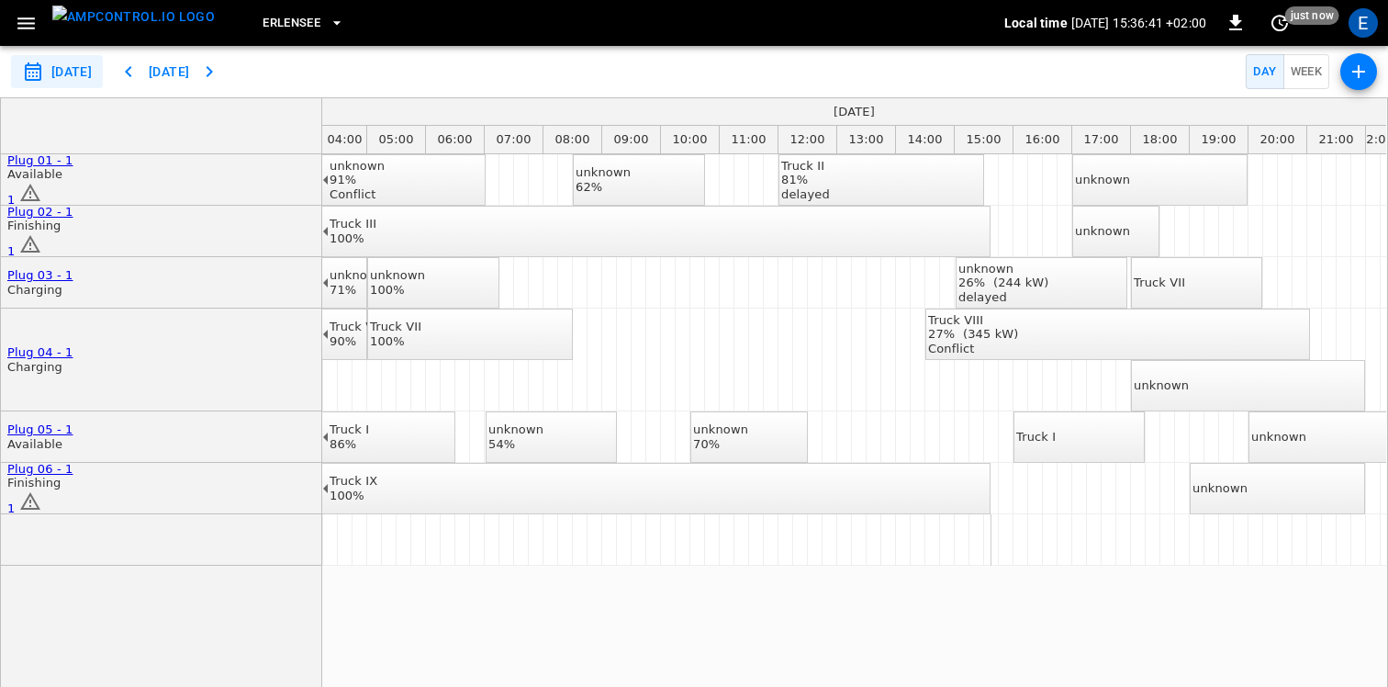
scroll to position [0, 334]
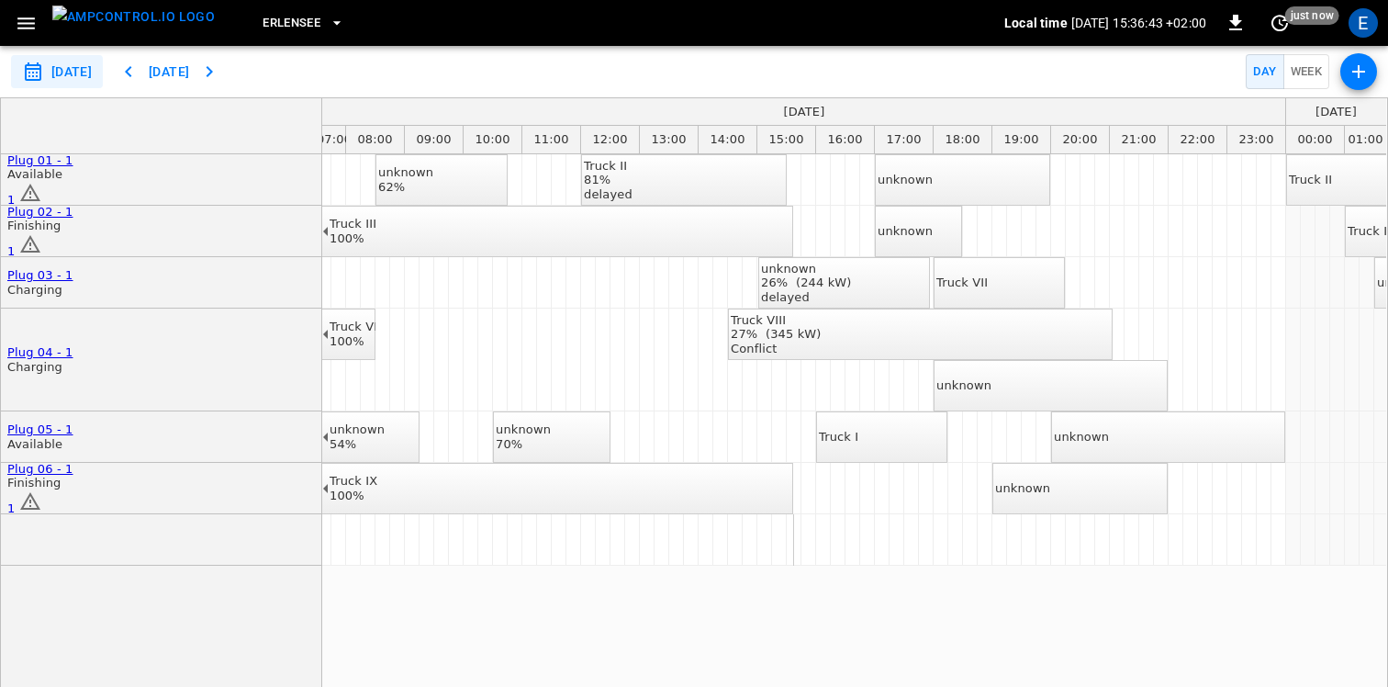
click at [988, 277] on div "Truck VII" at bounding box center [962, 282] width 51 height 15
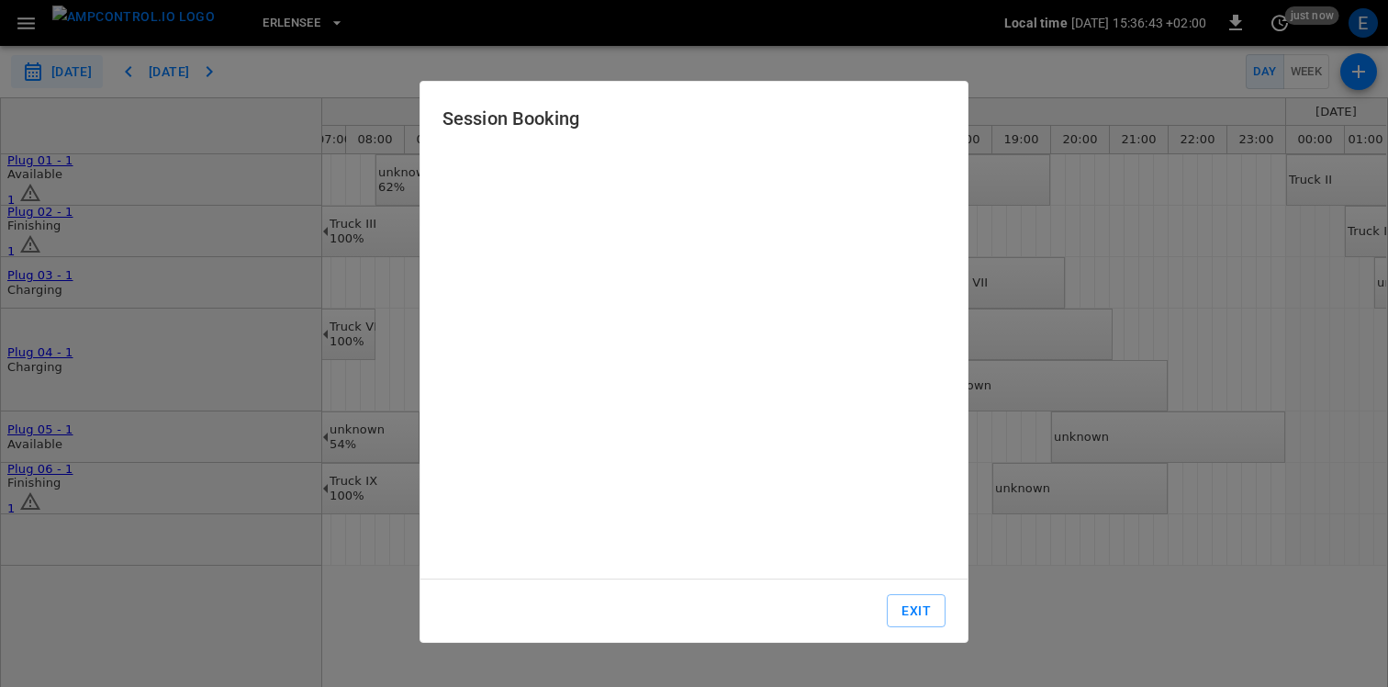
type input "**********"
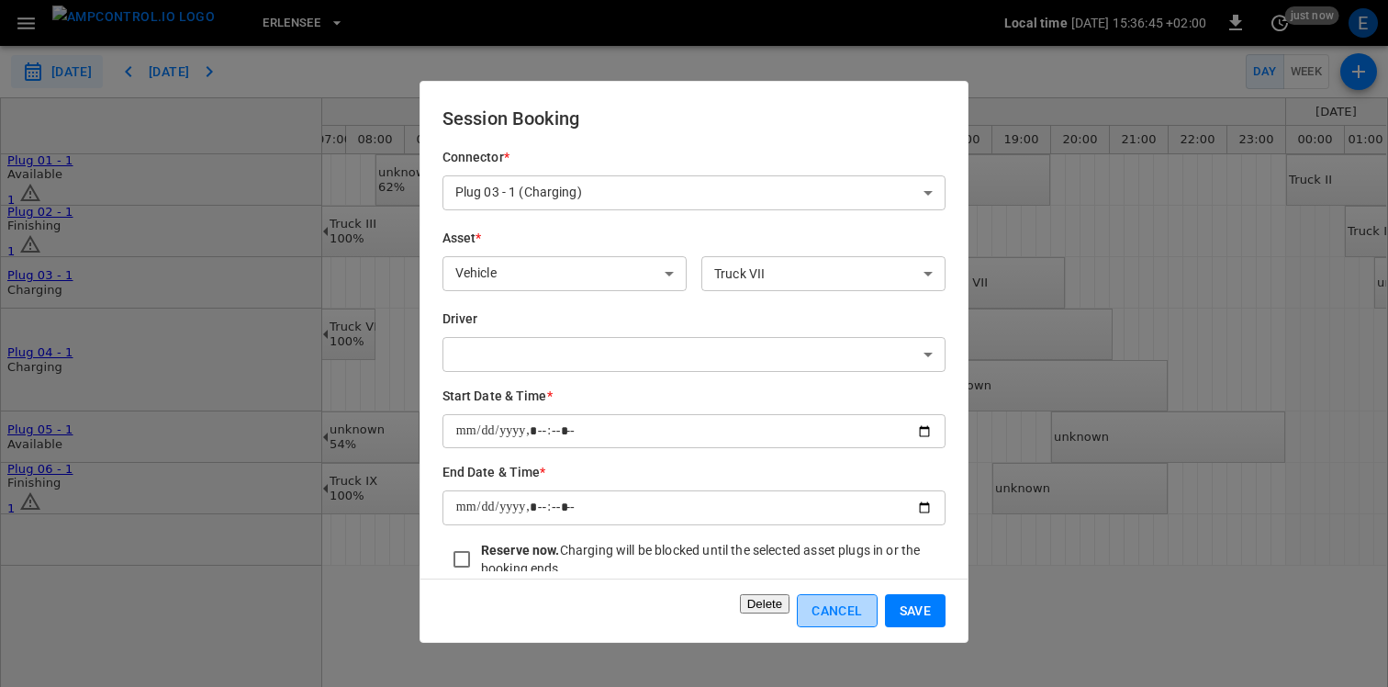
click at [834, 610] on button "Cancel" at bounding box center [837, 611] width 80 height 34
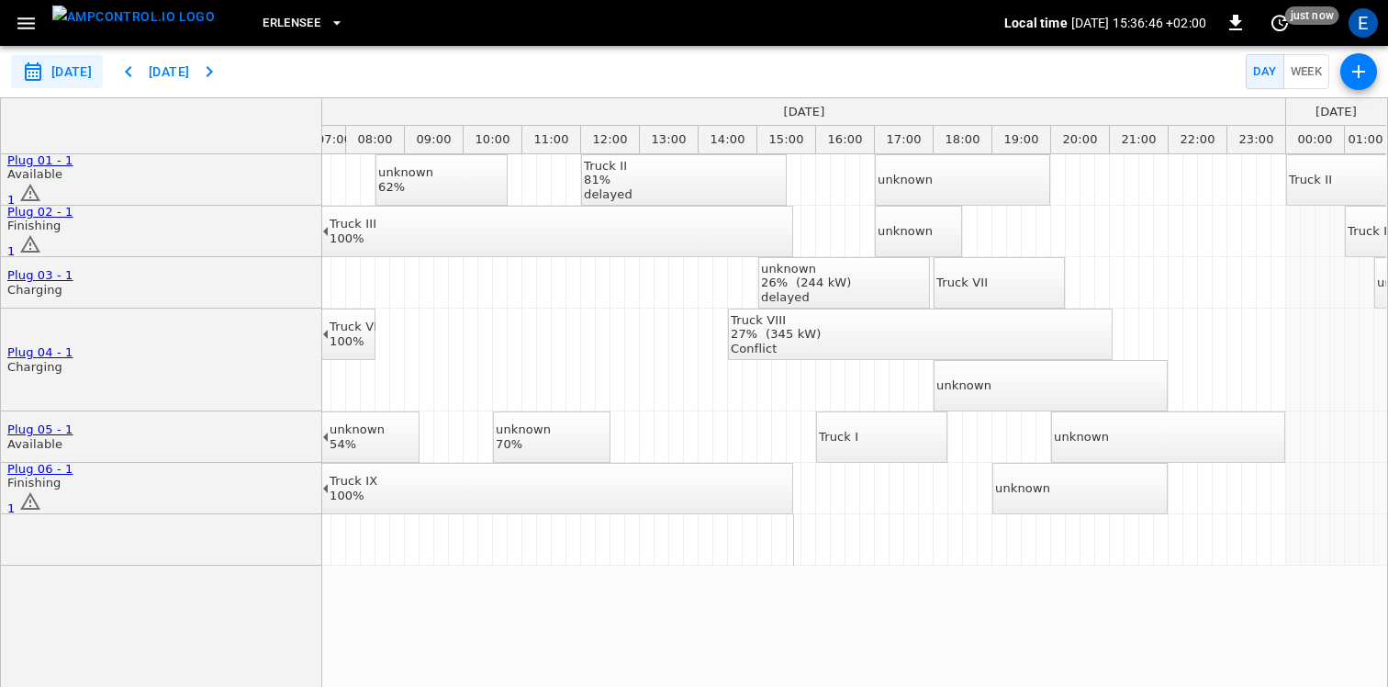
click at [992, 379] on div "unknown" at bounding box center [964, 385] width 55 height 15
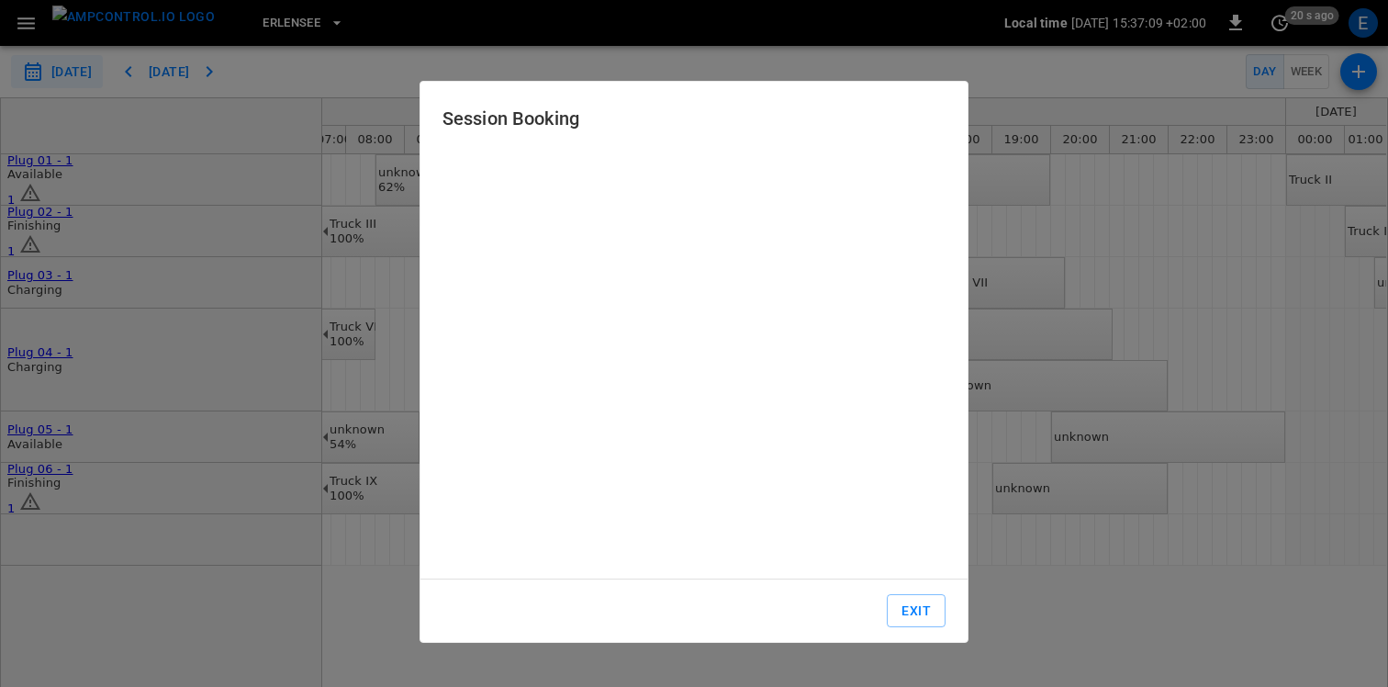
type input "**********"
click at [935, 613] on button "Exit" at bounding box center [916, 611] width 59 height 34
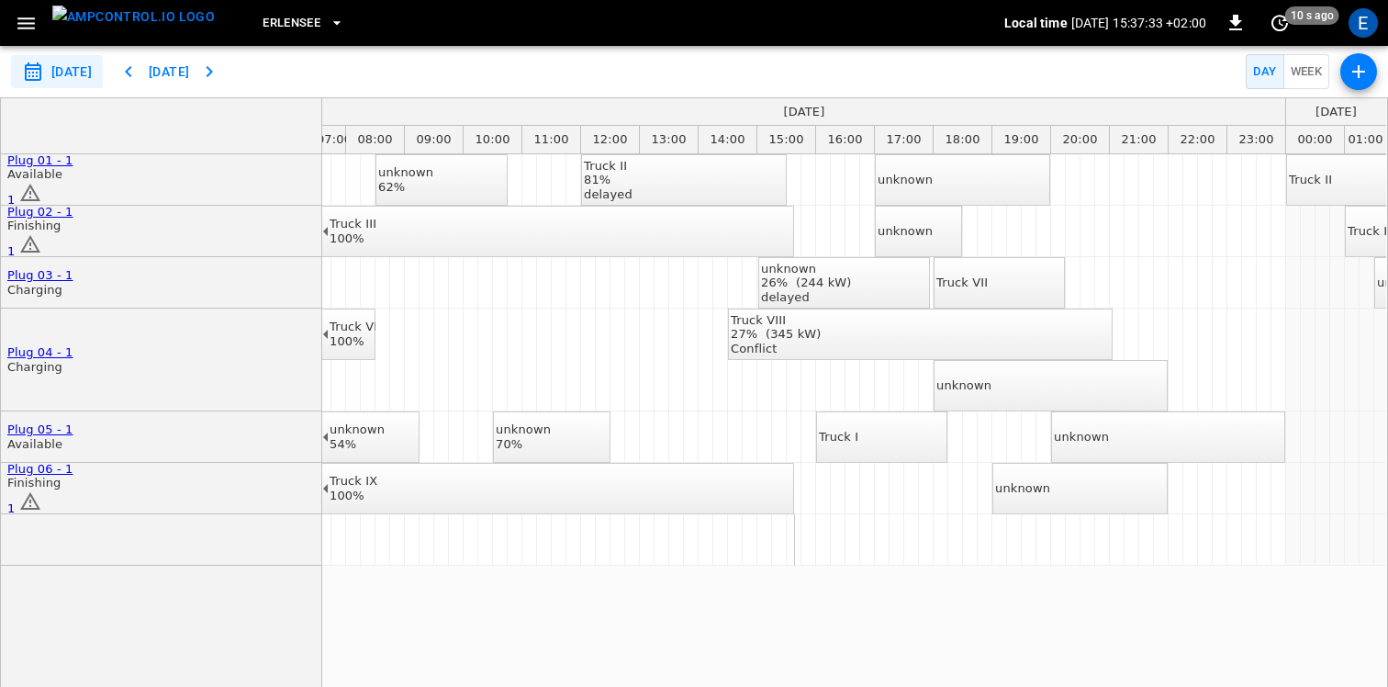
click at [32, 29] on icon "button" at bounding box center [26, 23] width 23 height 23
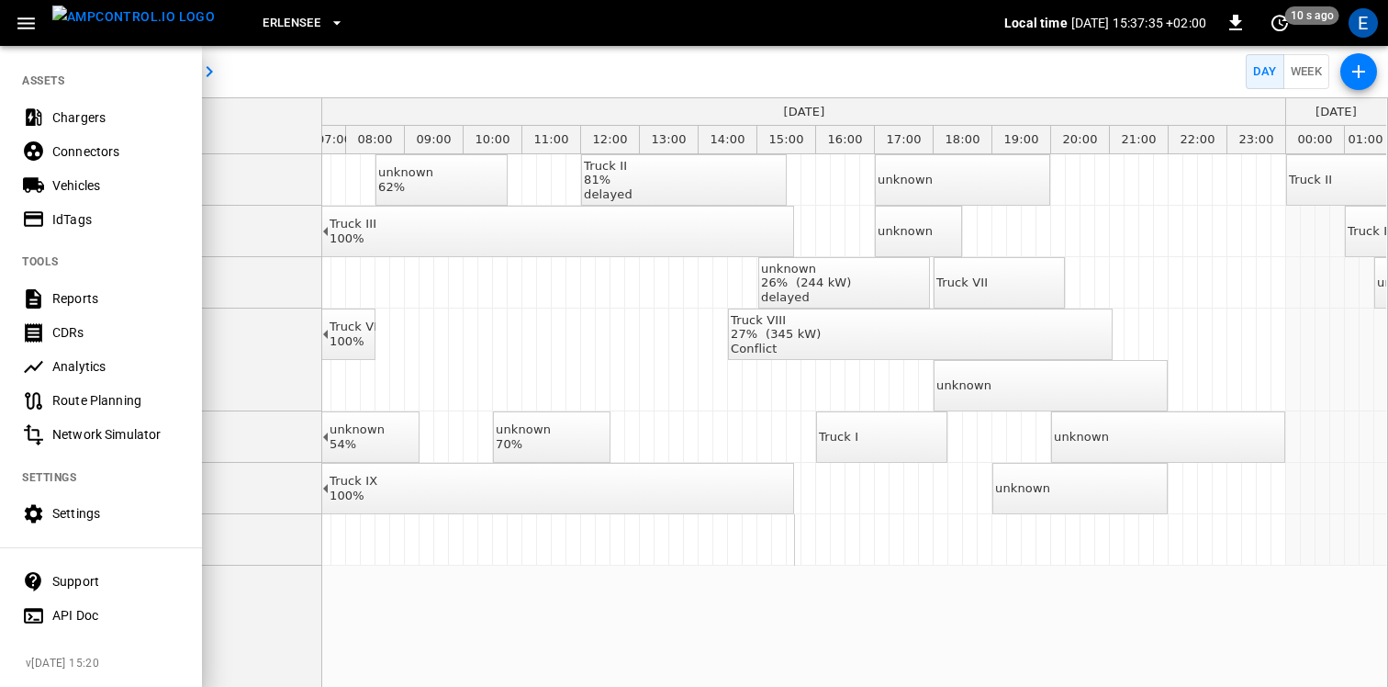
click at [71, 516] on div "Settings" at bounding box center [116, 513] width 128 height 18
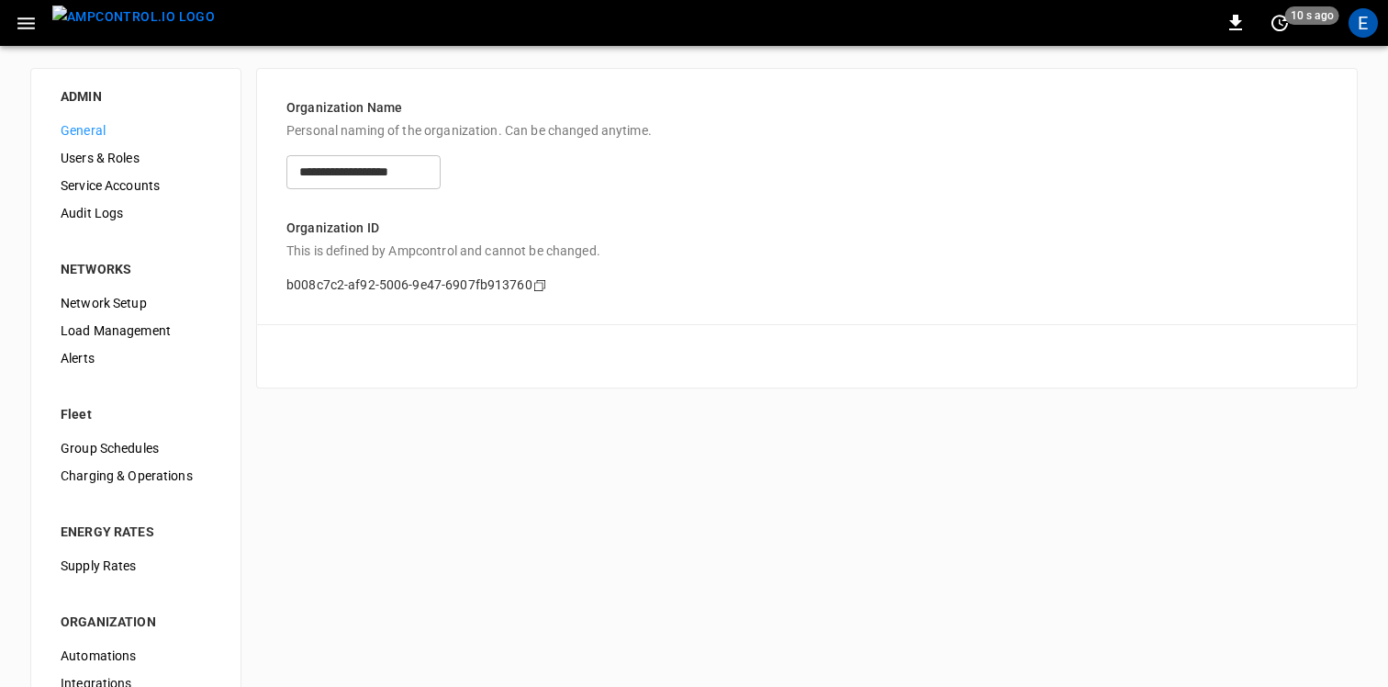
click at [127, 166] on span "Users & Roles" at bounding box center [136, 158] width 151 height 19
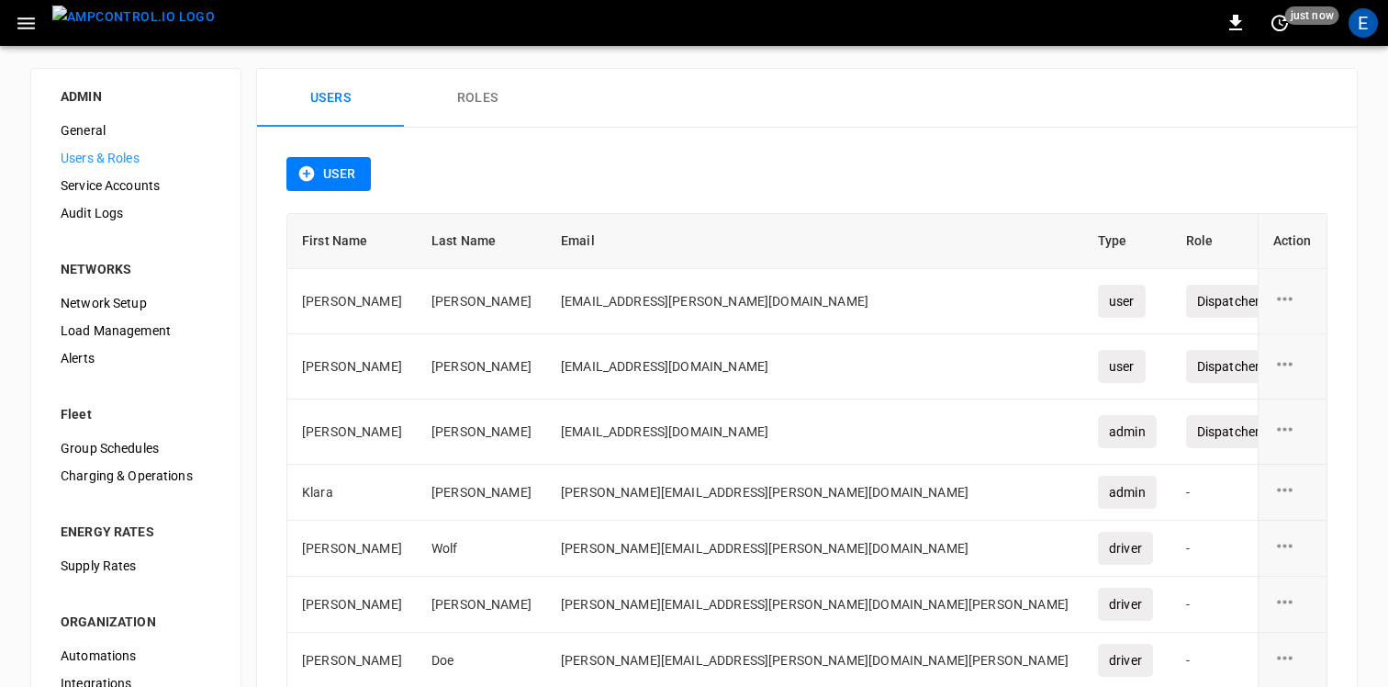
click at [480, 92] on button "Roles" at bounding box center [477, 98] width 147 height 59
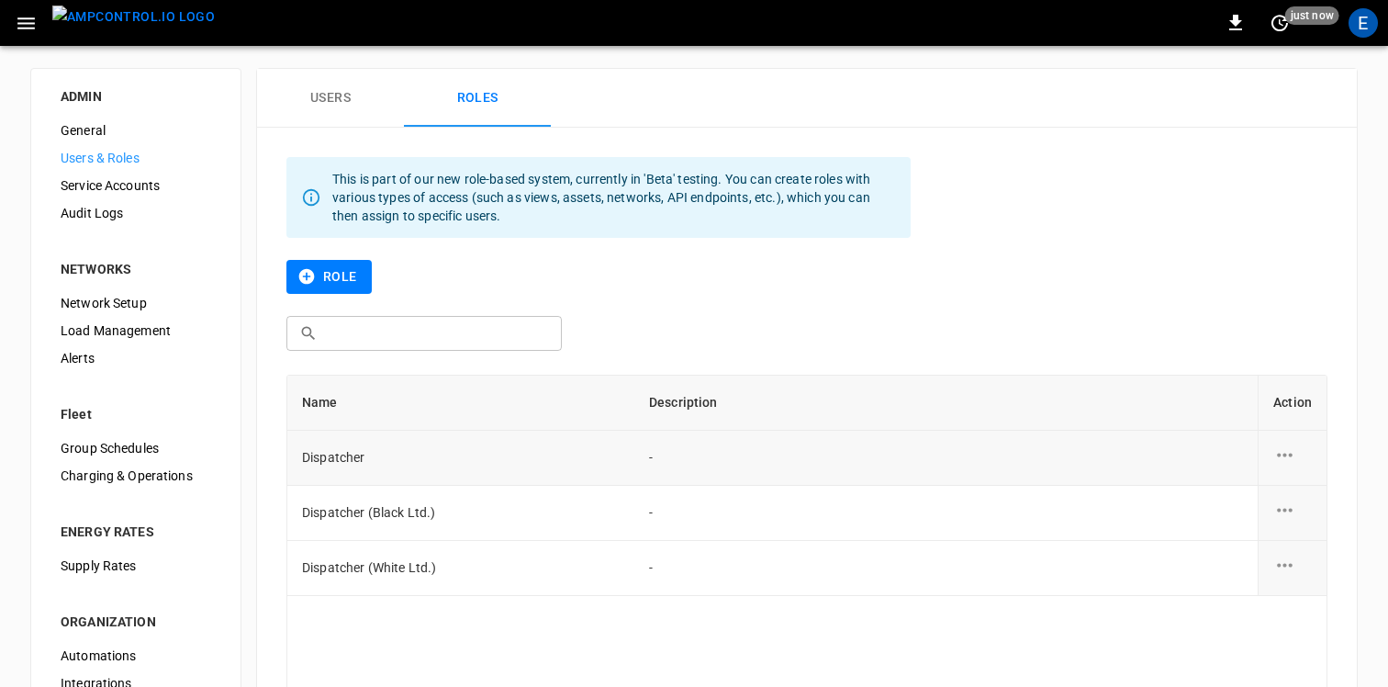
click at [1287, 454] on icon "role action options" at bounding box center [1285, 454] width 23 height 23
click at [1290, 464] on li "Edit" at bounding box center [1306, 466] width 65 height 30
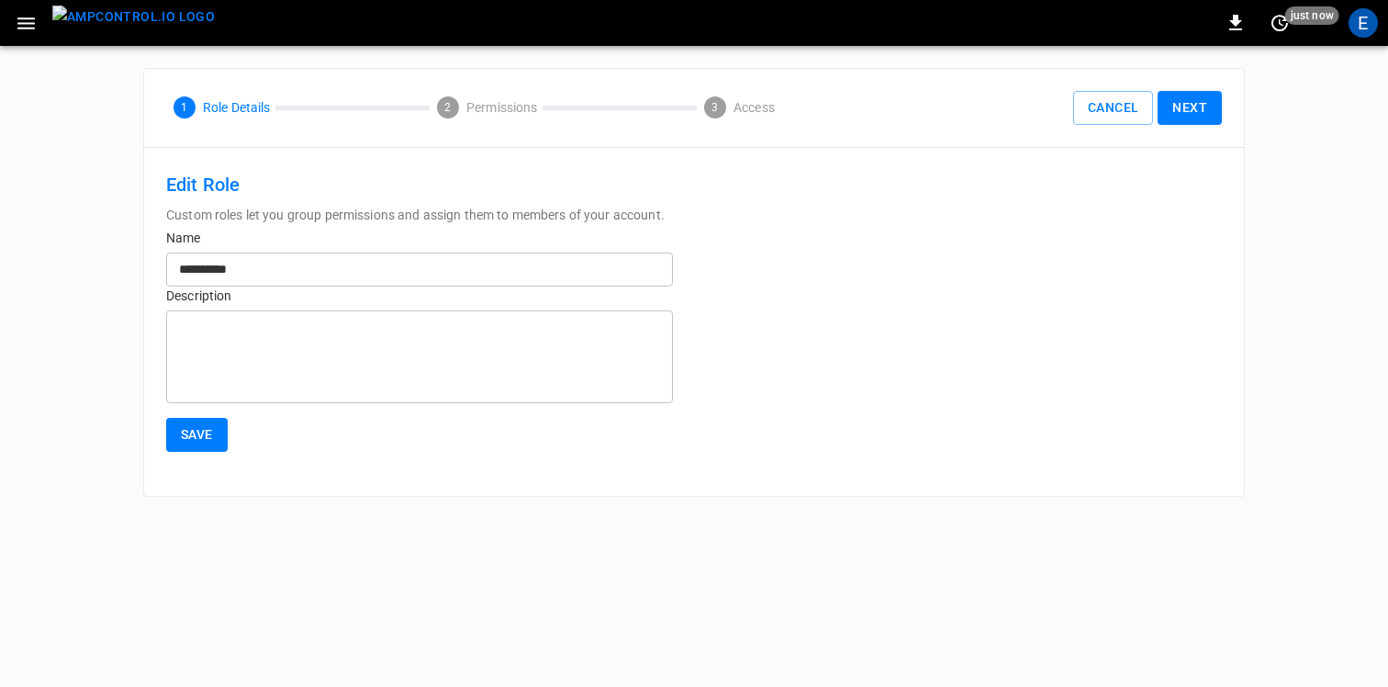
click at [1183, 107] on button "Next" at bounding box center [1190, 108] width 64 height 34
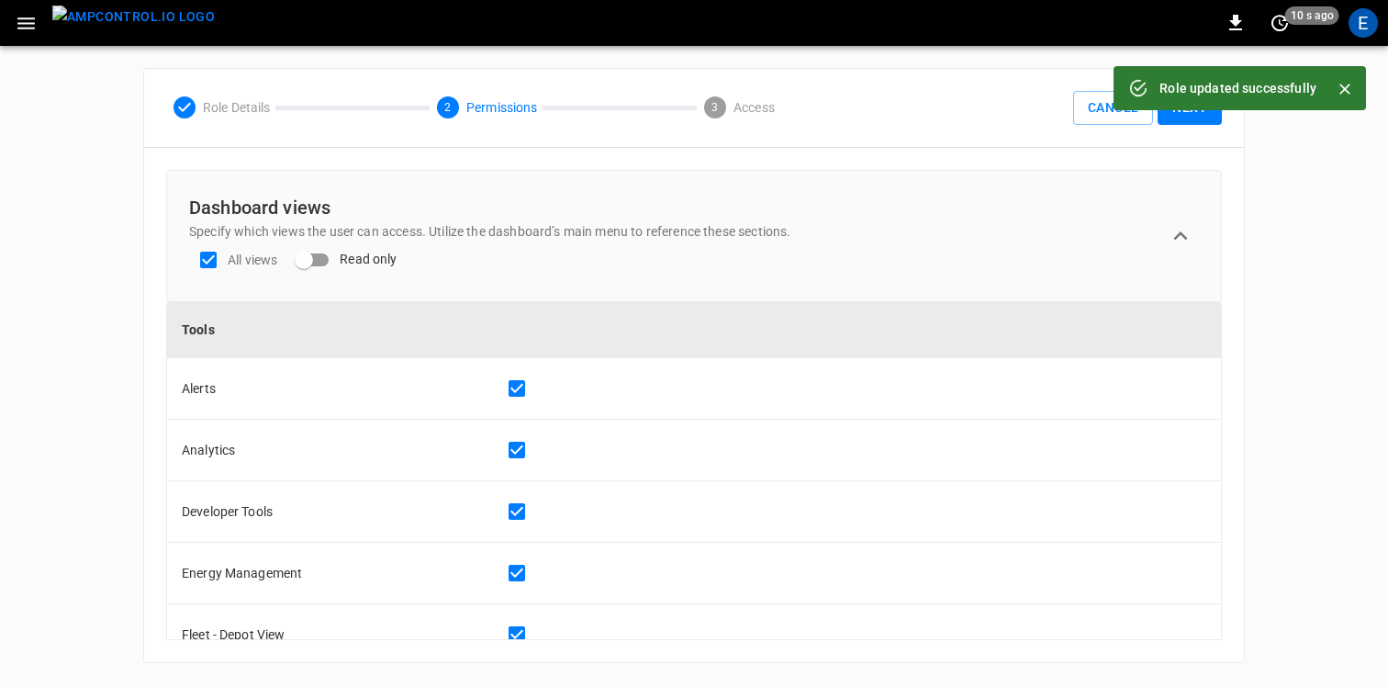
click at [1182, 118] on button "Next" at bounding box center [1190, 108] width 64 height 34
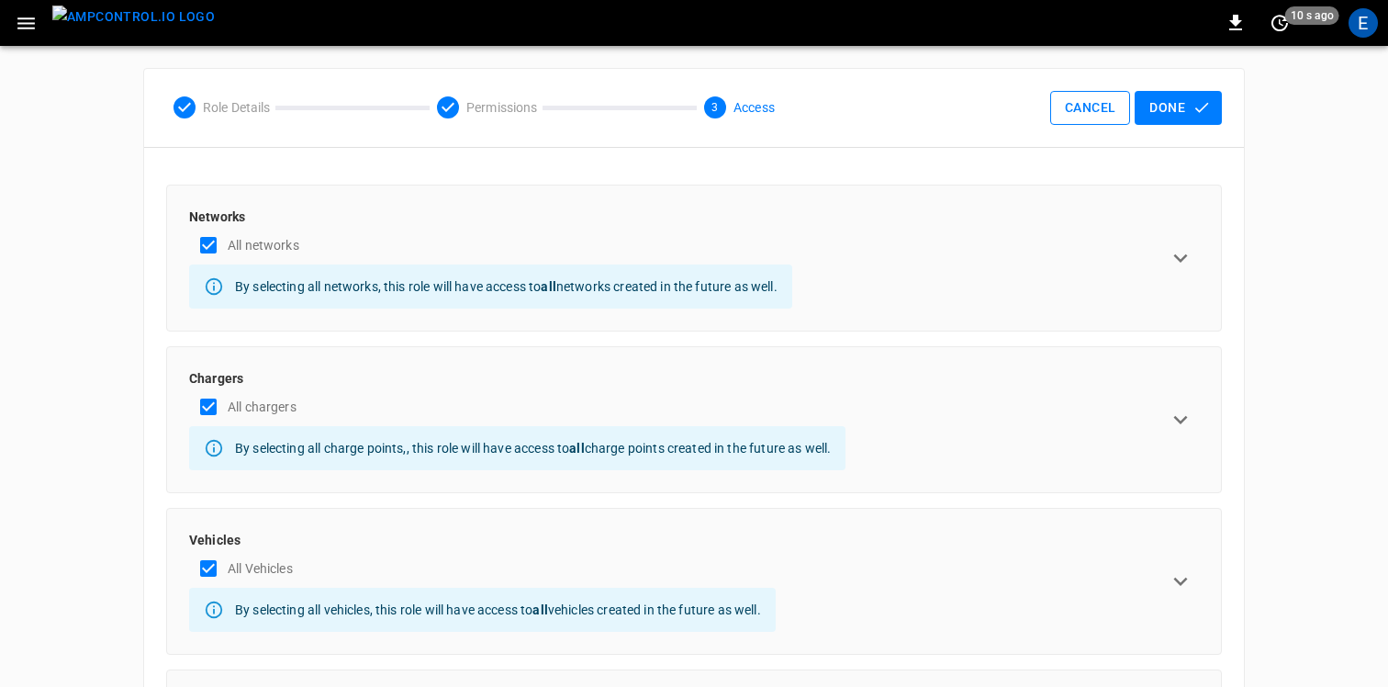
click at [1073, 110] on button "Cancel" at bounding box center [1090, 108] width 80 height 34
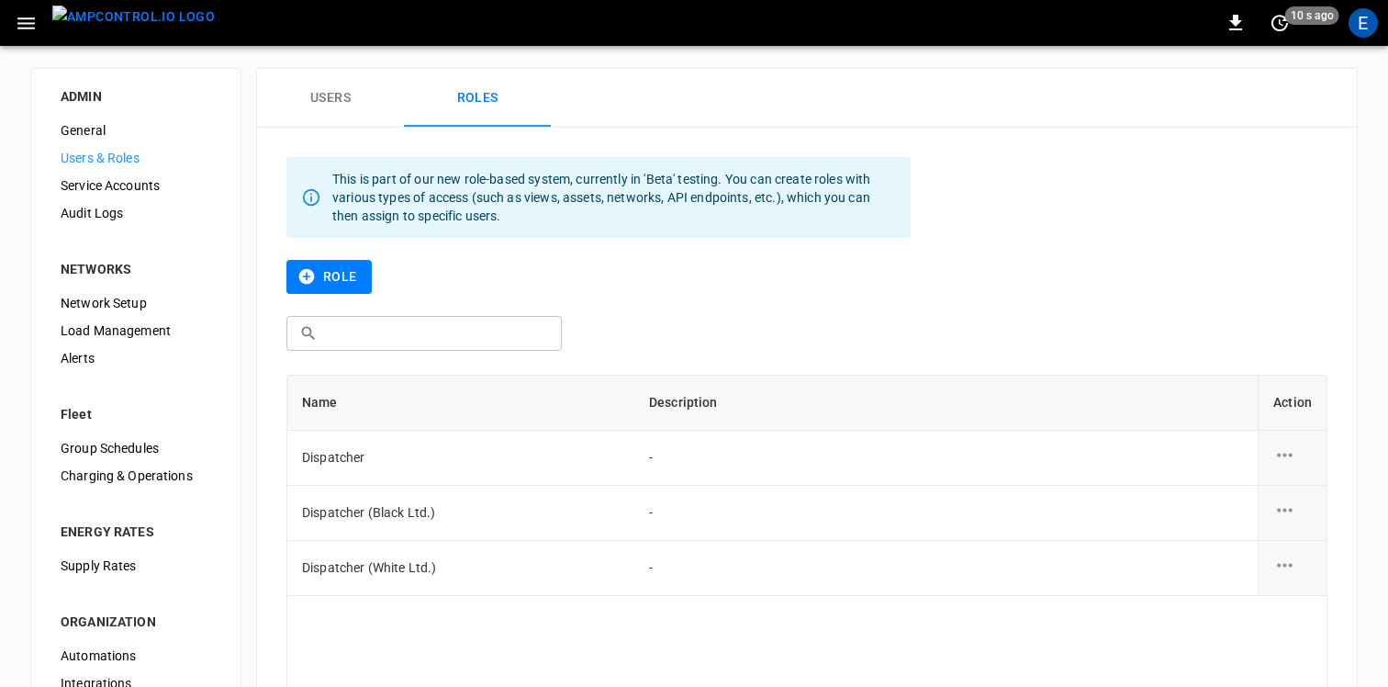
click at [327, 97] on button "Users" at bounding box center [330, 98] width 147 height 59
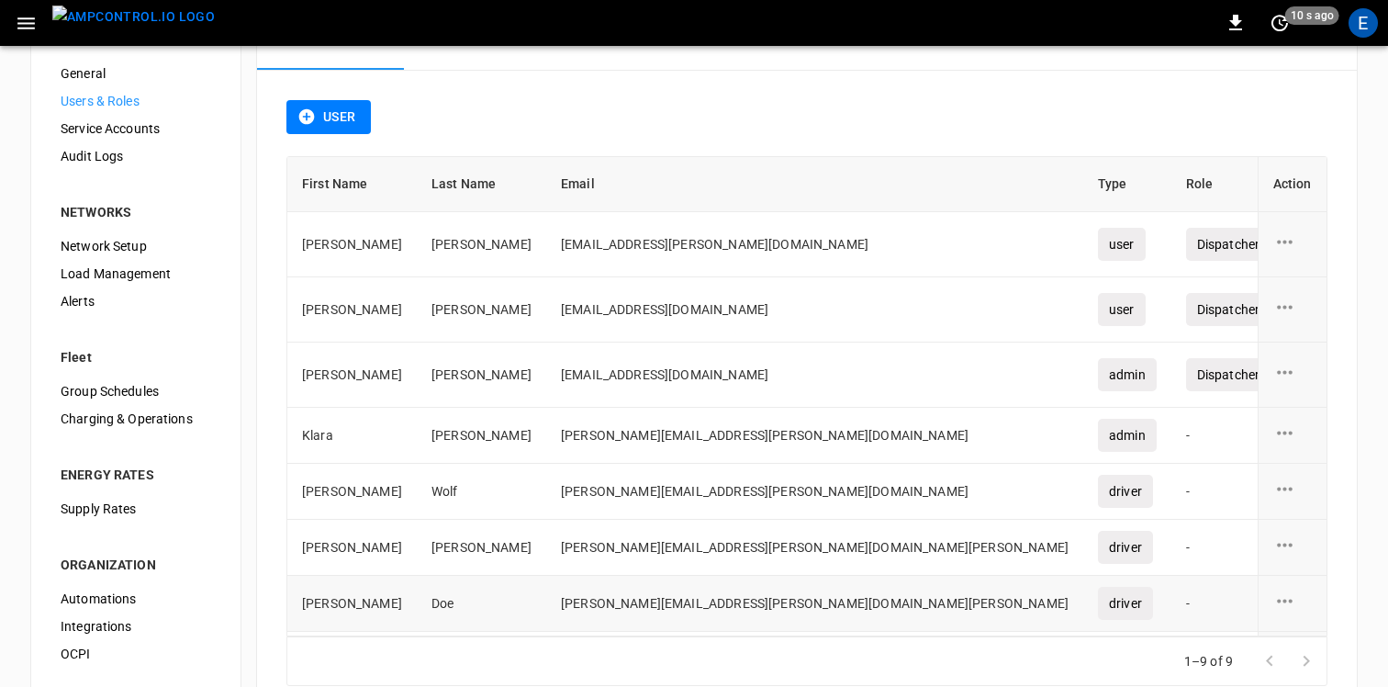
scroll to position [43, 0]
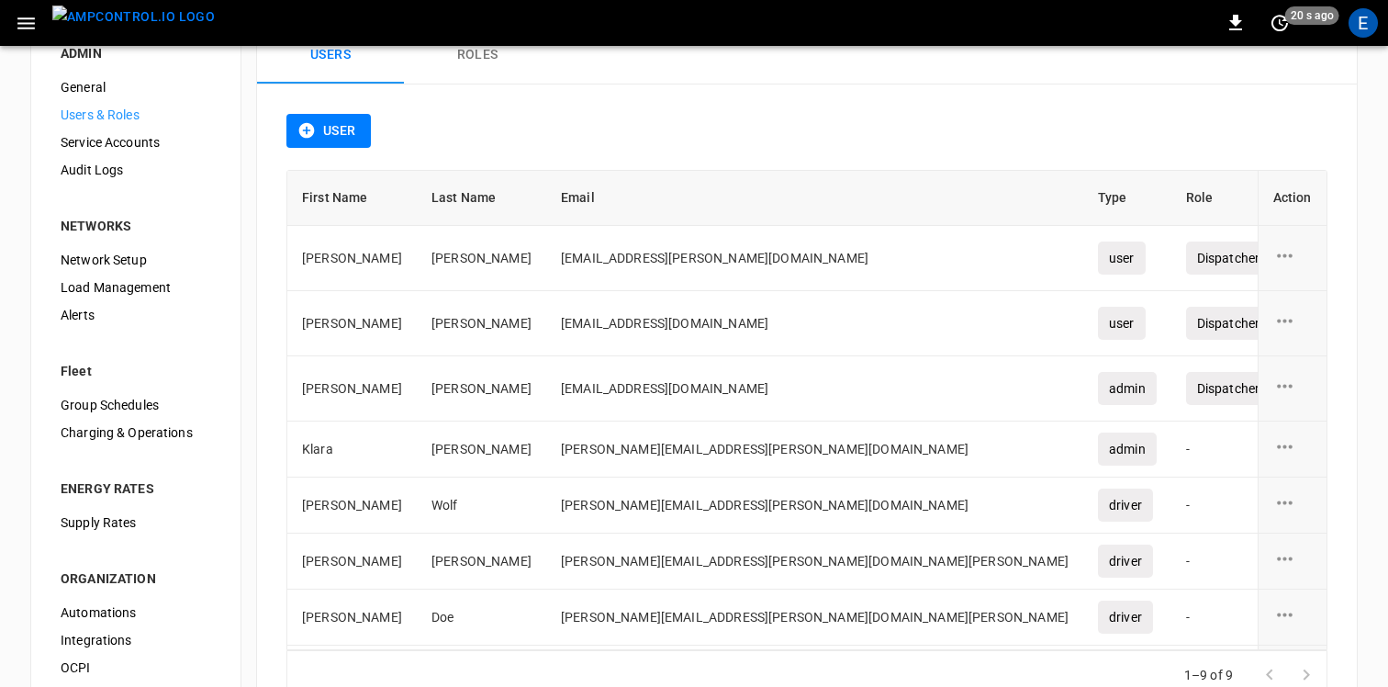
click at [802, 131] on div "User" at bounding box center [806, 142] width 1041 height 56
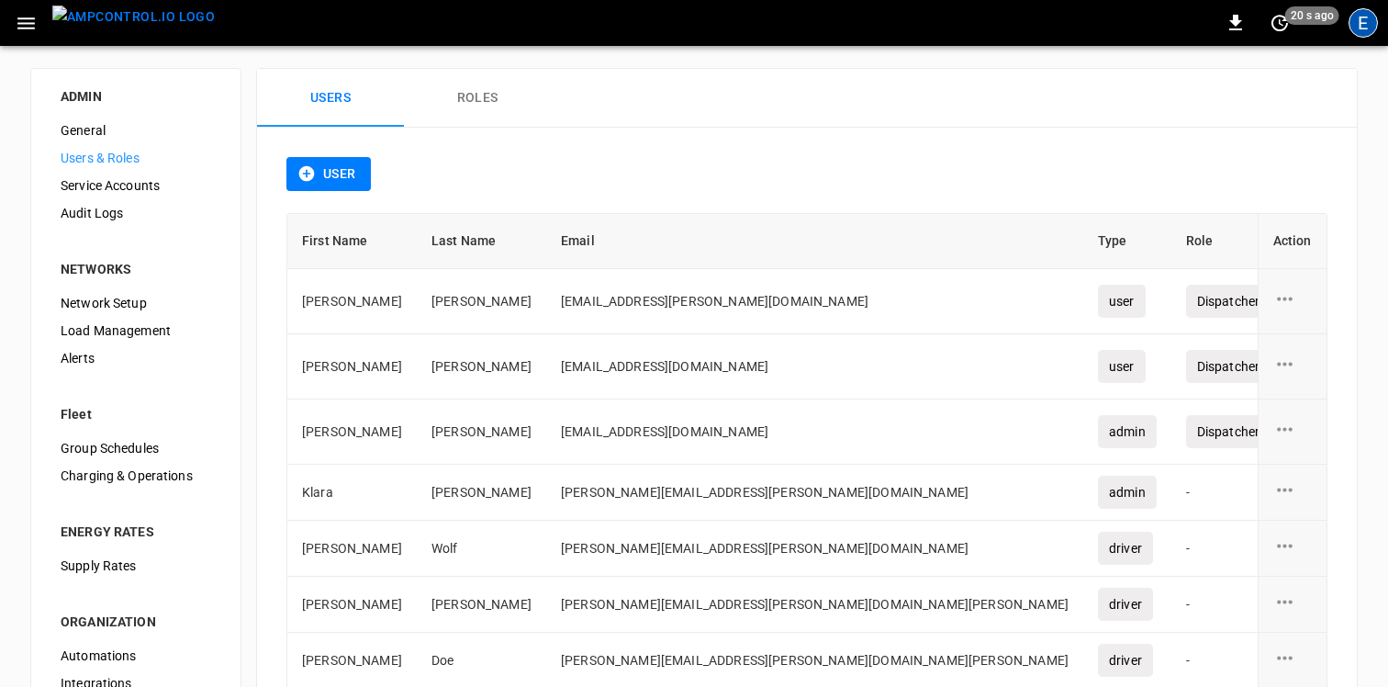
click at [1354, 26] on div "E" at bounding box center [1363, 22] width 29 height 29
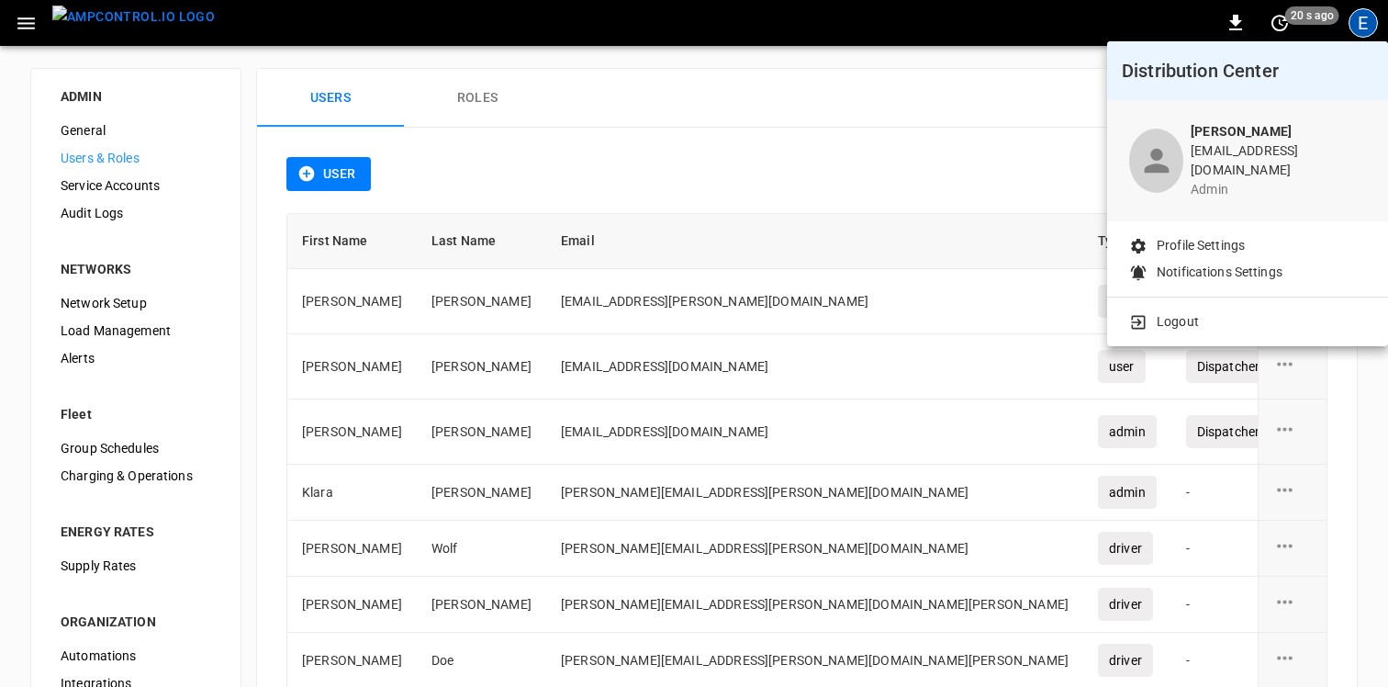
click at [973, 146] on div at bounding box center [694, 343] width 1388 height 687
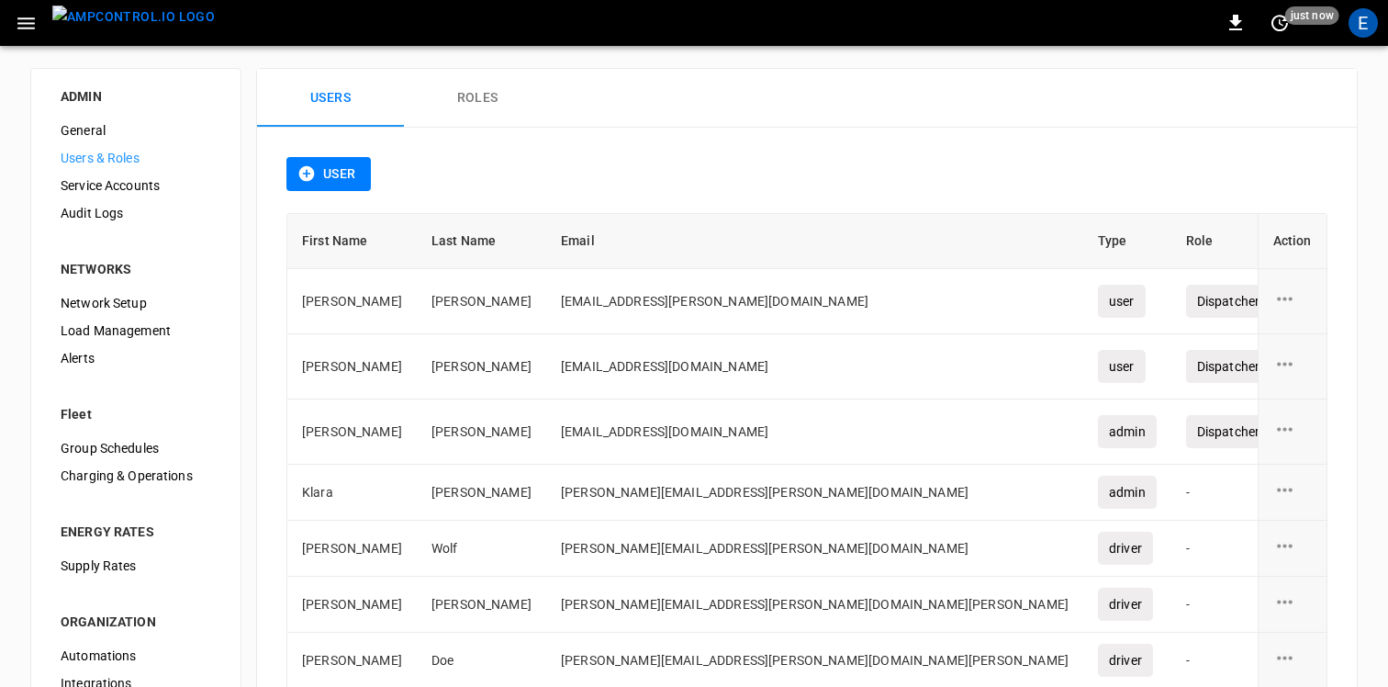
click at [908, 109] on div "Users Roles" at bounding box center [807, 98] width 1100 height 59
click at [988, 116] on div "Users Roles" at bounding box center [807, 98] width 1100 height 59
click at [1360, 28] on div "E" at bounding box center [1363, 22] width 29 height 29
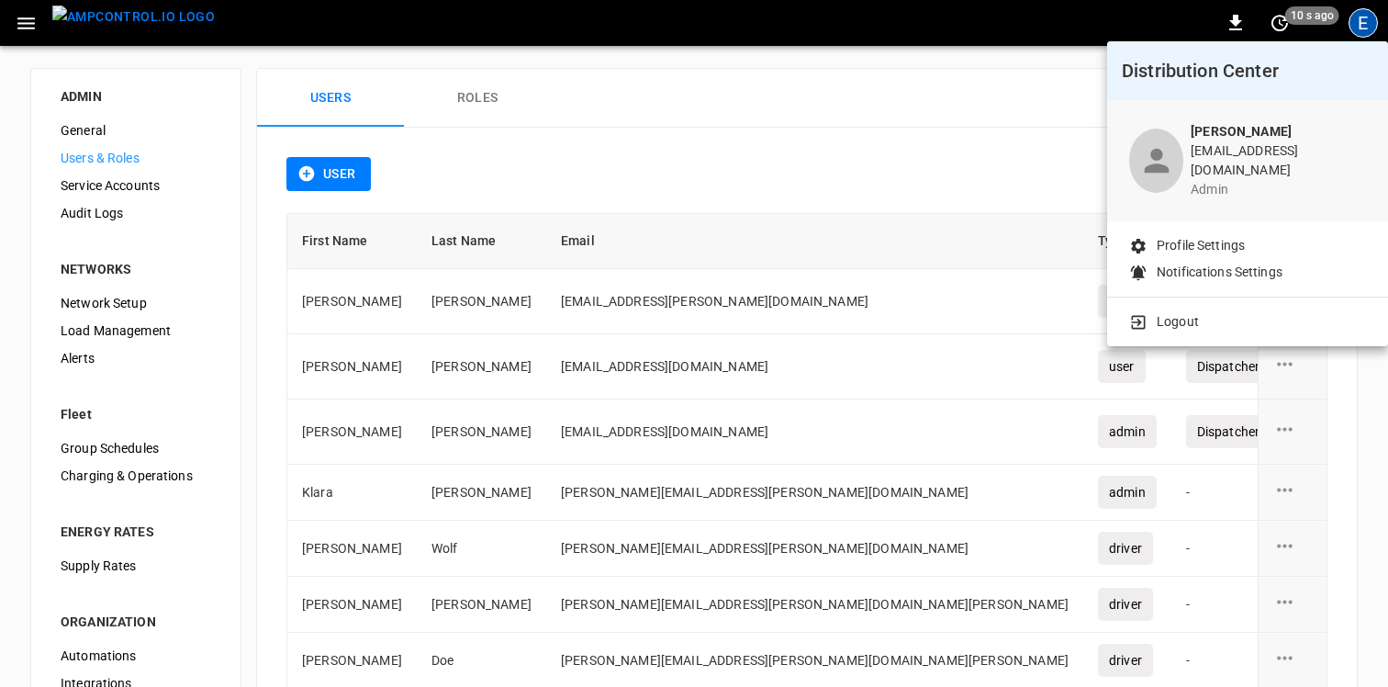
click at [930, 100] on div at bounding box center [694, 343] width 1388 height 687
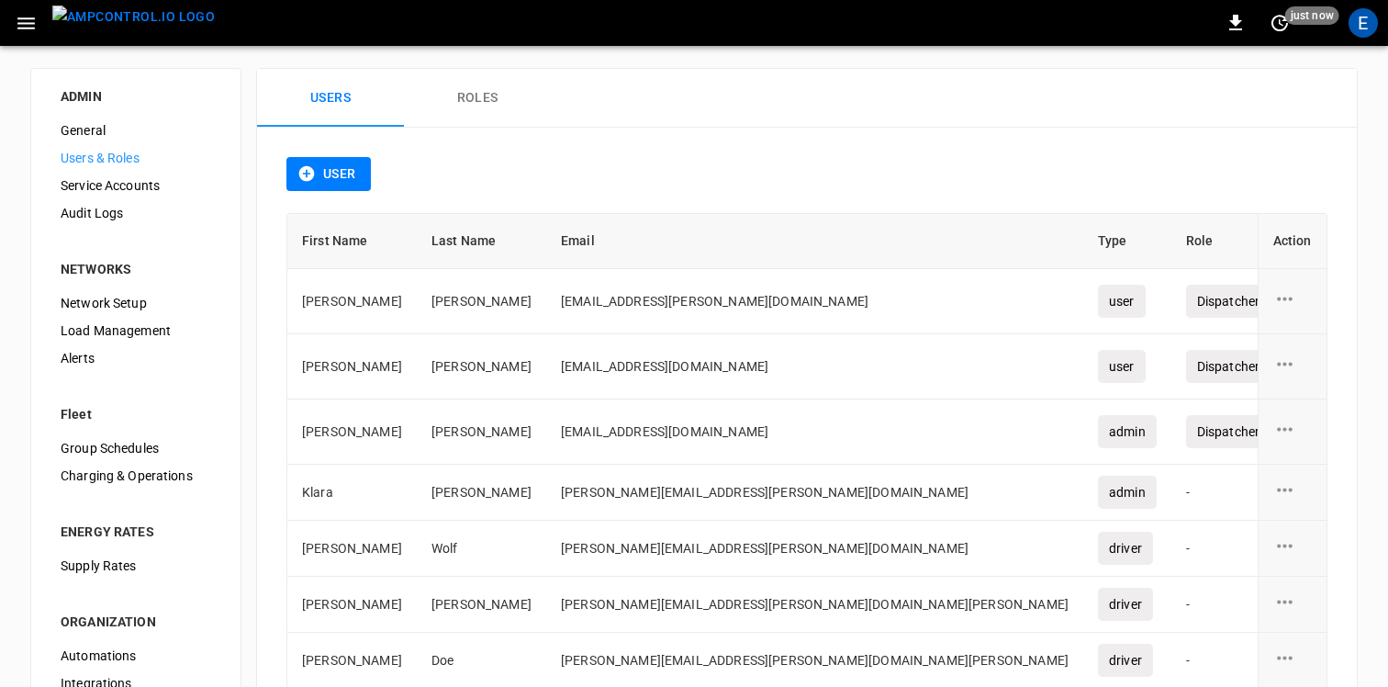
click at [34, 19] on icon "button" at bounding box center [26, 23] width 23 height 23
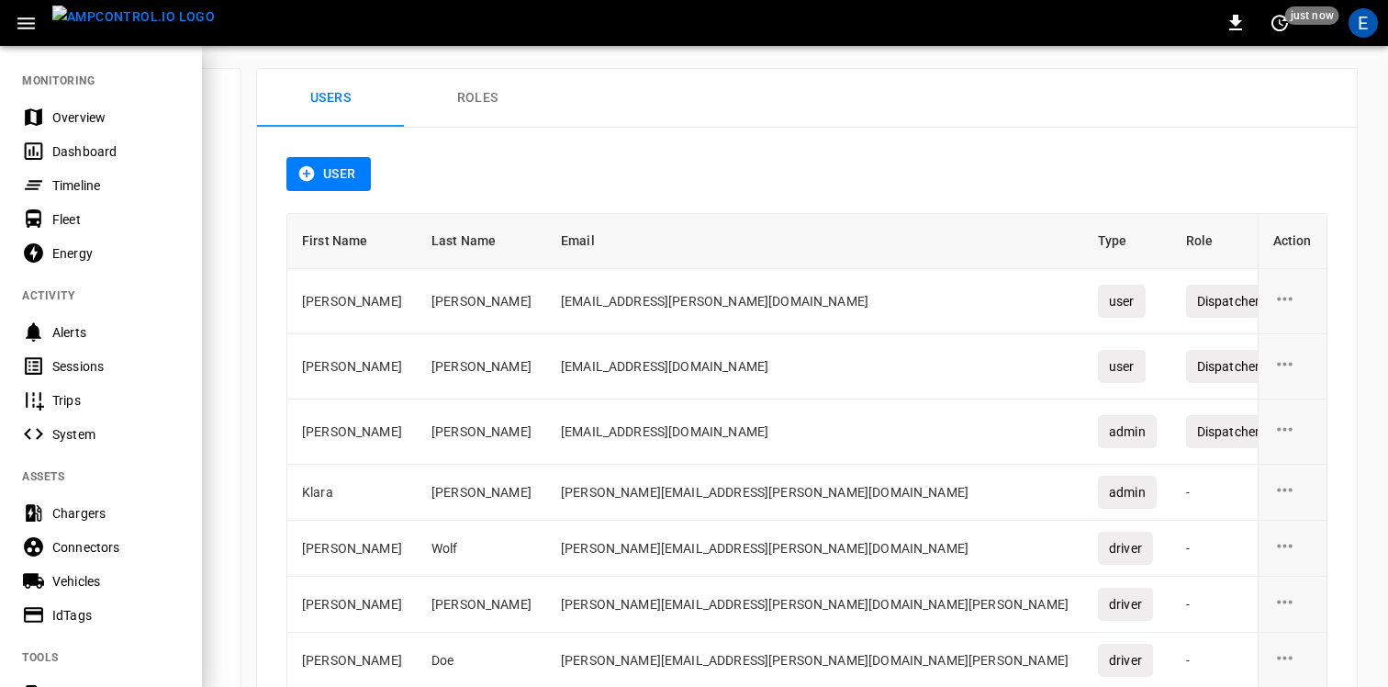
click at [85, 188] on div "Timeline" at bounding box center [116, 185] width 128 height 18
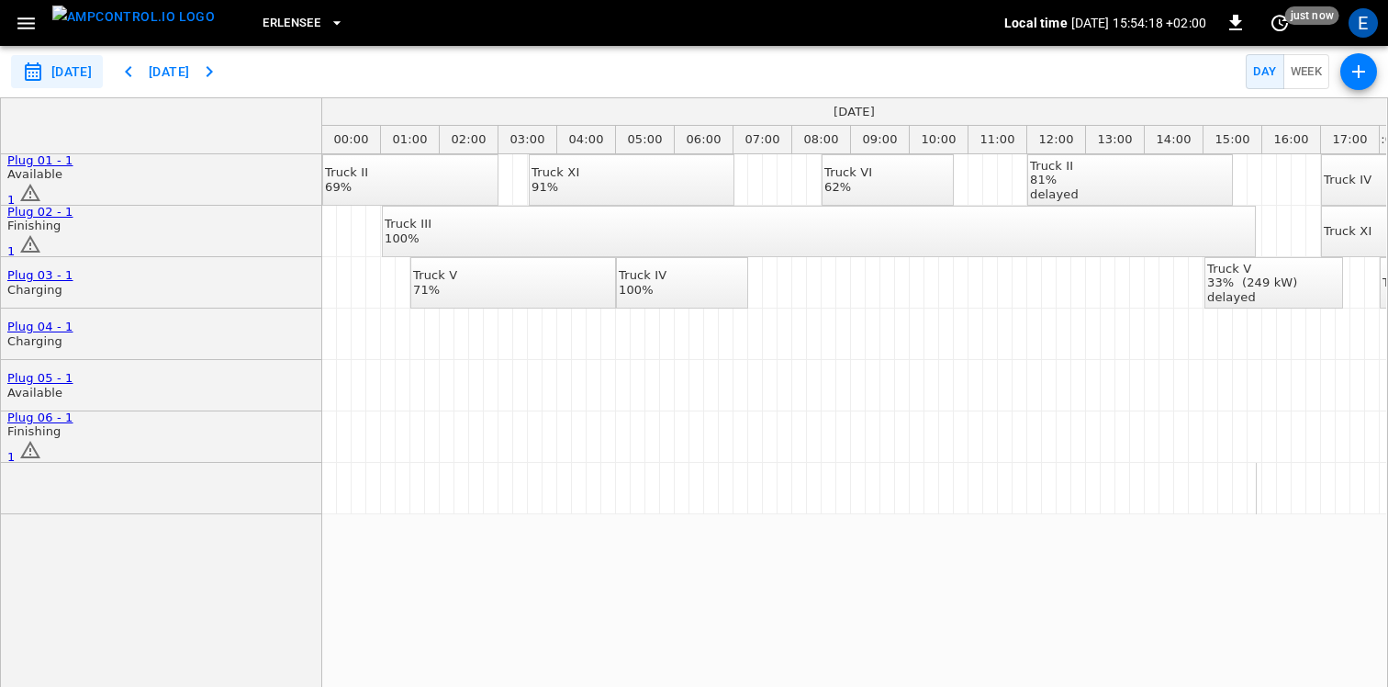
click at [398, 35] on div "Erlensee" at bounding box center [617, 23] width 775 height 43
click at [1357, 21] on div "E" at bounding box center [1363, 22] width 29 height 29
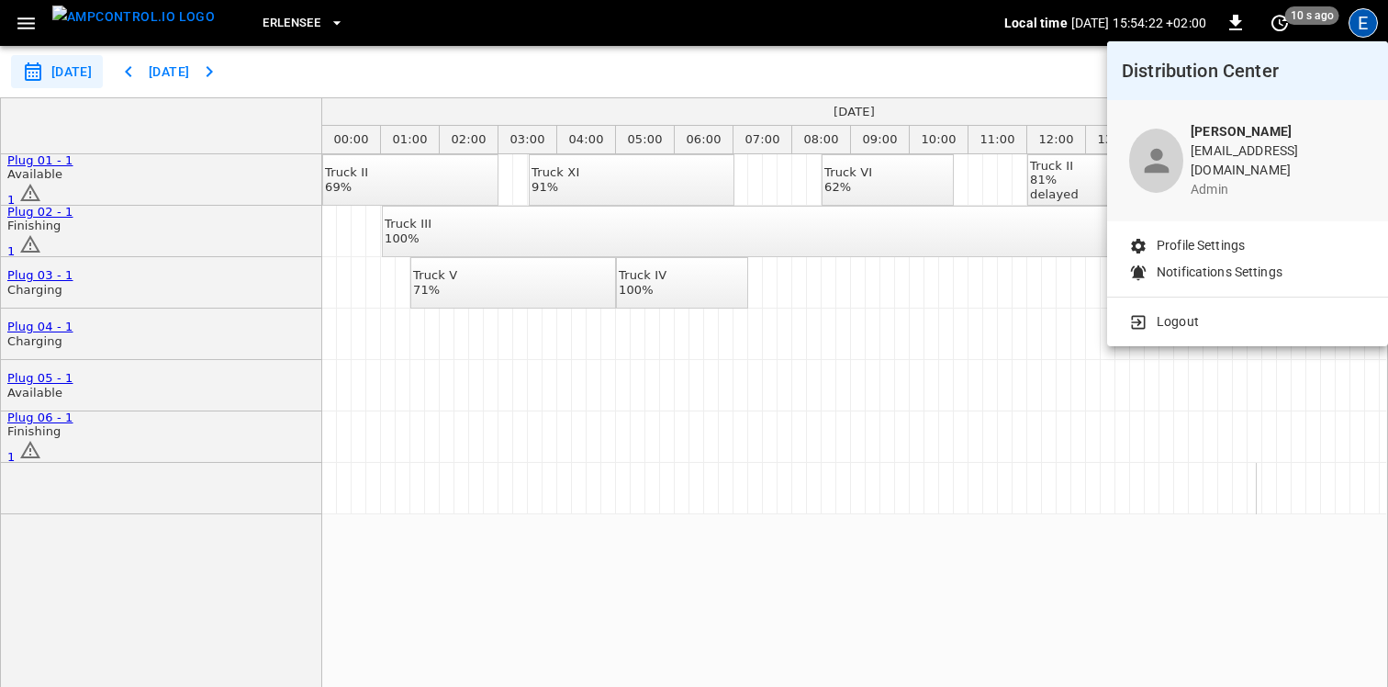
click at [1357, 21] on div at bounding box center [694, 343] width 1388 height 687
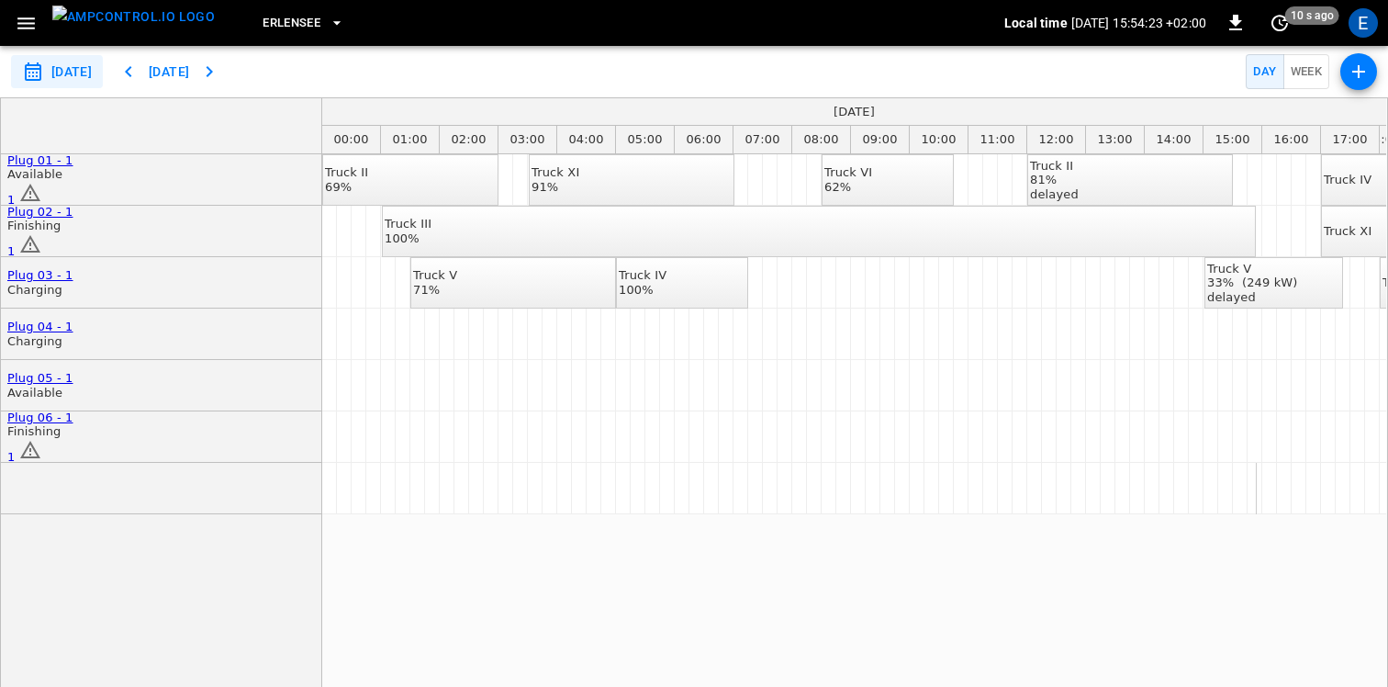
click at [835, 29] on div "Erlensee" at bounding box center [617, 23] width 775 height 43
click at [1363, 33] on div "E" at bounding box center [1363, 22] width 29 height 29
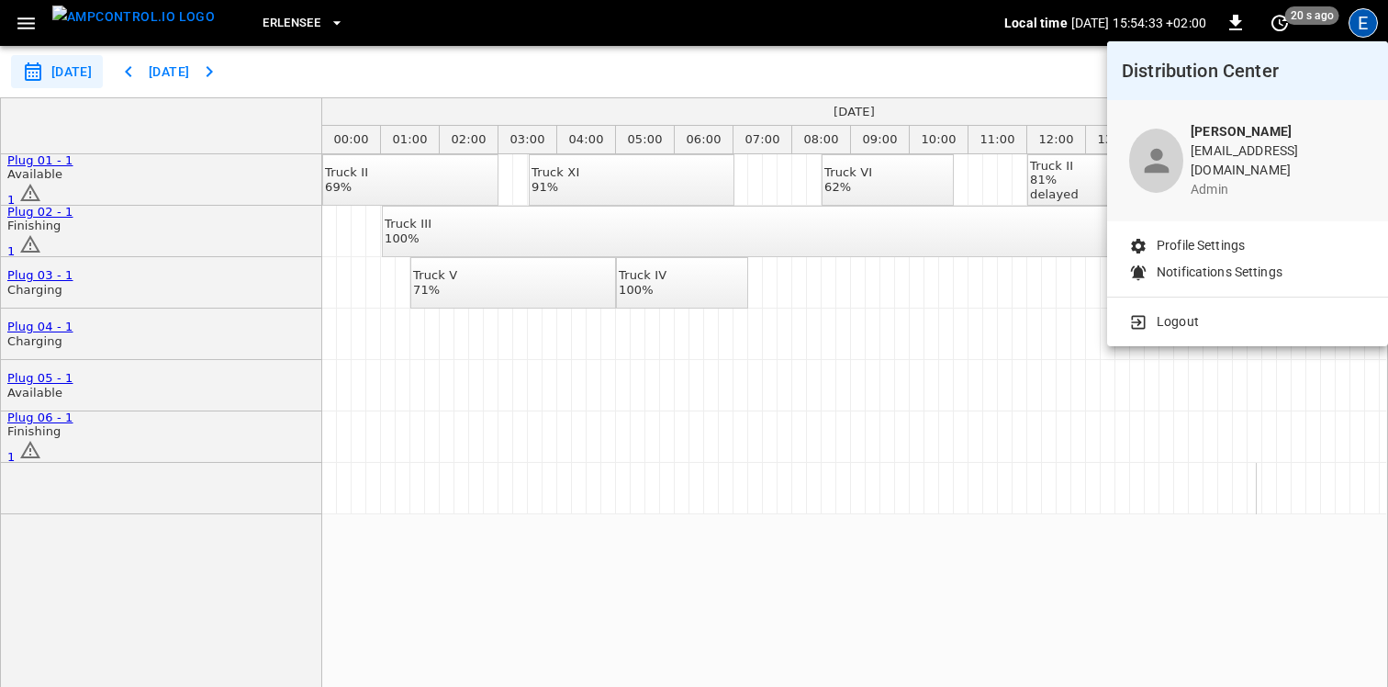
click at [866, 72] on div at bounding box center [694, 343] width 1388 height 687
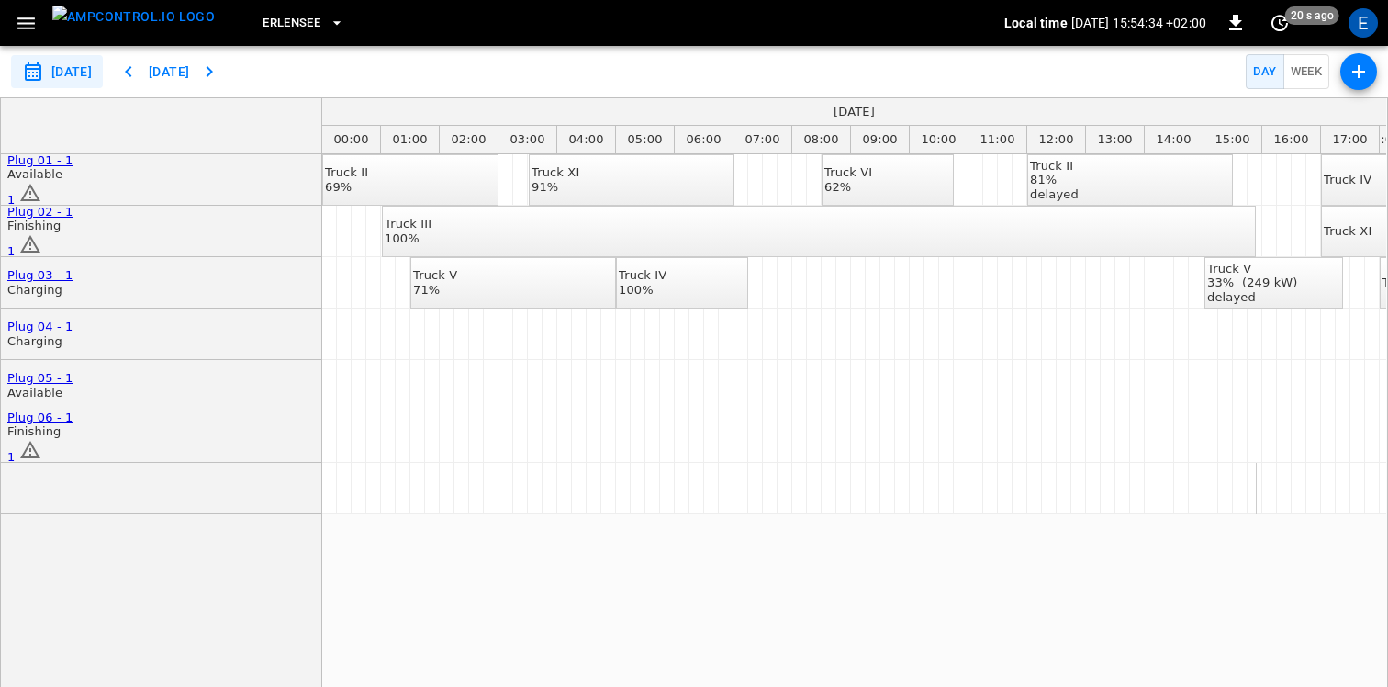
click at [27, 31] on icon "button" at bounding box center [26, 23] width 23 height 23
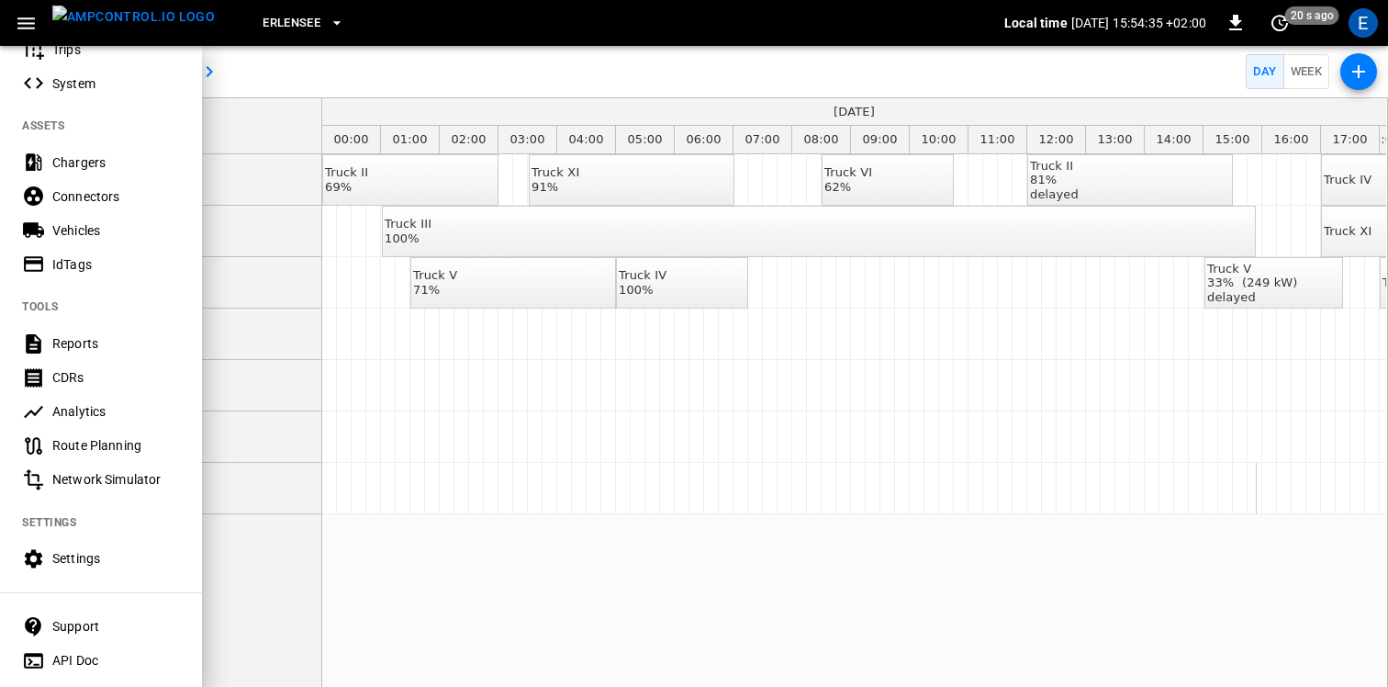
scroll to position [396, 0]
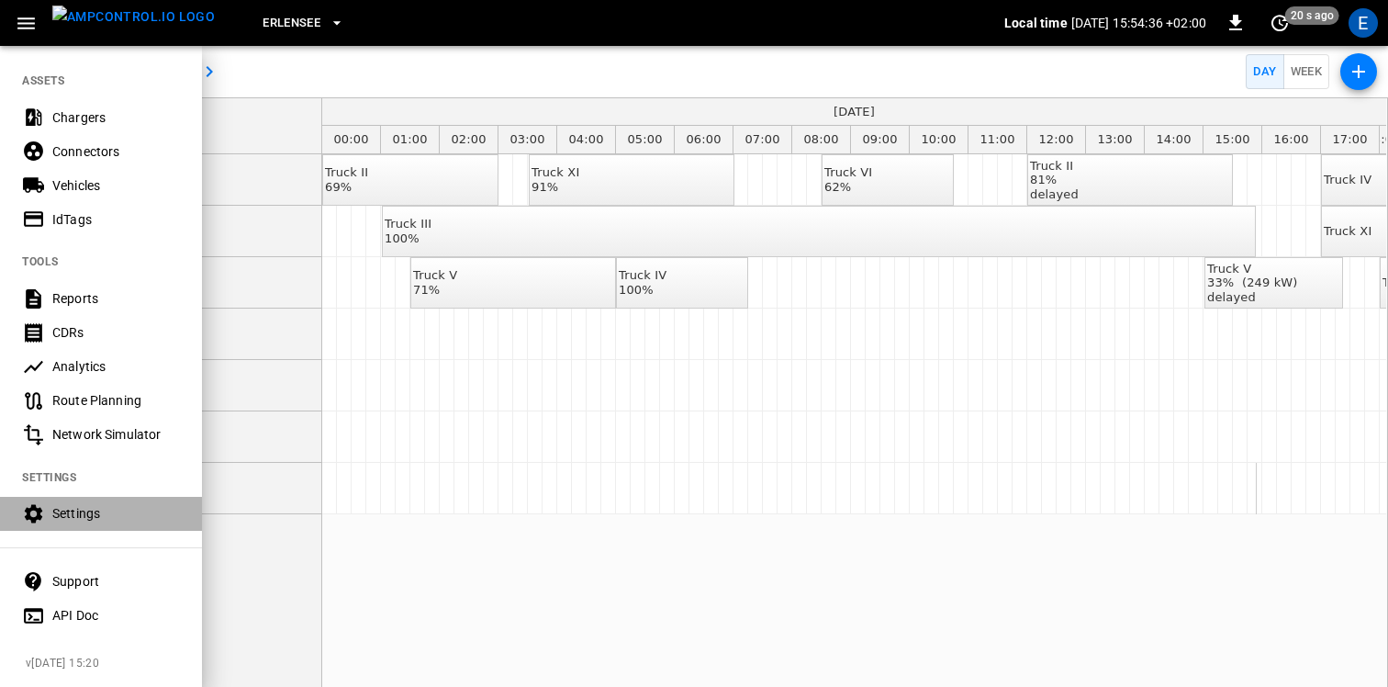
click at [93, 521] on div "Settings" at bounding box center [116, 513] width 128 height 18
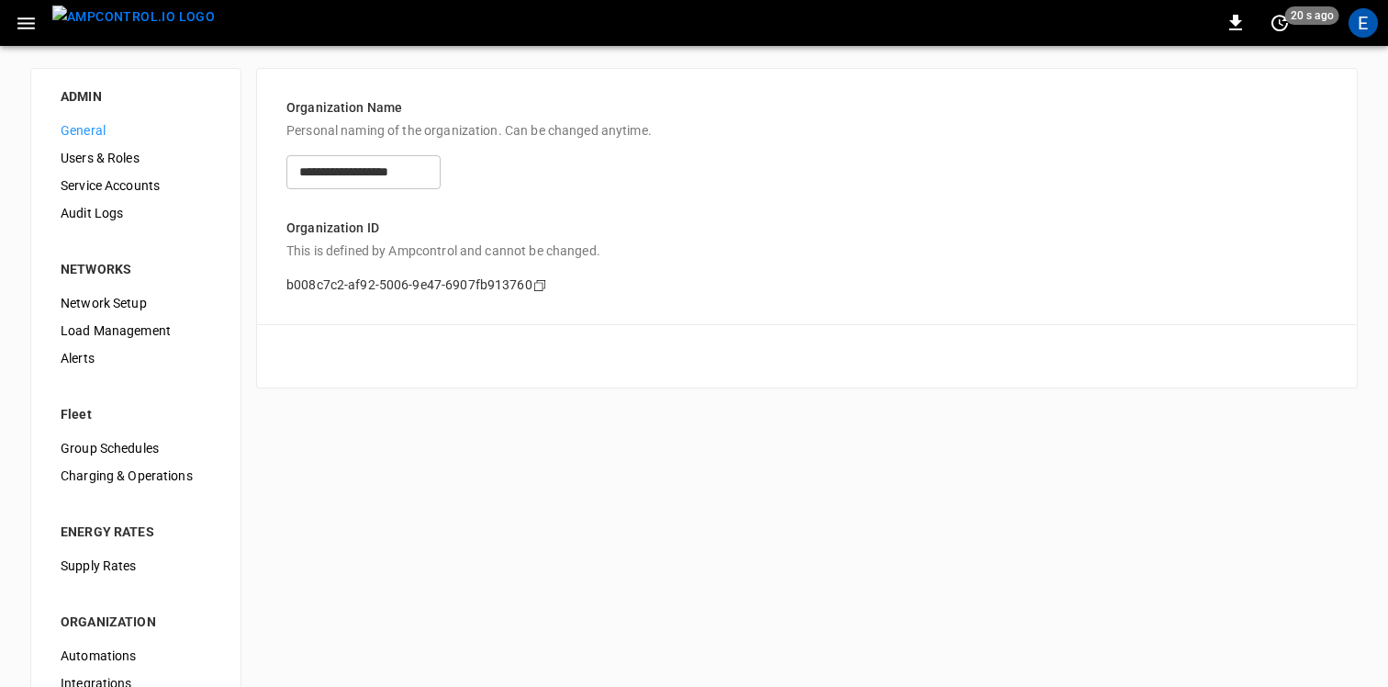
click at [113, 153] on span "Users & Roles" at bounding box center [136, 158] width 151 height 19
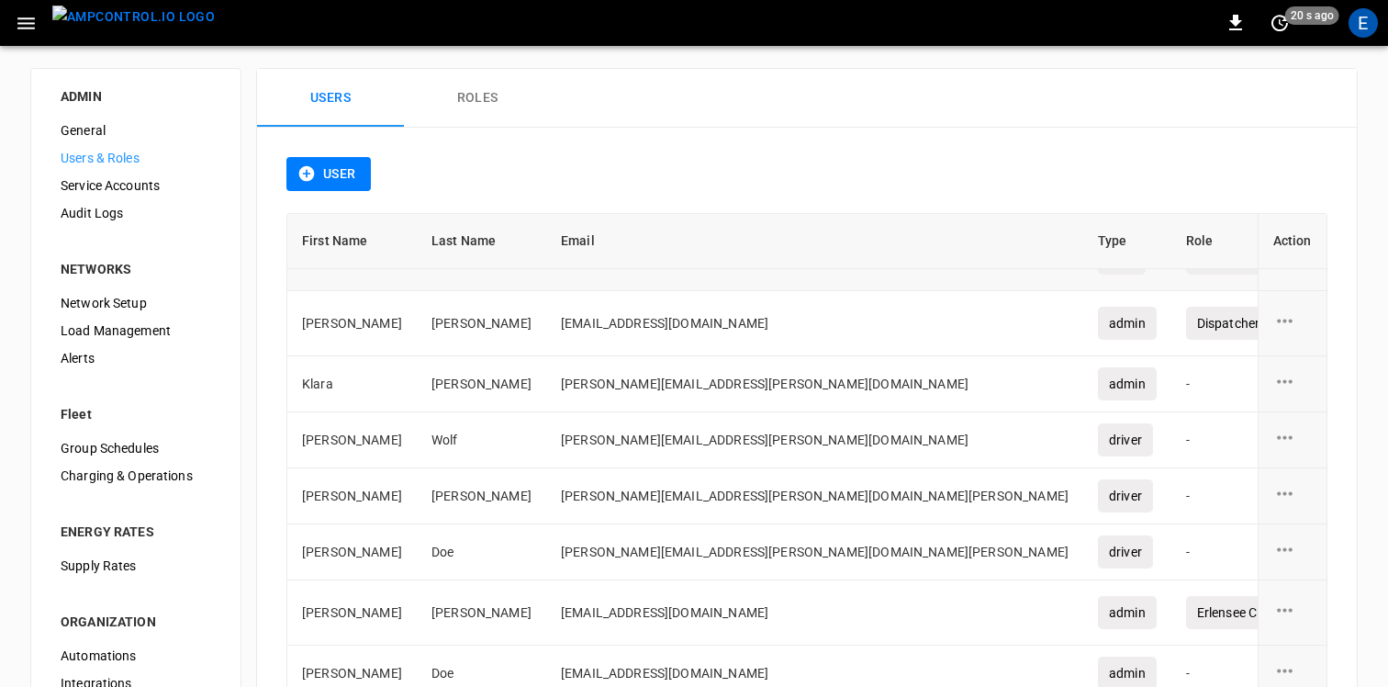
scroll to position [117, 0]
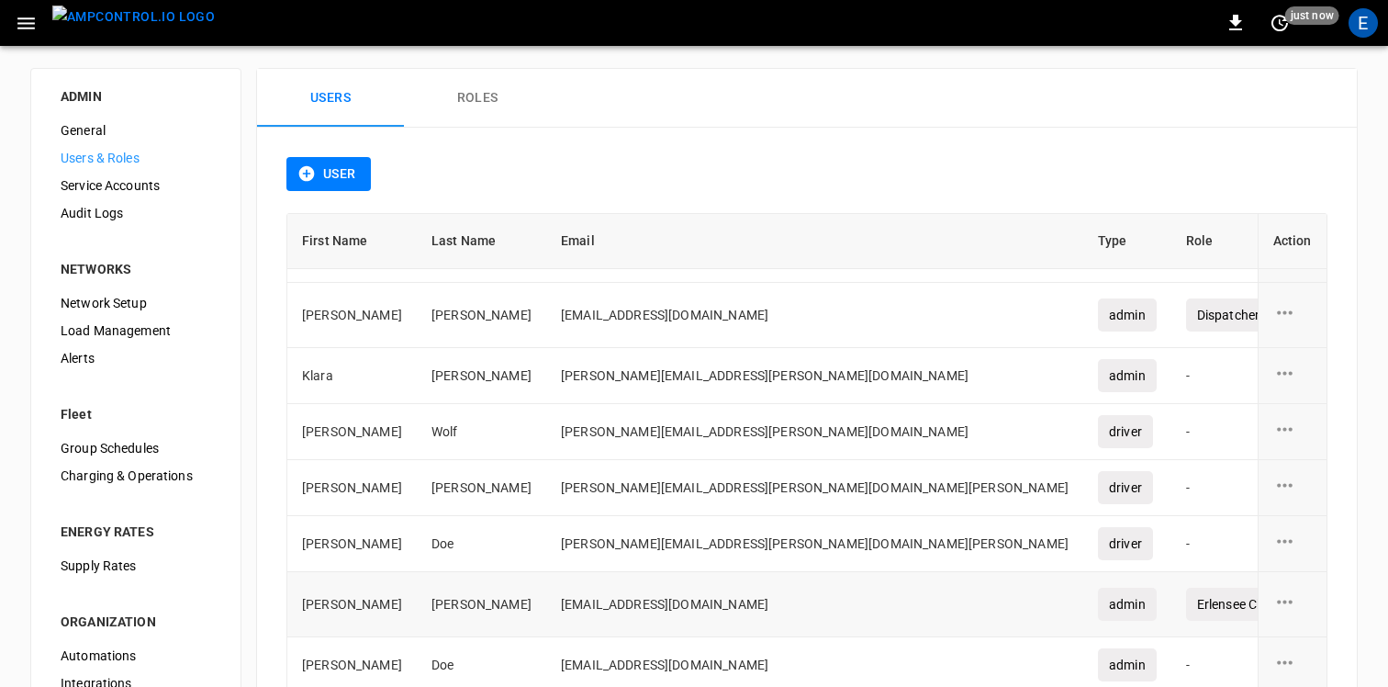
click at [1186, 605] on div "Erlensee Charger 1-3" at bounding box center [1257, 604] width 142 height 33
click at [493, 89] on button "Roles" at bounding box center [477, 98] width 147 height 59
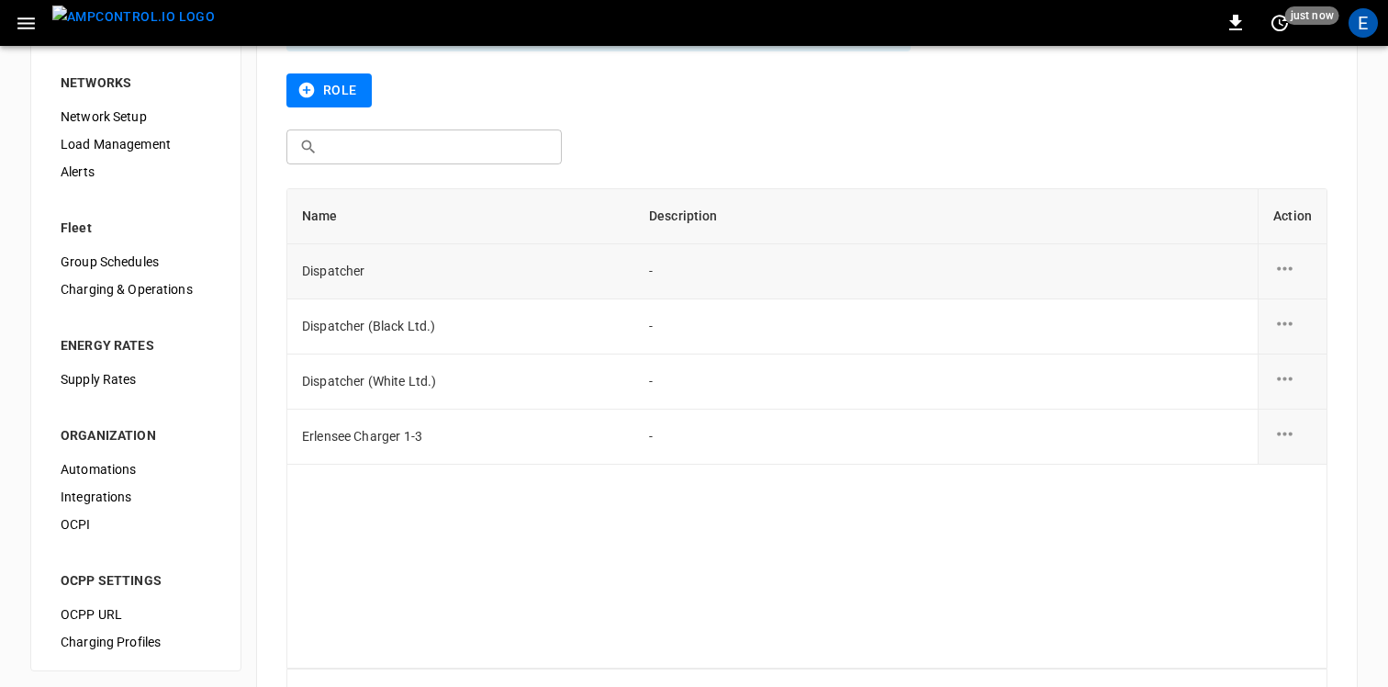
scroll to position [194, 0]
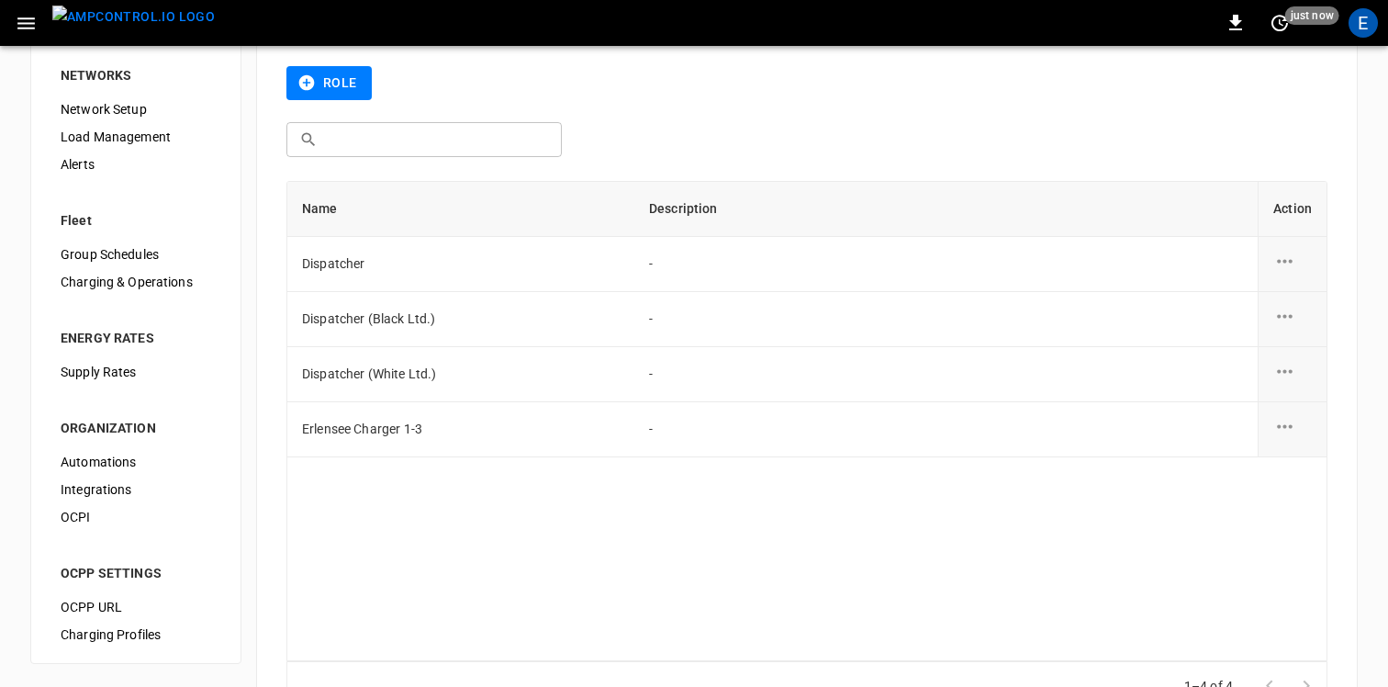
click at [1287, 428] on icon "role action options" at bounding box center [1285, 426] width 23 height 23
click at [1298, 432] on li "Edit" at bounding box center [1306, 437] width 65 height 30
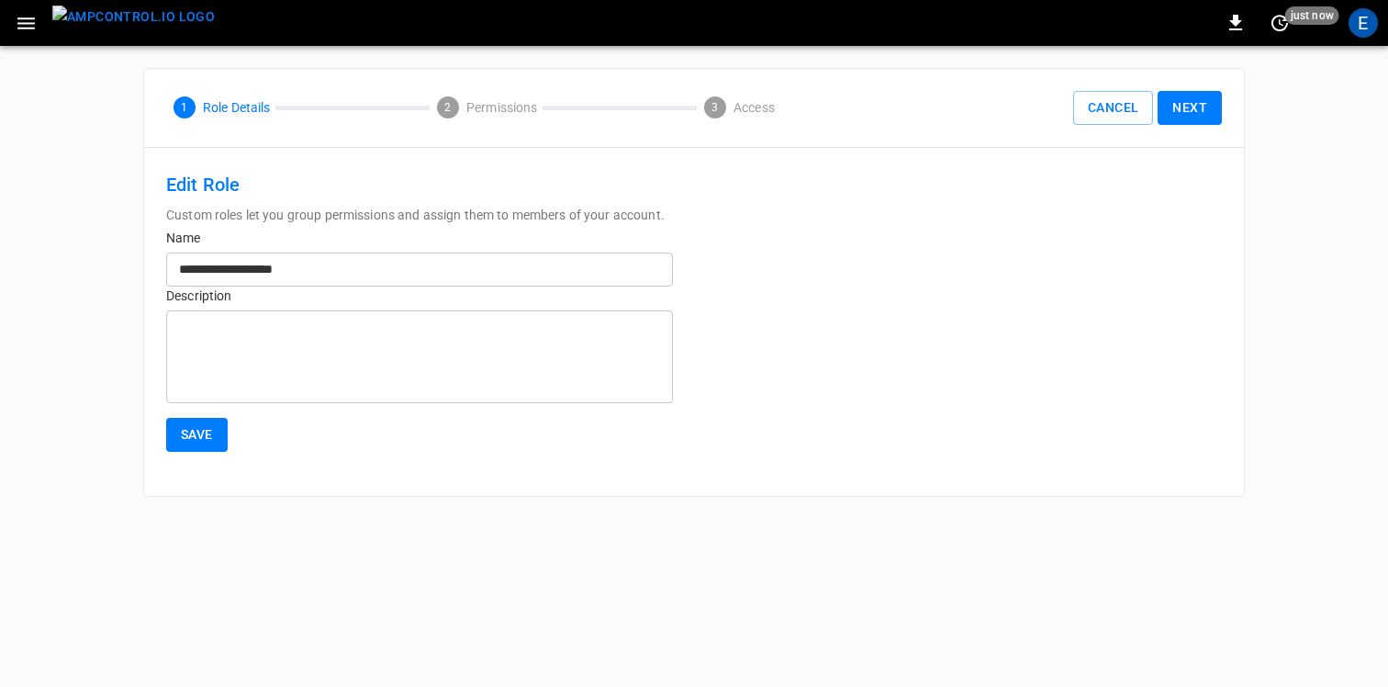
click at [1183, 112] on button "Next" at bounding box center [1190, 108] width 64 height 34
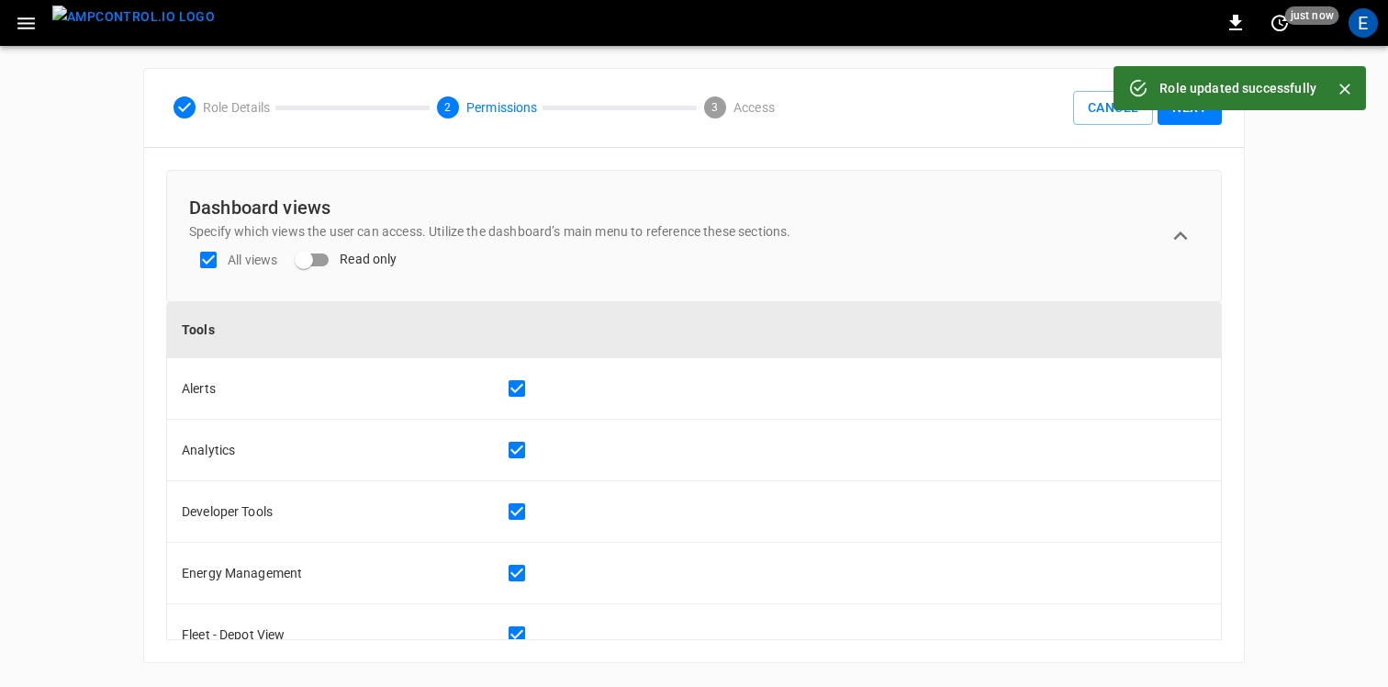
click at [1189, 117] on button "Next" at bounding box center [1190, 108] width 64 height 34
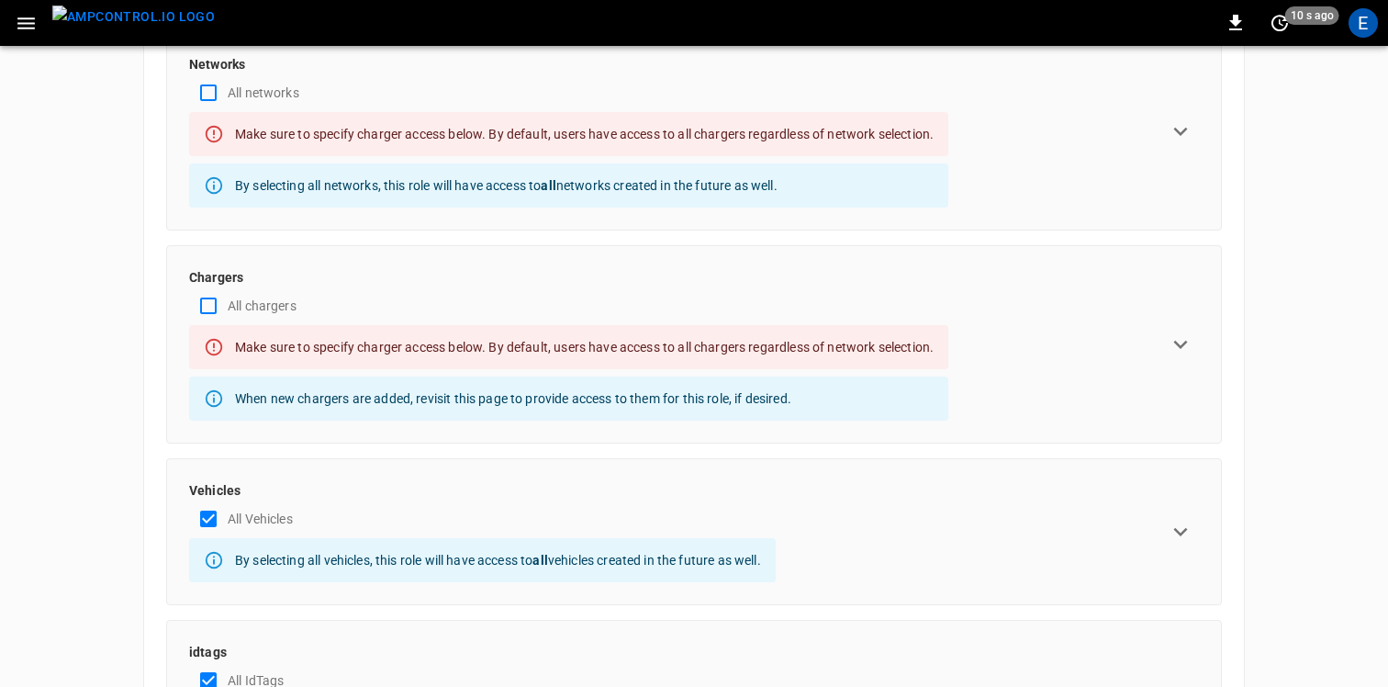
scroll to position [150, 0]
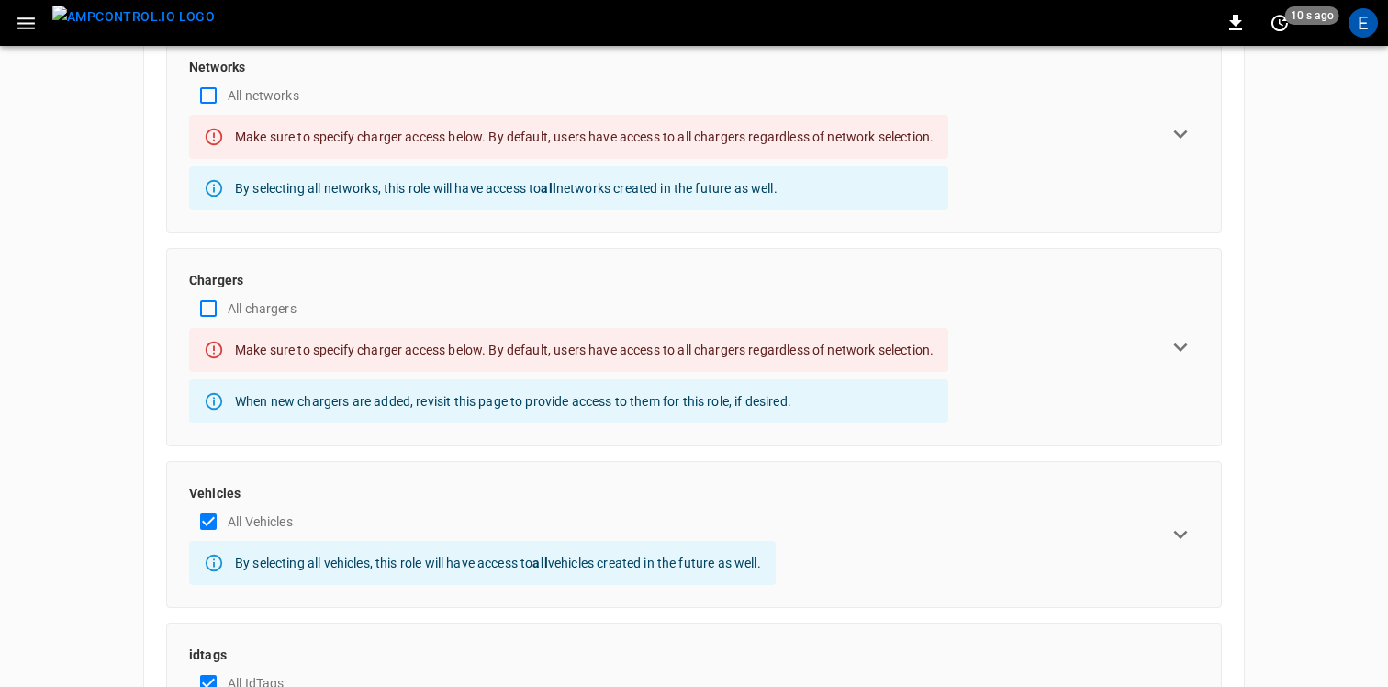
click at [1181, 342] on icon "expand row" at bounding box center [1181, 347] width 28 height 28
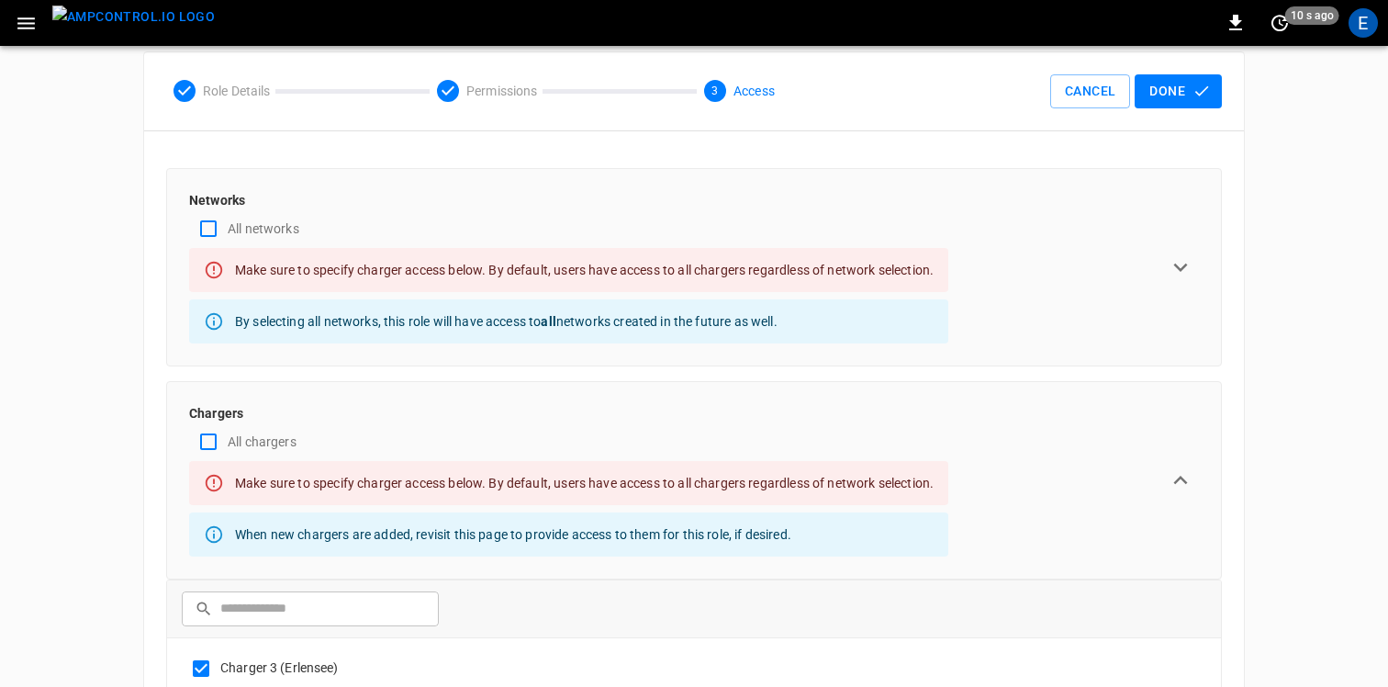
scroll to position [0, 0]
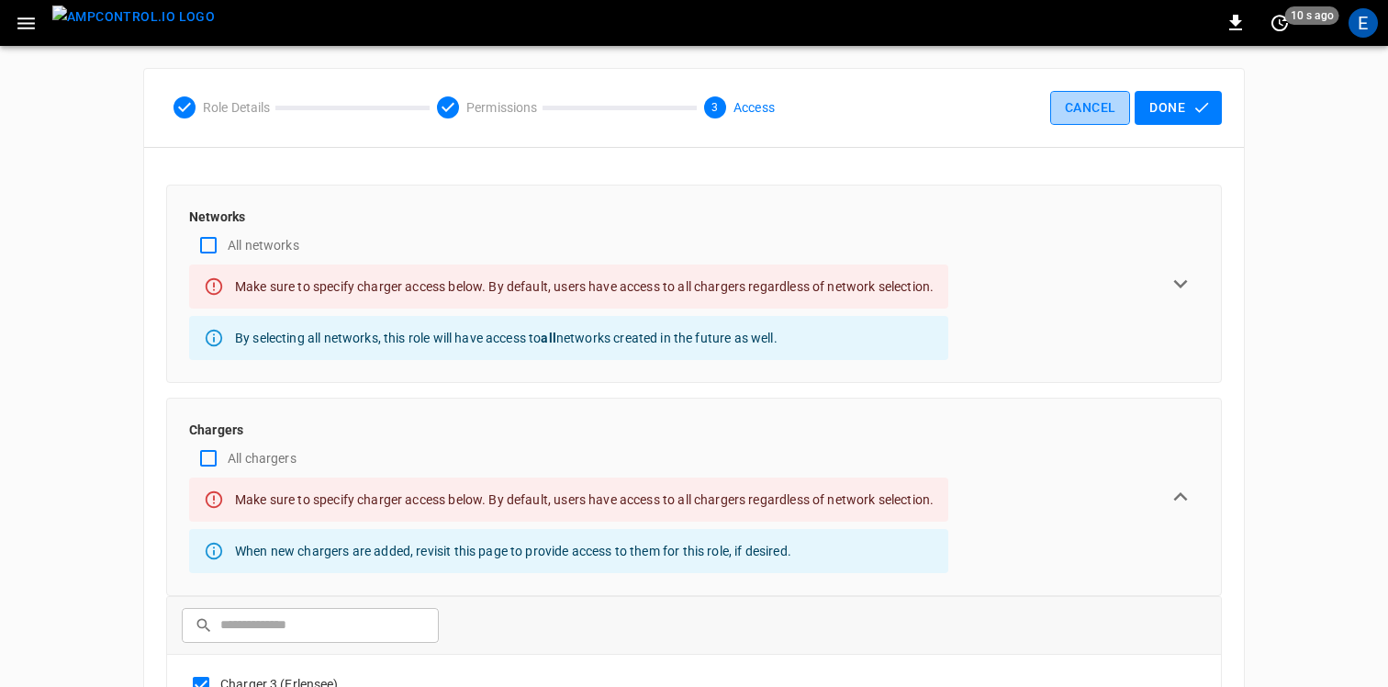
click at [1076, 115] on button "Cancel" at bounding box center [1090, 108] width 80 height 34
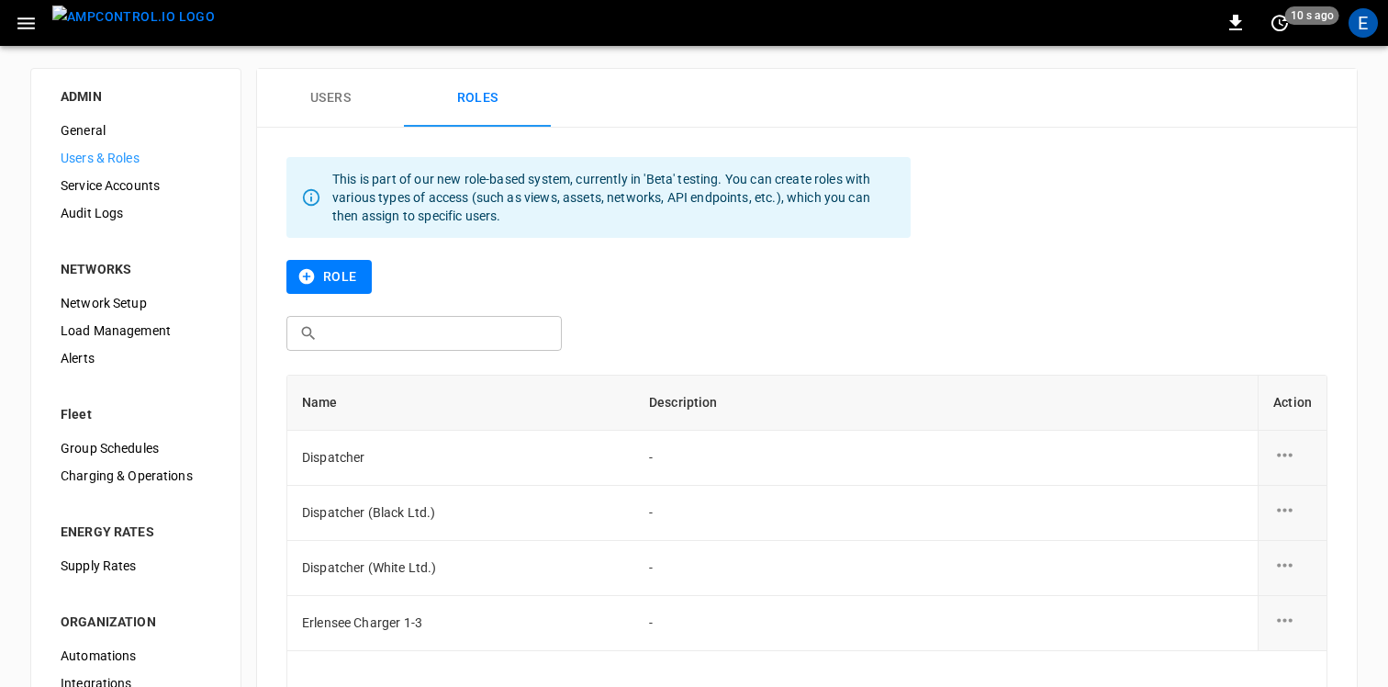
click at [35, 35] on button "button" at bounding box center [26, 23] width 38 height 34
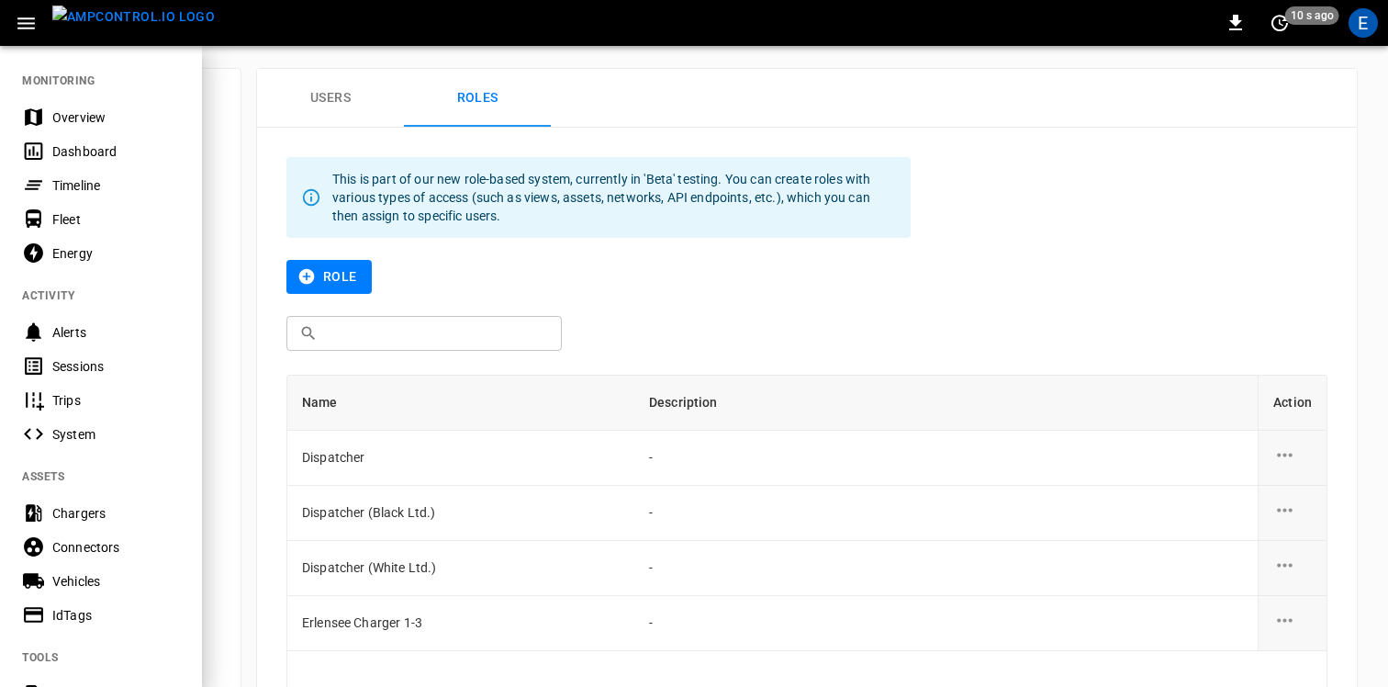
click at [98, 548] on div "Connectors" at bounding box center [116, 547] width 128 height 18
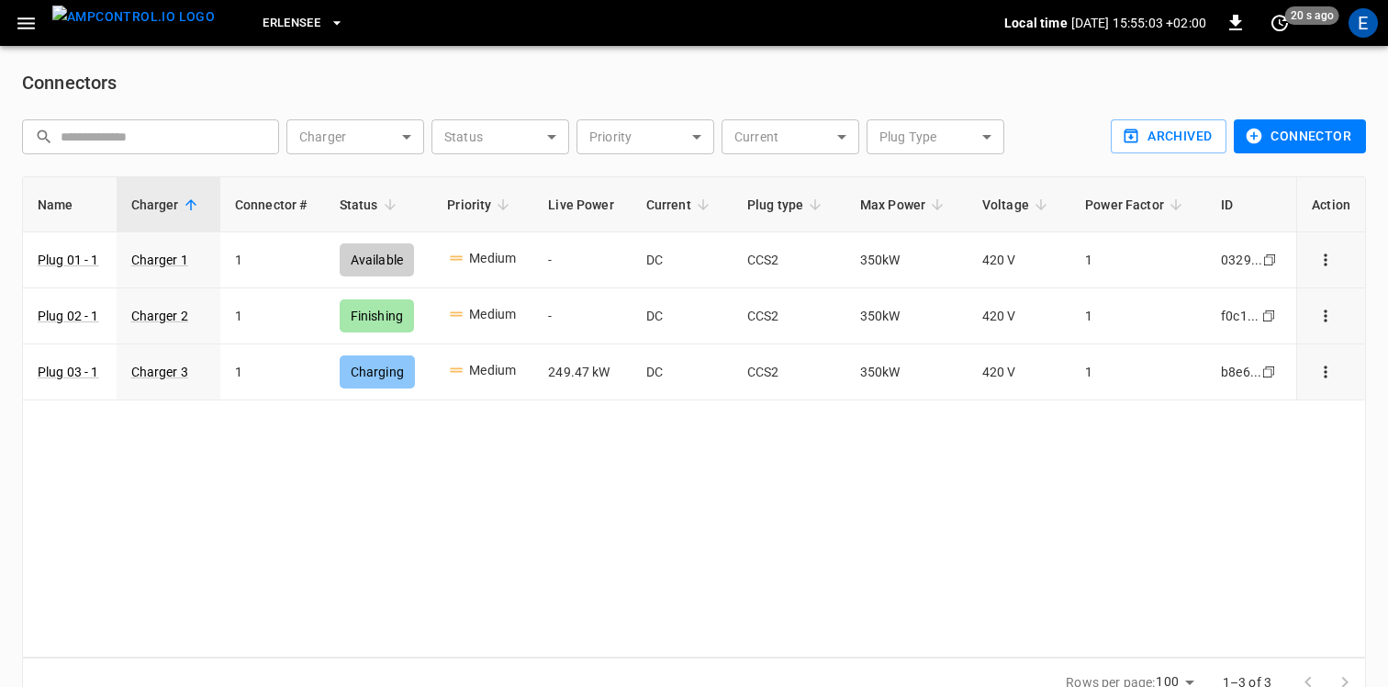
click at [35, 15] on icon "button" at bounding box center [26, 23] width 23 height 23
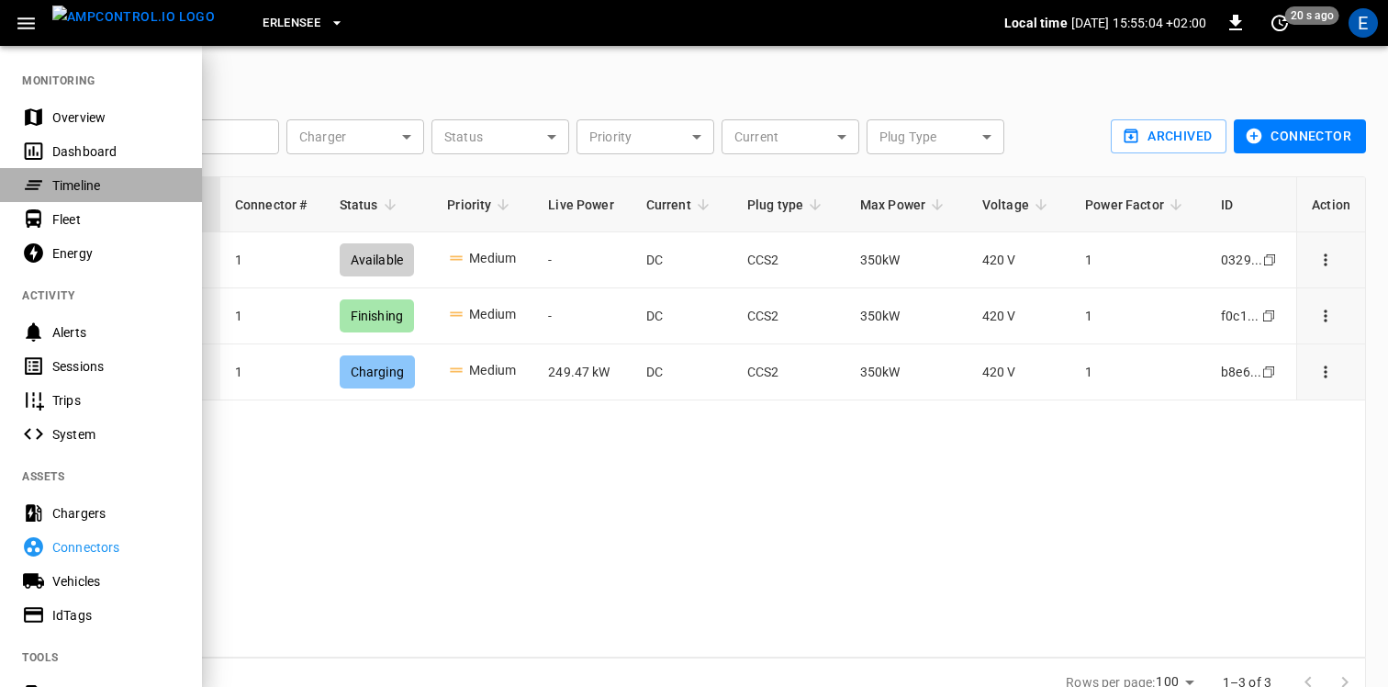
click at [82, 184] on div "Timeline" at bounding box center [116, 185] width 128 height 18
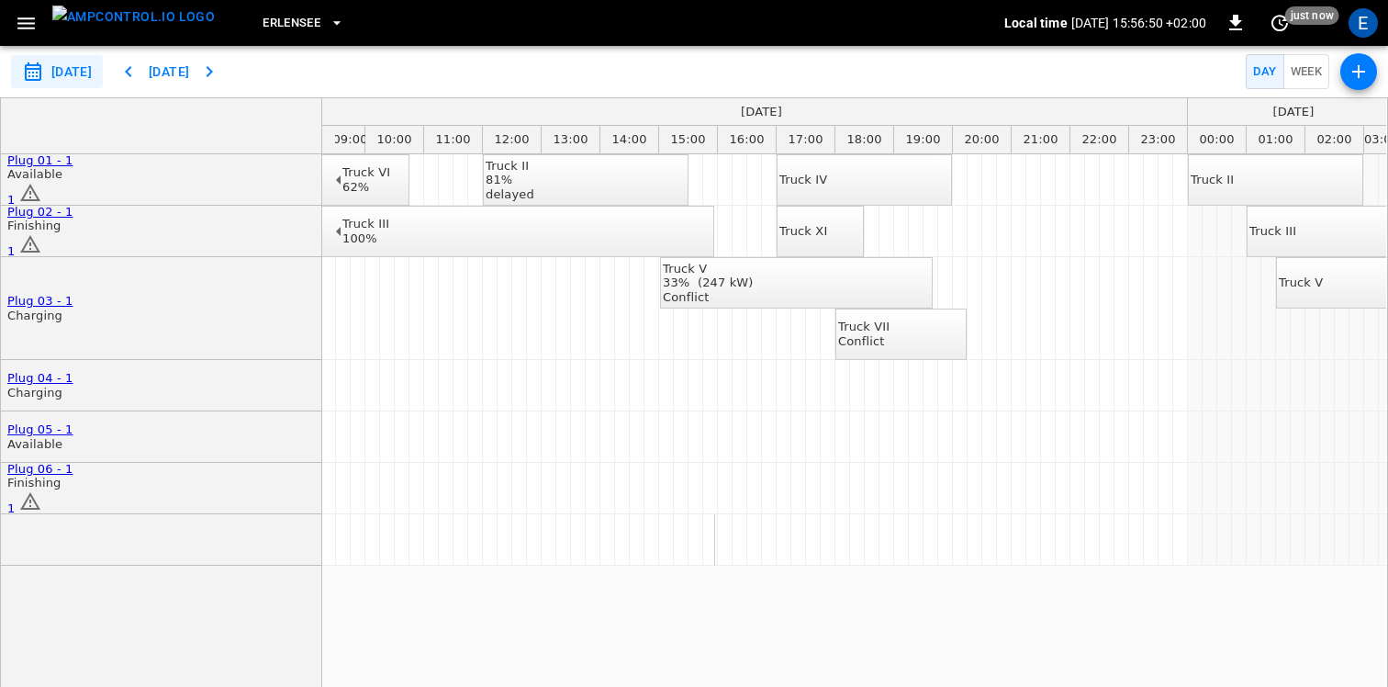
scroll to position [0, 564]
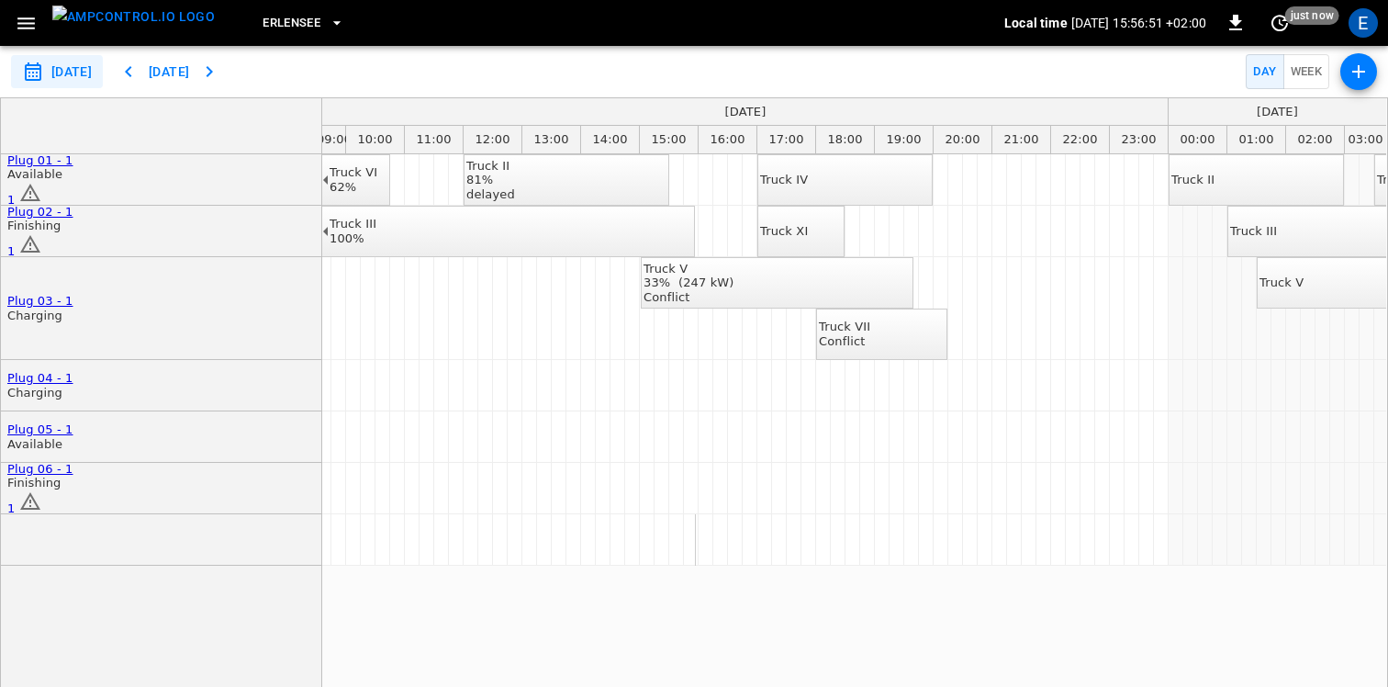
click at [735, 276] on div "Truck V 33% (247 kW)" at bounding box center [689, 276] width 91 height 28
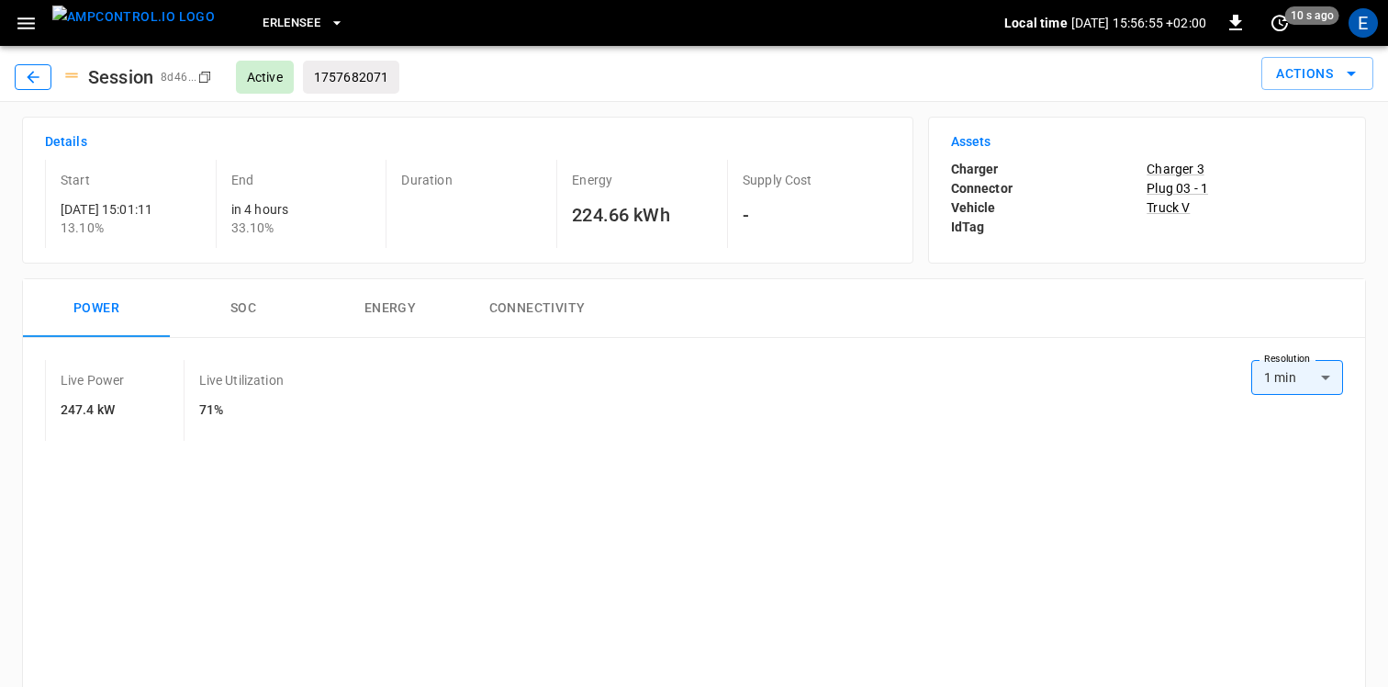
click at [26, 78] on icon "button" at bounding box center [33, 77] width 18 height 18
